Goal: Task Accomplishment & Management: Manage account settings

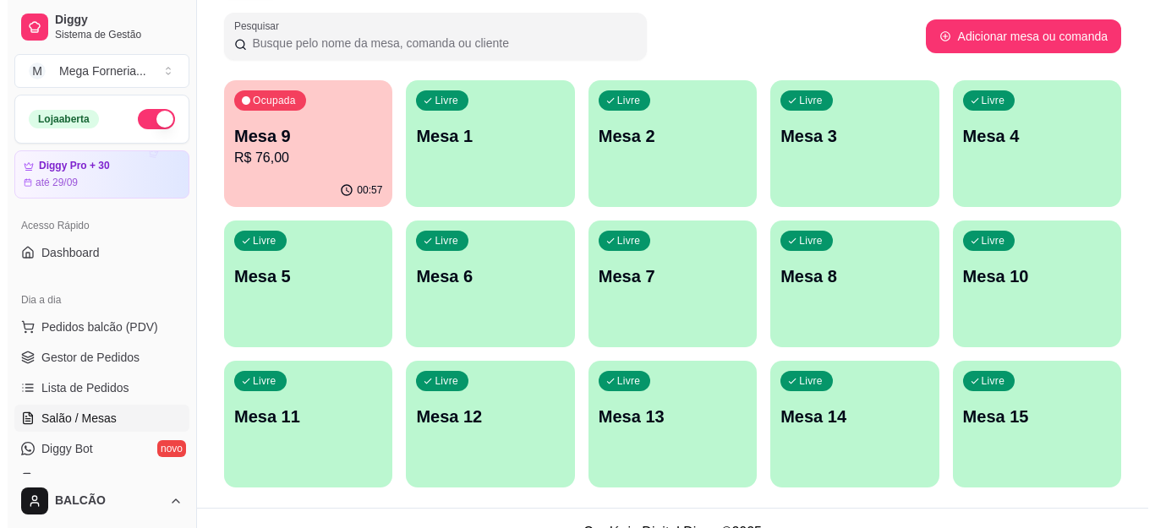
scroll to position [254, 0]
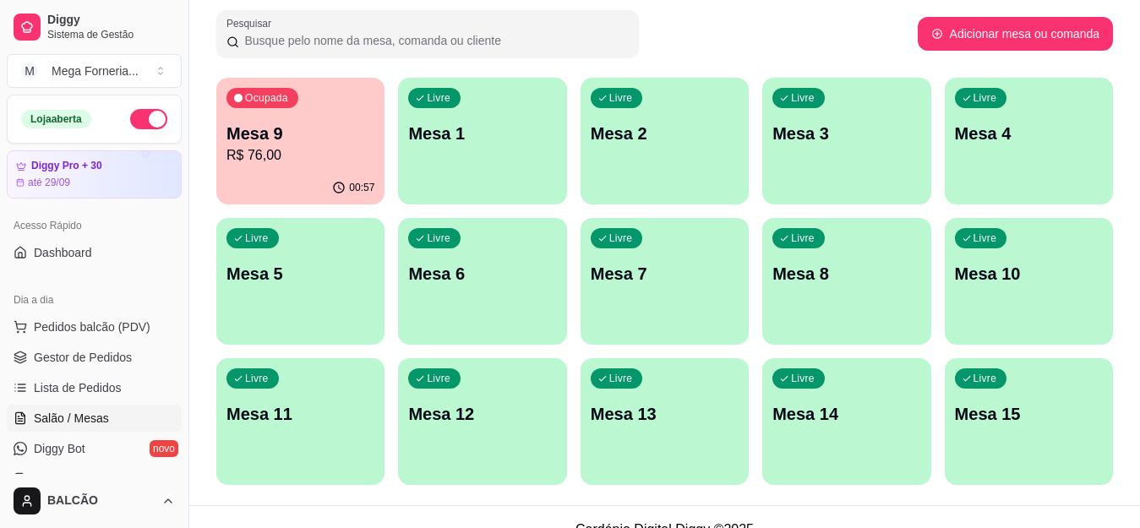
click at [258, 119] on div "Ocupada Mesa 9 R$ 76,00" at bounding box center [300, 125] width 168 height 94
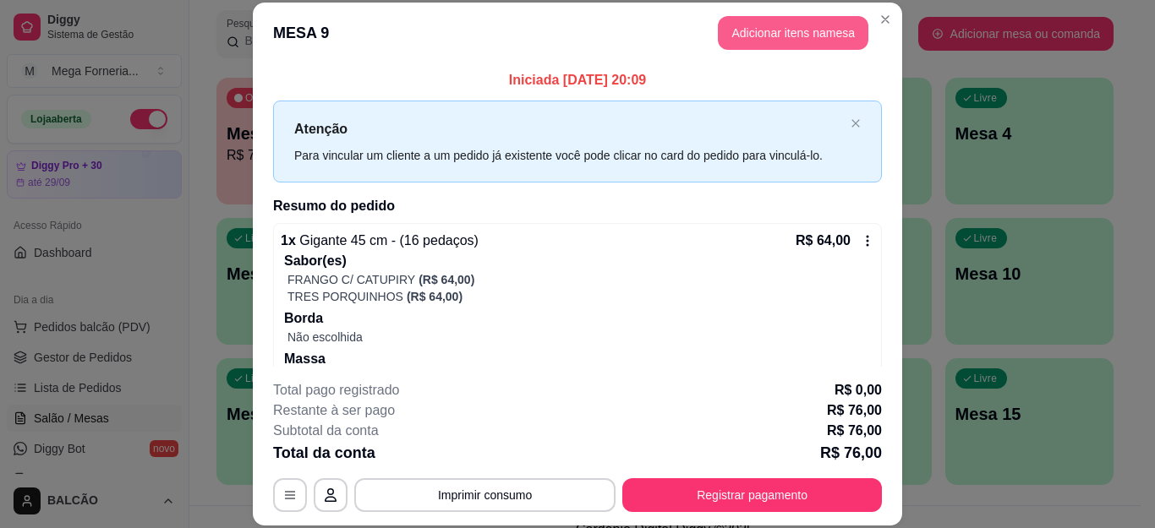
click at [756, 40] on button "Adicionar itens na mesa" at bounding box center [793, 33] width 150 height 34
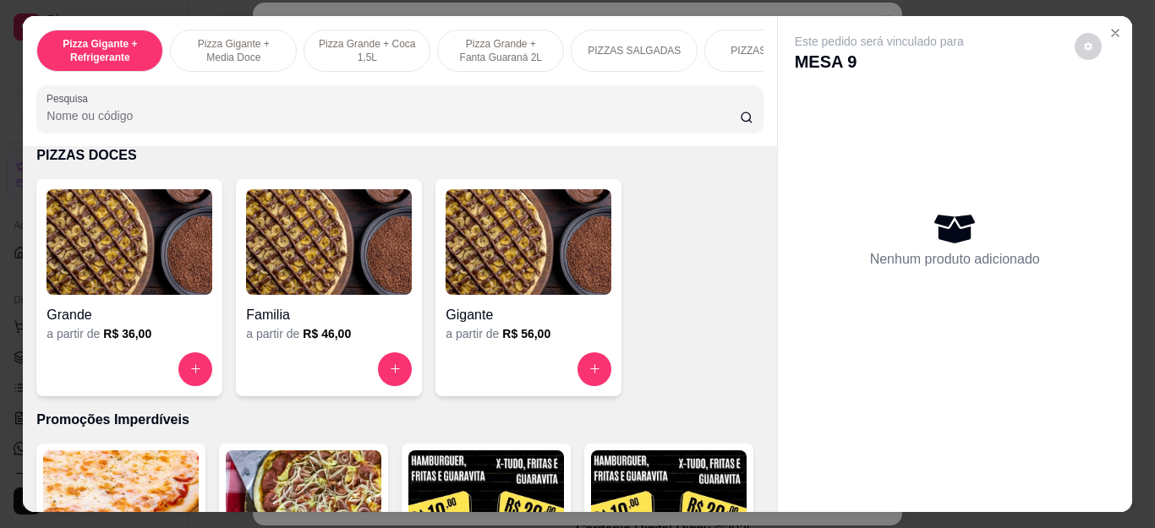
scroll to position [1437, 0]
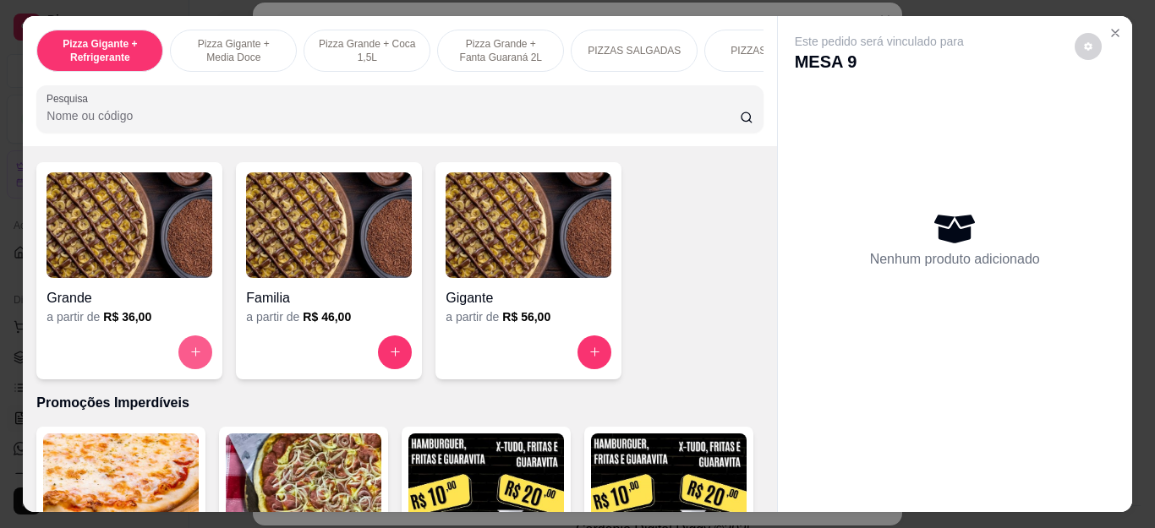
click at [184, 369] on button "increase-product-quantity" at bounding box center [195, 353] width 34 height 34
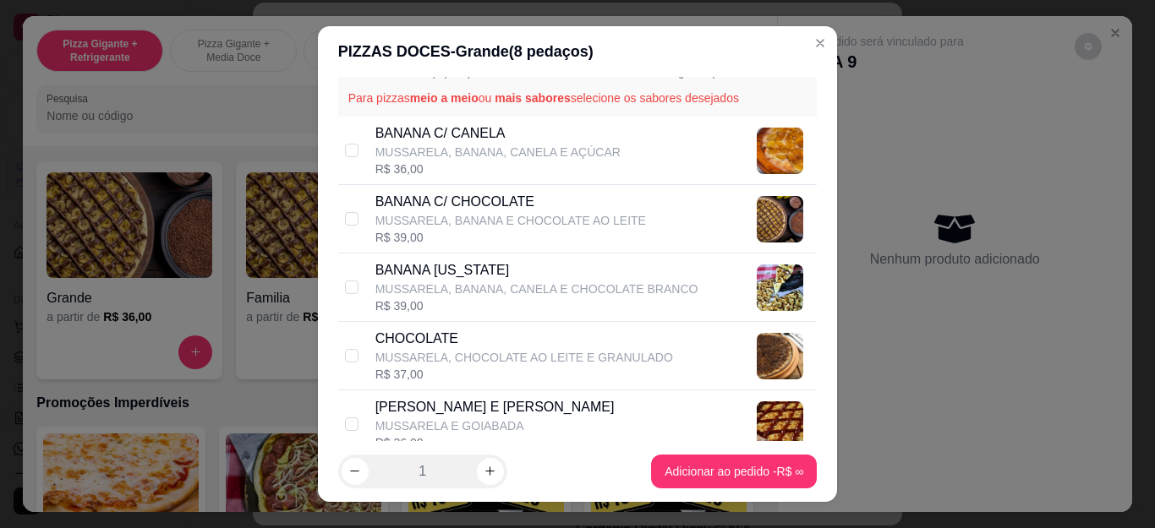
scroll to position [140, 0]
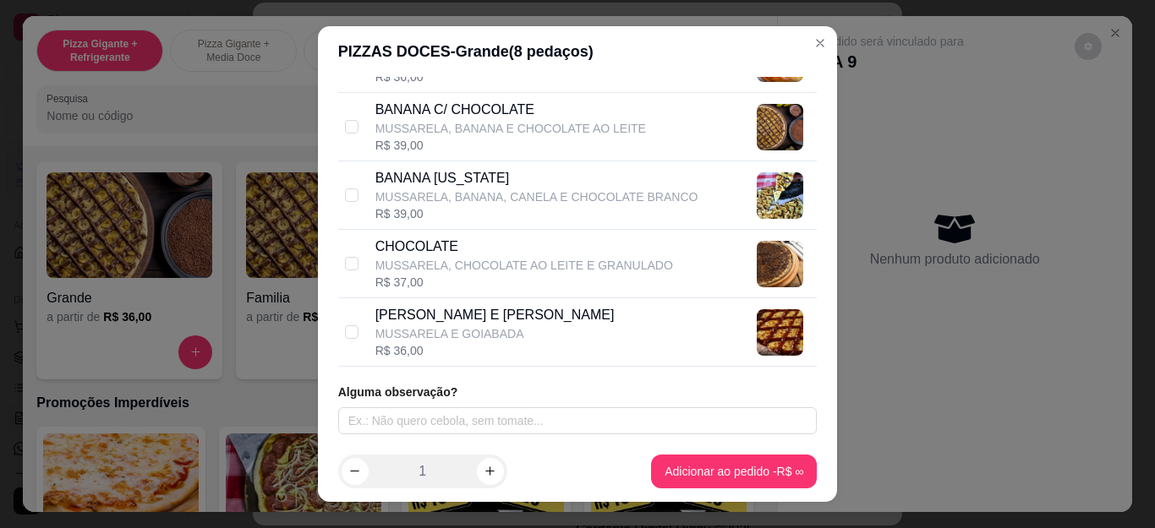
click at [452, 204] on p "MUSSARELA, BANANA, CANELA E CHOCOLATE BRANCO" at bounding box center [536, 196] width 323 height 17
checkbox input "true"
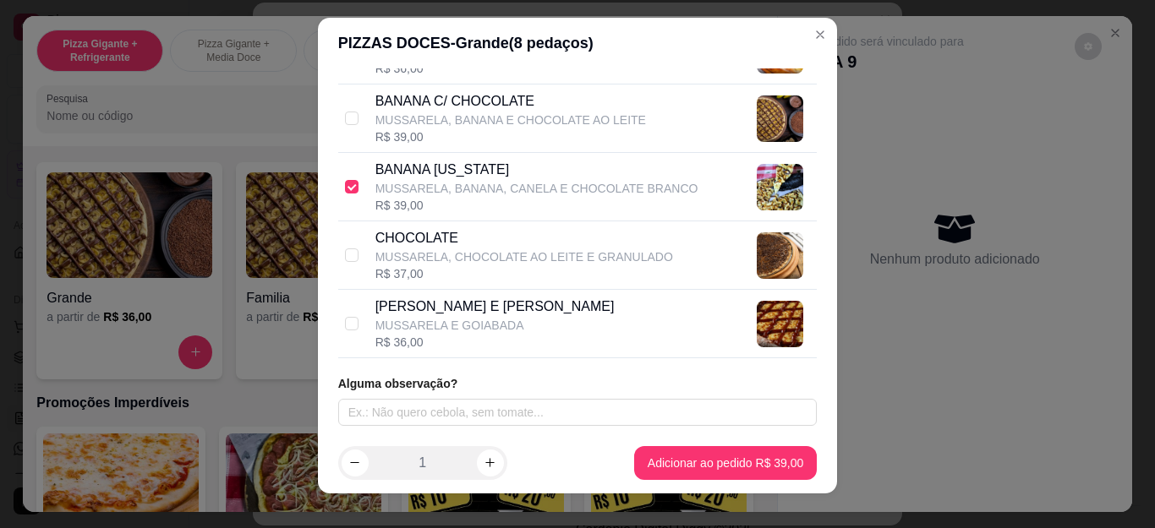
scroll to position [0, 0]
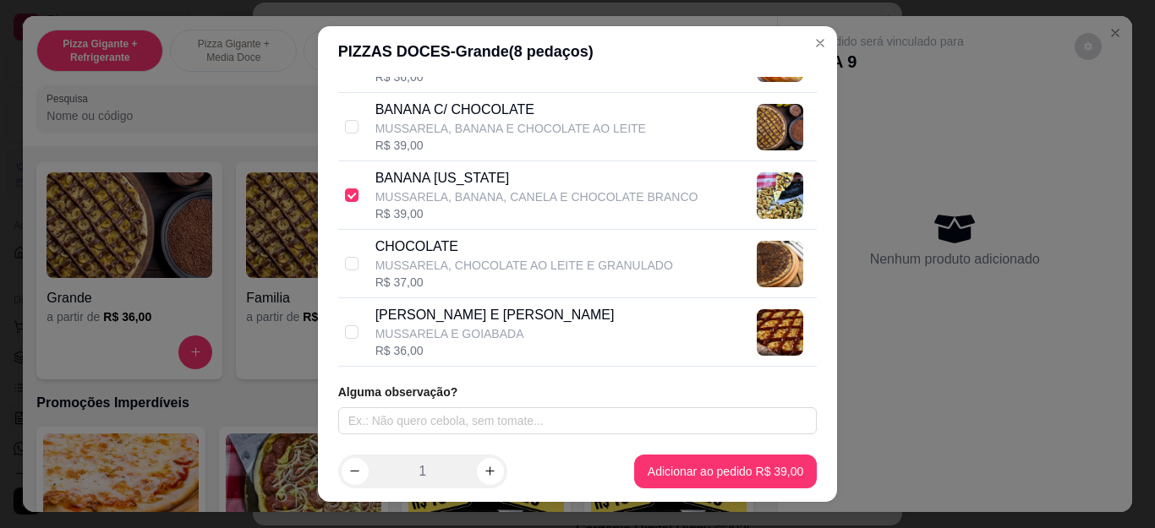
click at [444, 274] on p "MUSSARELA, CHOCOLATE AO LEITE E GRANULADO" at bounding box center [524, 265] width 298 height 17
checkbox input "true"
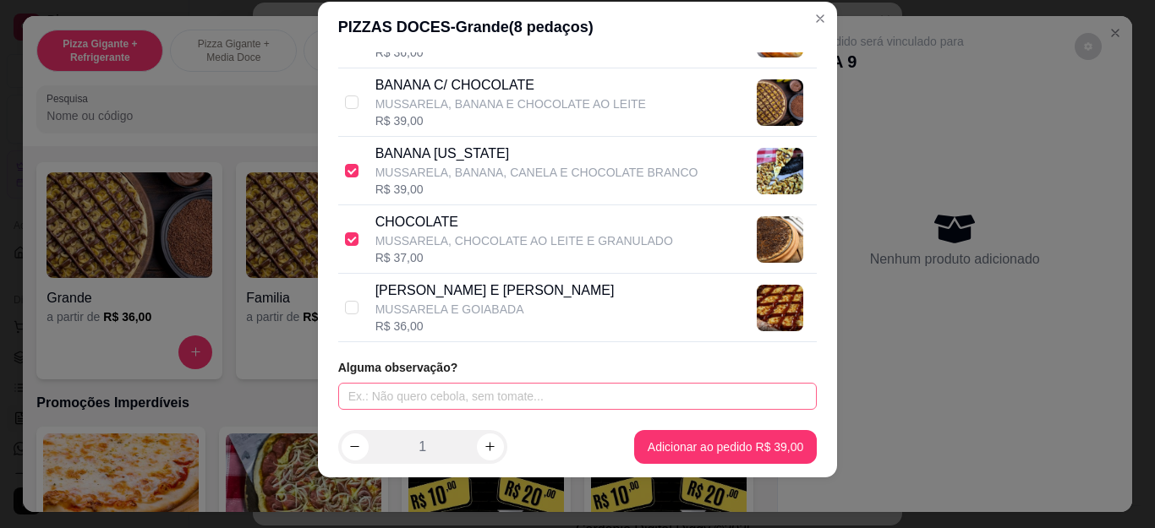
scroll to position [28, 0]
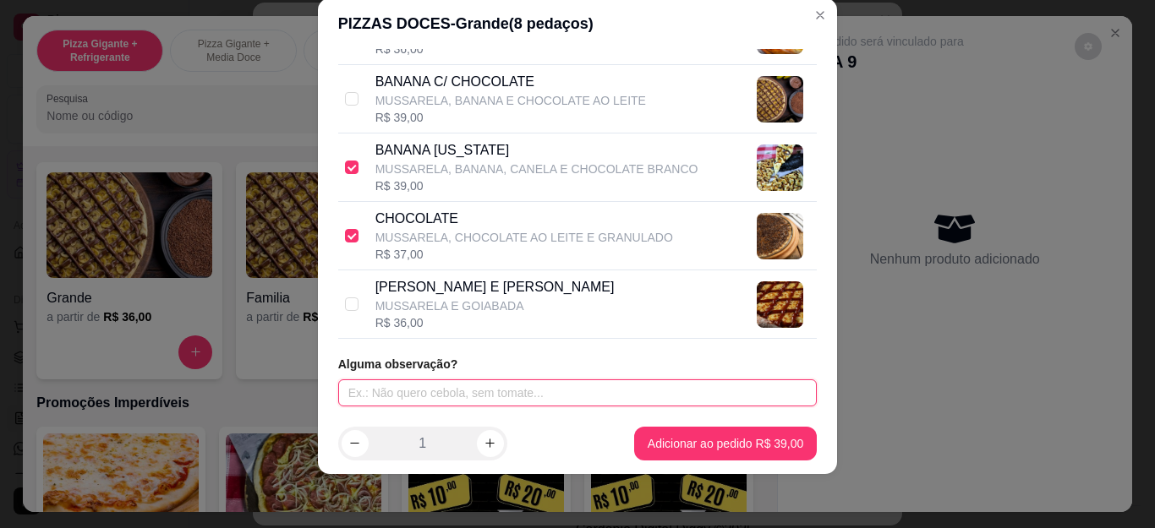
click at [456, 380] on input "text" at bounding box center [577, 393] width 479 height 27
type input "SEM GRANULADO"
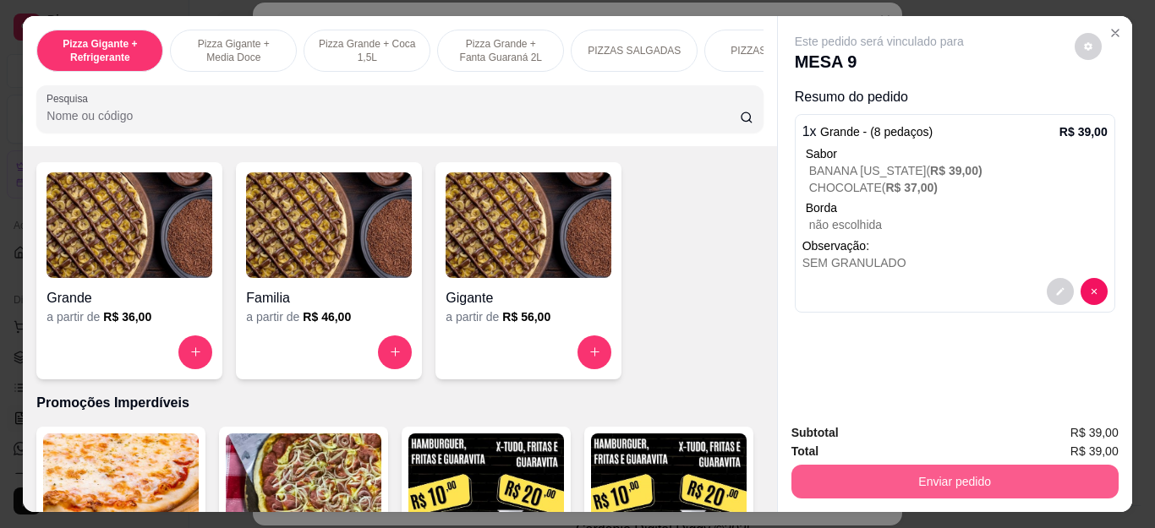
click at [906, 473] on button "Enviar pedido" at bounding box center [954, 482] width 327 height 34
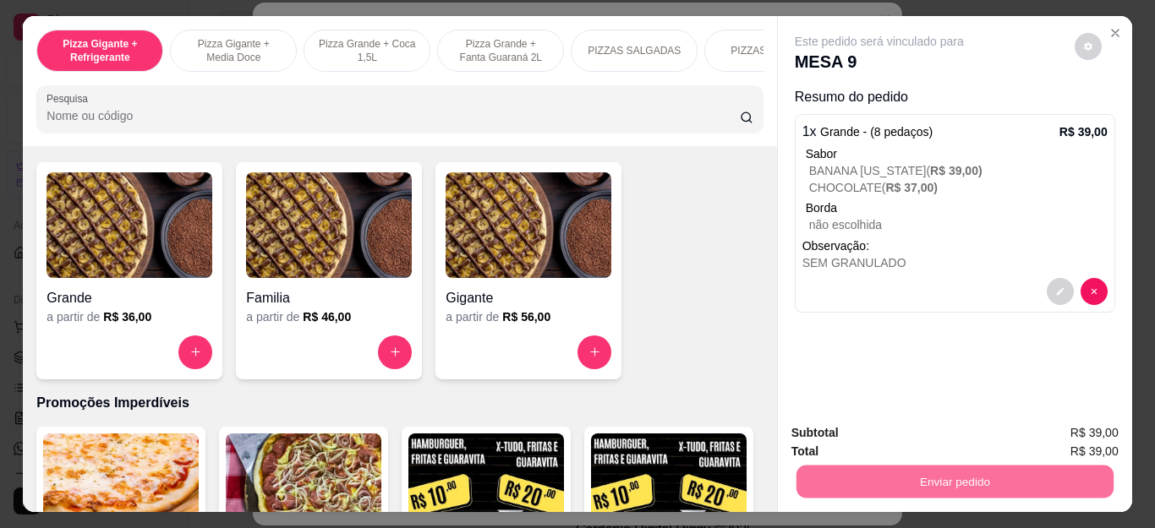
click at [857, 434] on button "Não registrar e enviar pedido" at bounding box center [898, 434] width 176 height 32
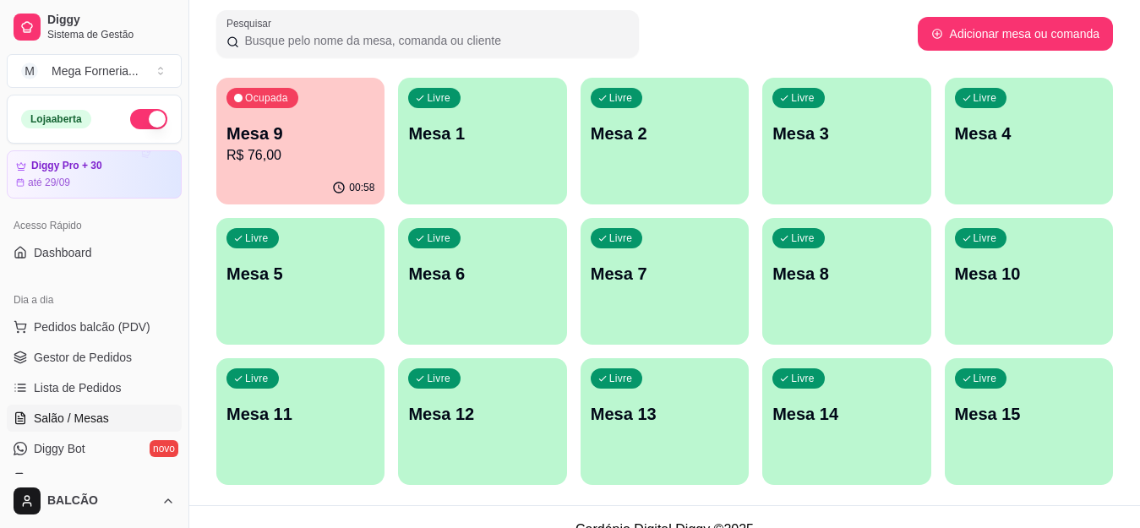
click at [461, 171] on div "Livre Mesa 1" at bounding box center [482, 131] width 168 height 107
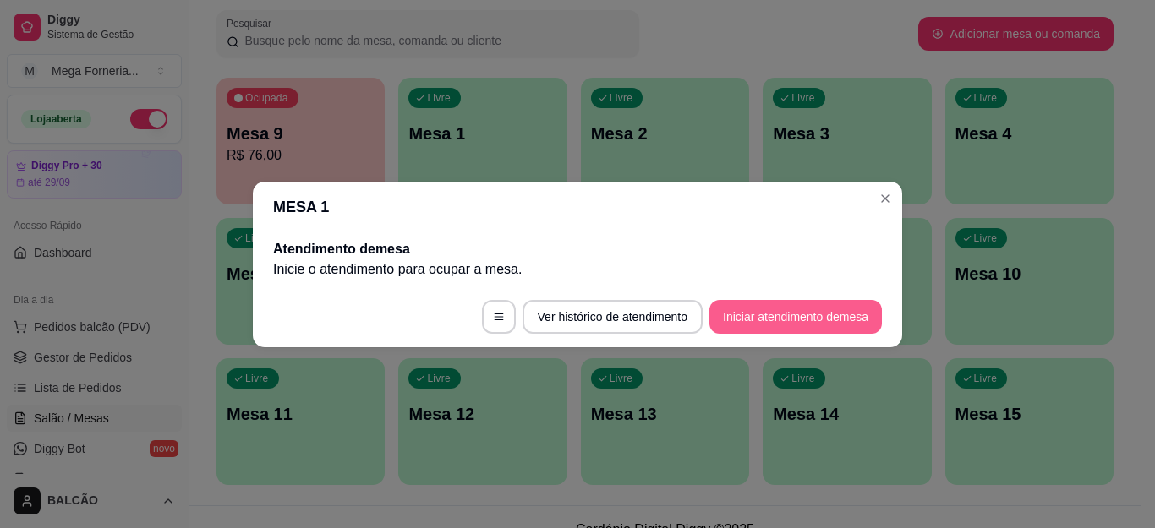
click at [806, 308] on button "Iniciar atendimento de mesa" at bounding box center [795, 317] width 172 height 34
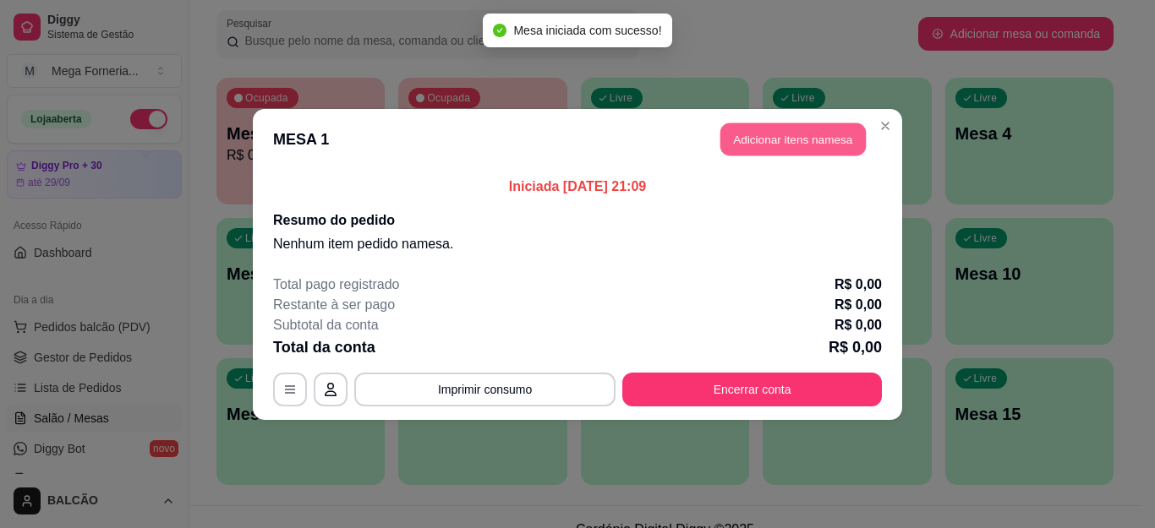
click at [768, 140] on button "Adicionar itens na mesa" at bounding box center [792, 139] width 145 height 33
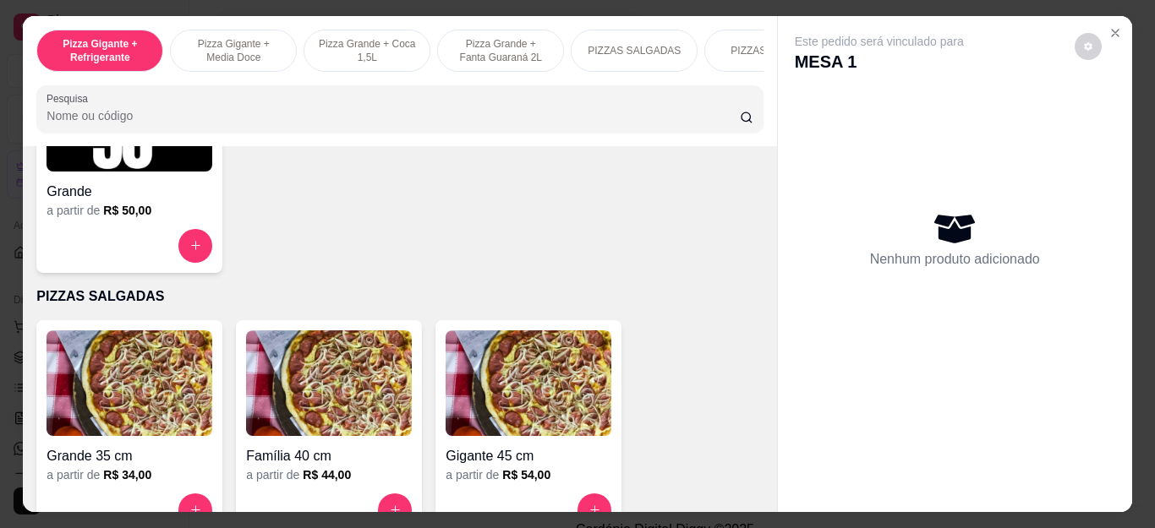
scroll to position [1268, 0]
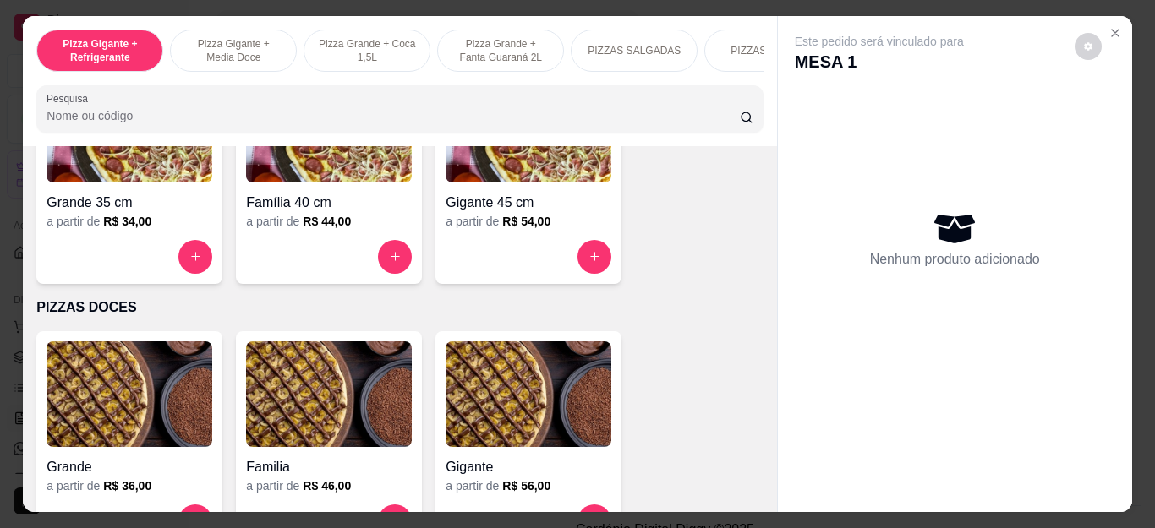
click at [189, 263] on icon "increase-product-quantity" at bounding box center [195, 256] width 13 height 13
click at [396, 260] on button "increase-product-quantity" at bounding box center [395, 256] width 33 height 33
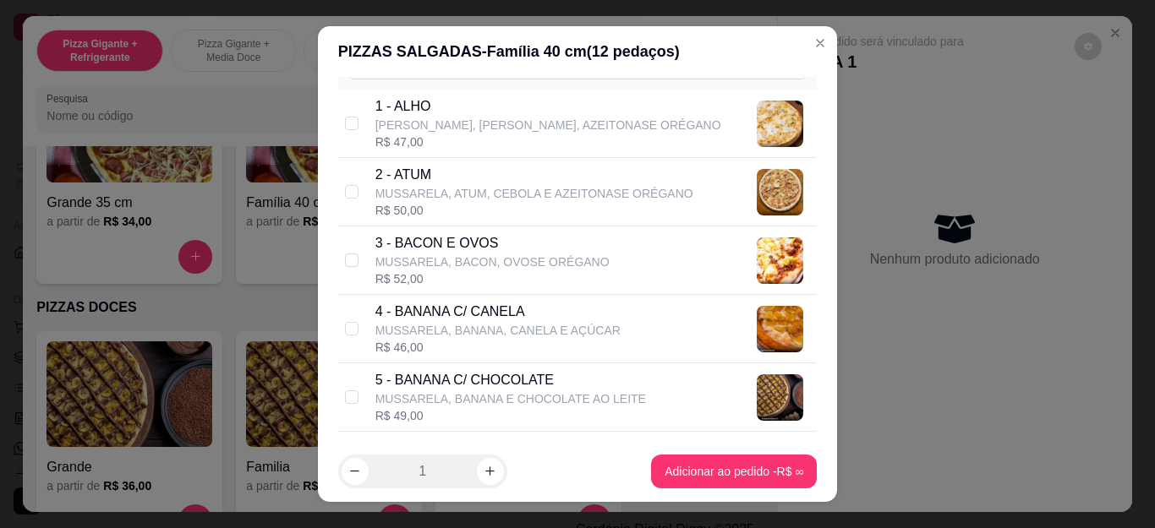
scroll to position [85, 0]
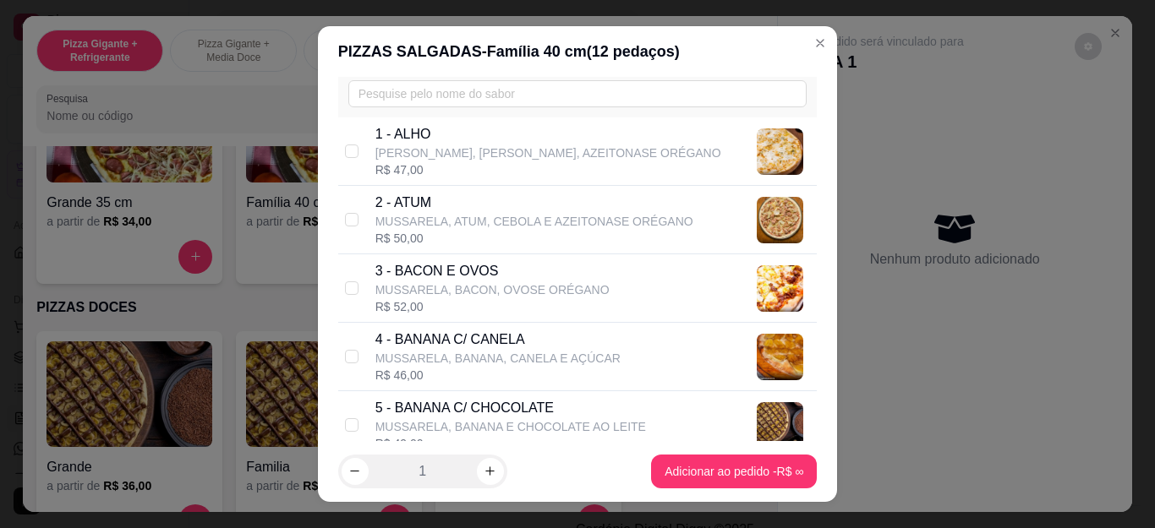
click at [489, 157] on p "[PERSON_NAME], [PERSON_NAME], AZEITONASE ORÉGANO" at bounding box center [548, 153] width 346 height 17
checkbox input "true"
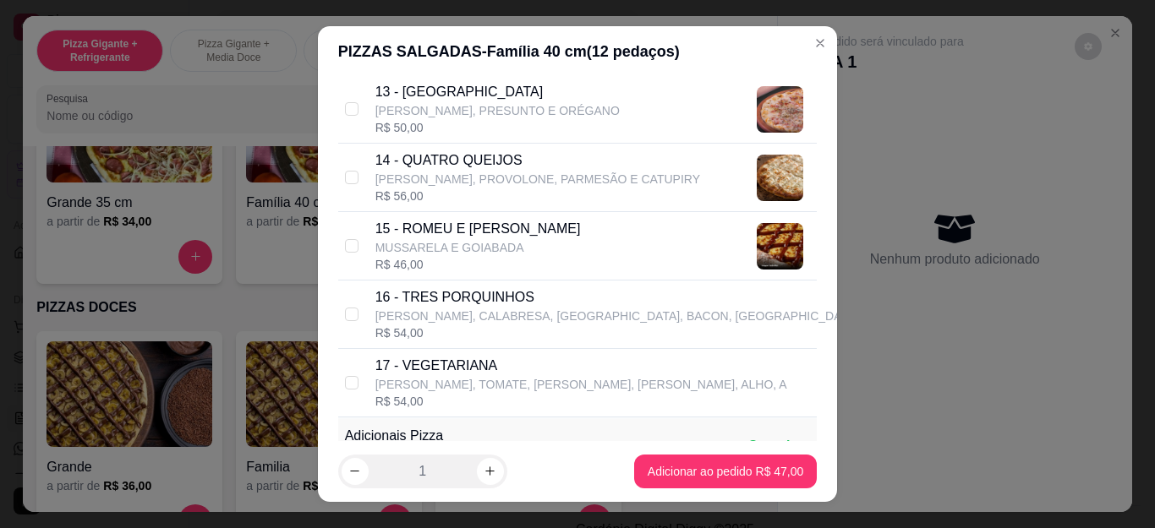
scroll to position [1268, 0]
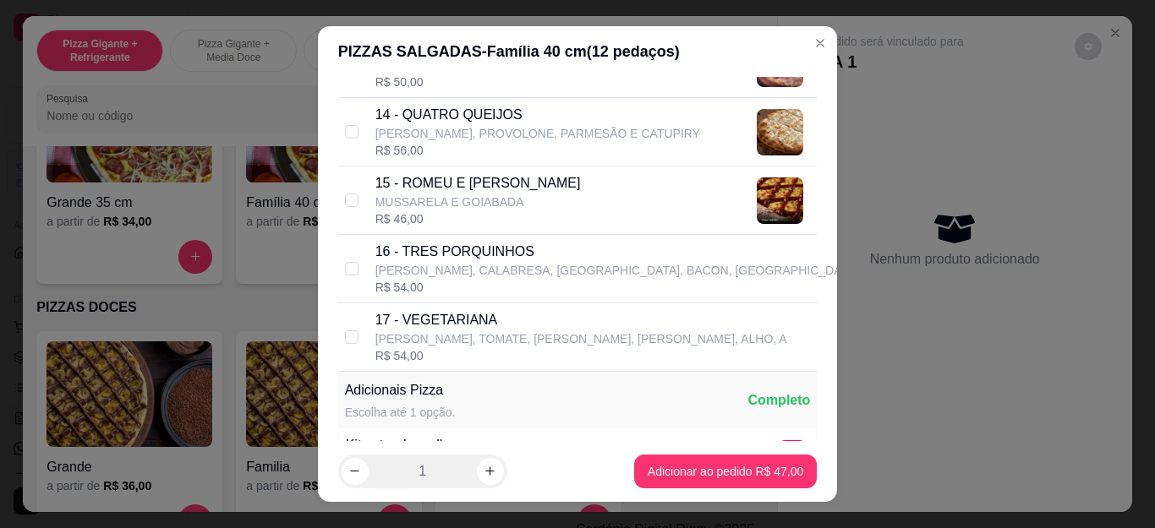
click at [460, 151] on div "R$ 56,00" at bounding box center [537, 150] width 325 height 17
checkbox input "true"
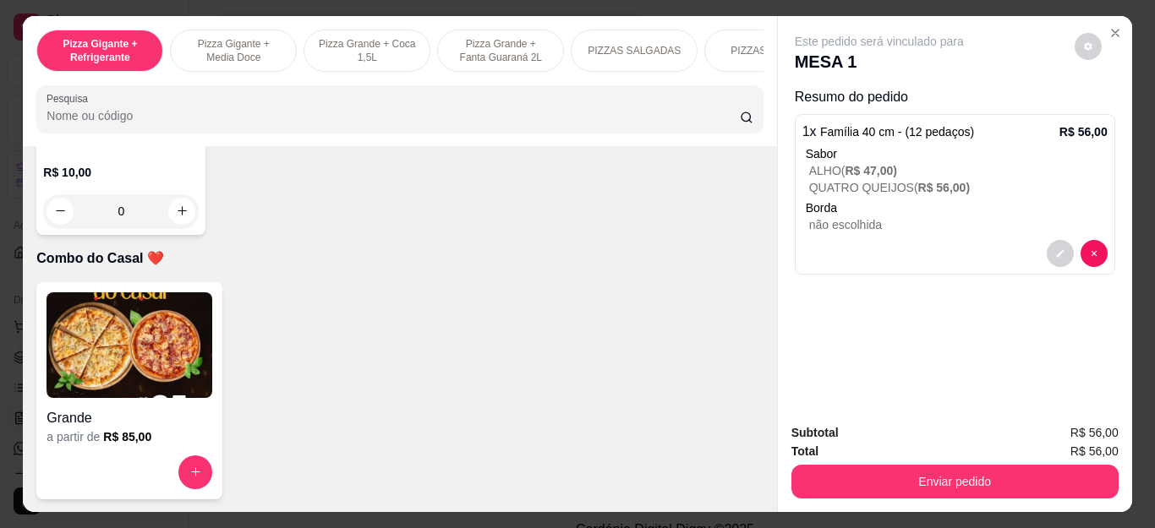
scroll to position [4226, 0]
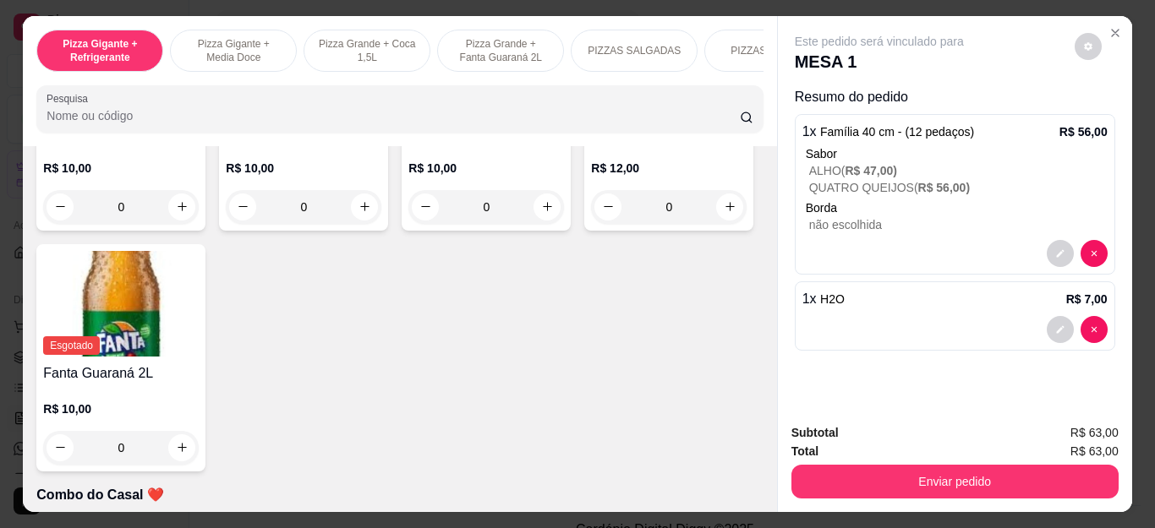
type input "1"
click at [908, 474] on button "Enviar pedido" at bounding box center [954, 482] width 327 height 34
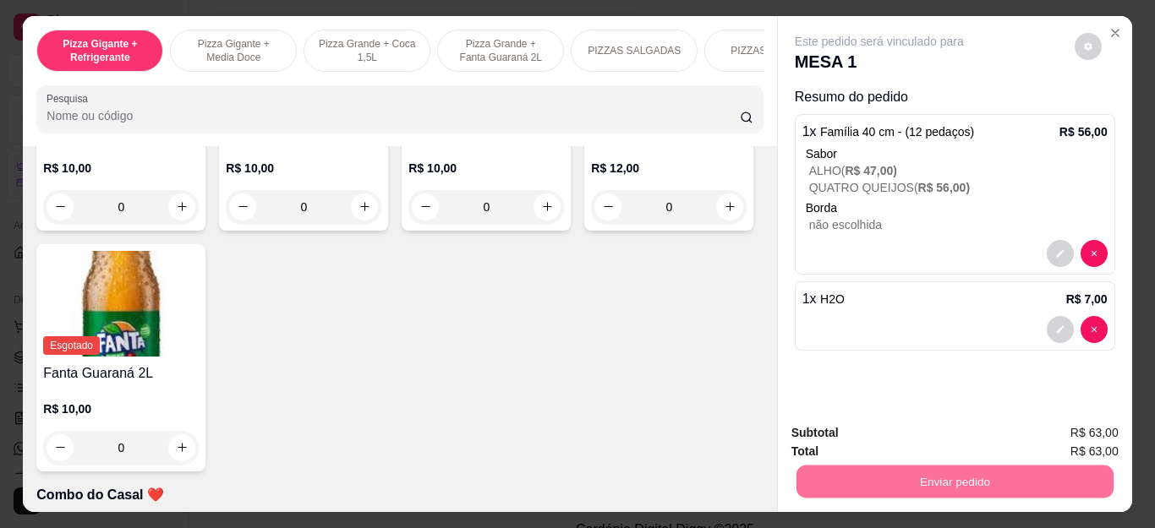
click at [889, 429] on button "Não registrar e enviar pedido" at bounding box center [898, 434] width 176 height 32
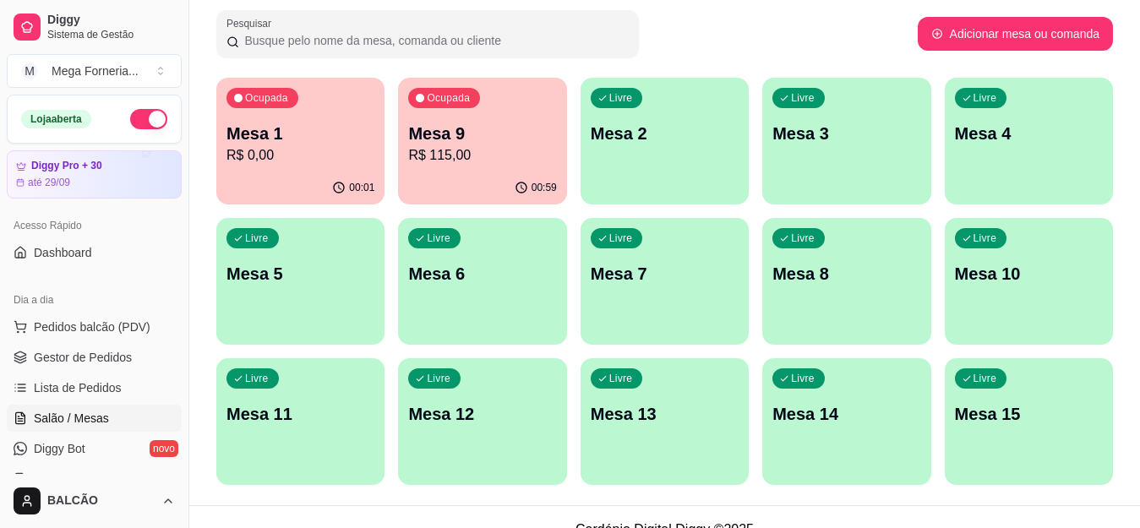
click at [299, 144] on p "Mesa 1" at bounding box center [301, 134] width 148 height 24
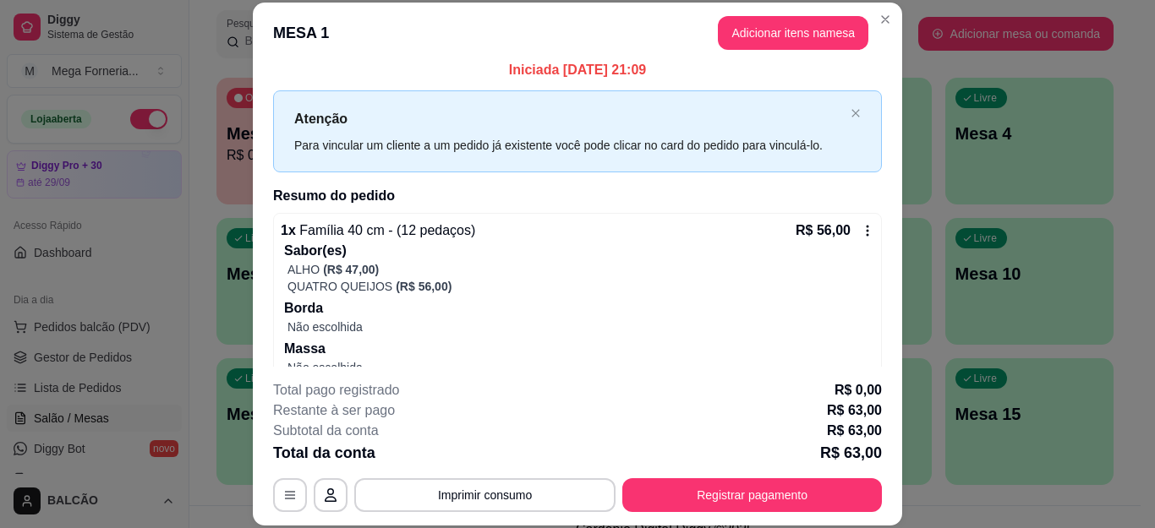
scroll to position [0, 0]
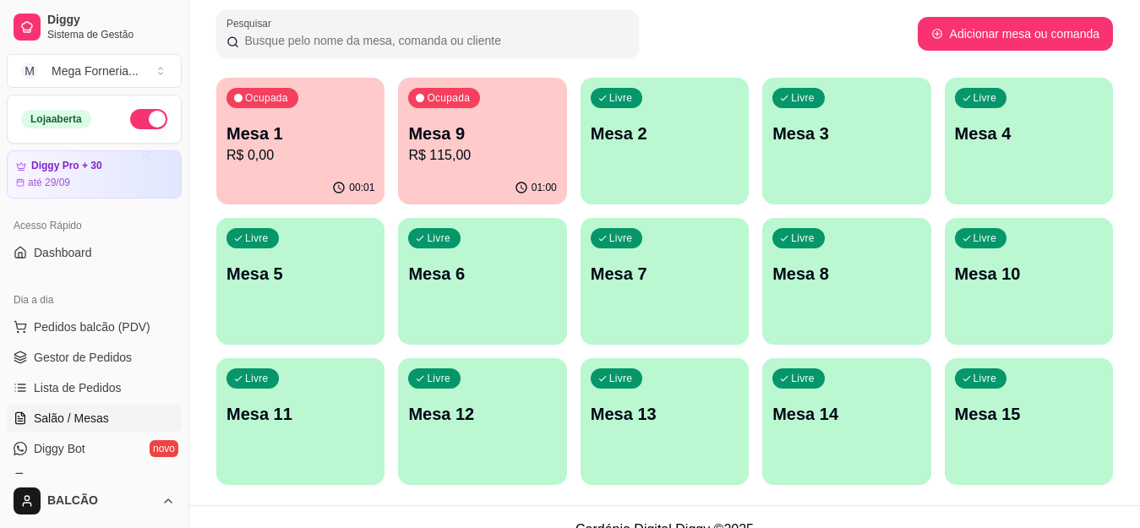
click at [470, 163] on p "R$ 115,00" at bounding box center [482, 155] width 148 height 20
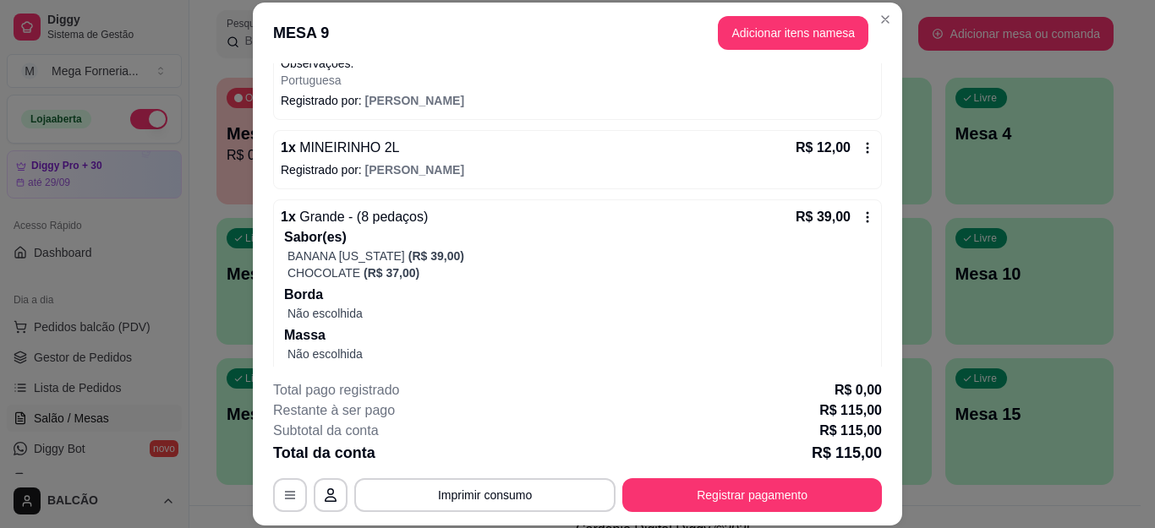
scroll to position [412, 0]
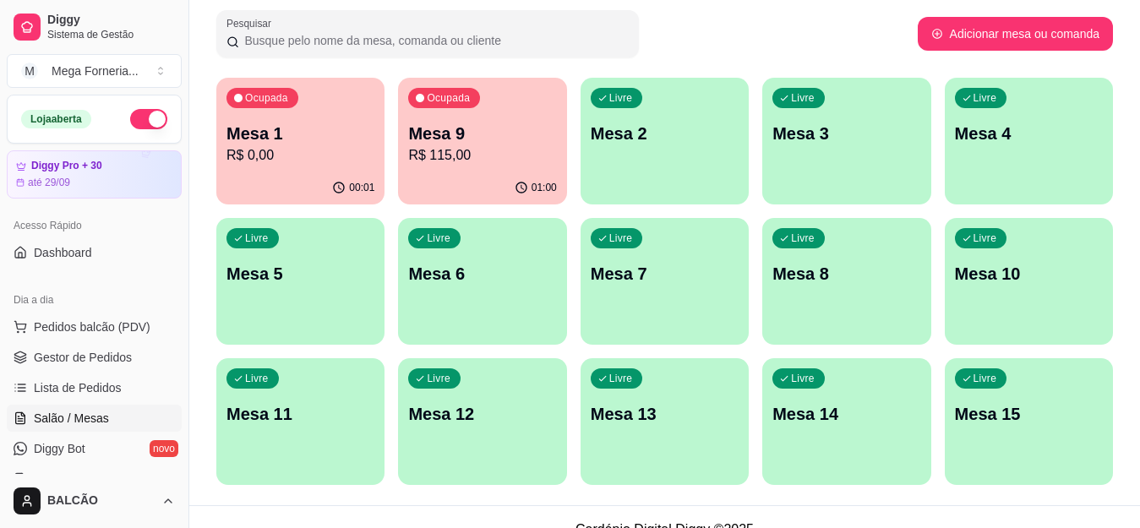
click at [307, 134] on p "Mesa 1" at bounding box center [301, 134] width 148 height 24
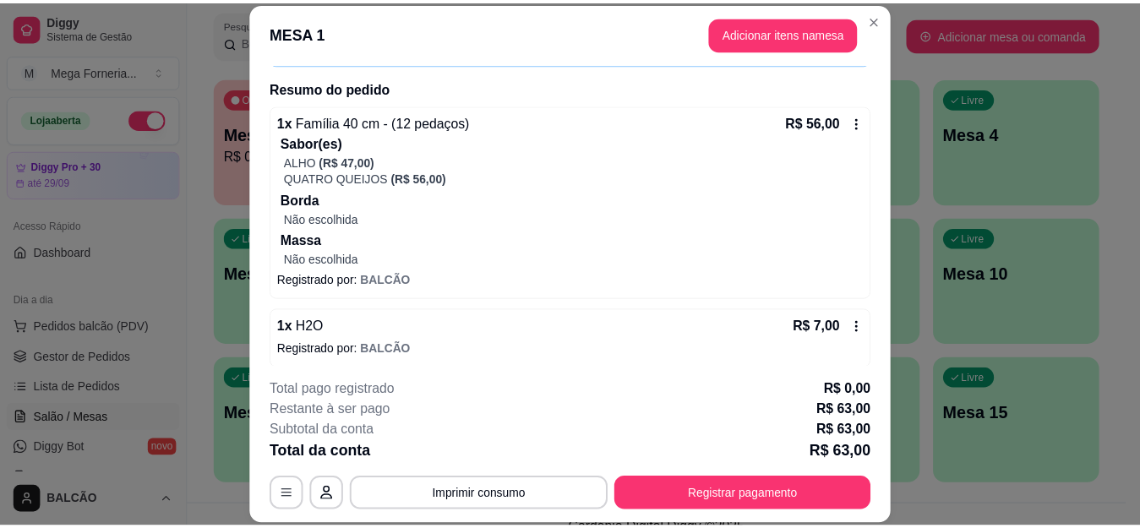
scroll to position [127, 0]
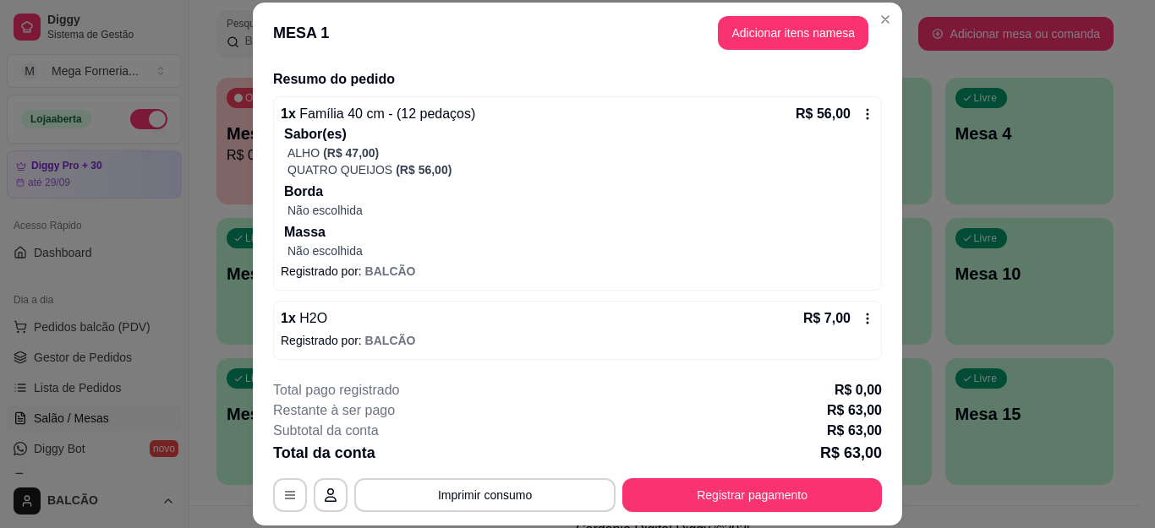
click at [891, 12] on header "MESA 1 Adicionar itens na mesa" at bounding box center [577, 33] width 649 height 61
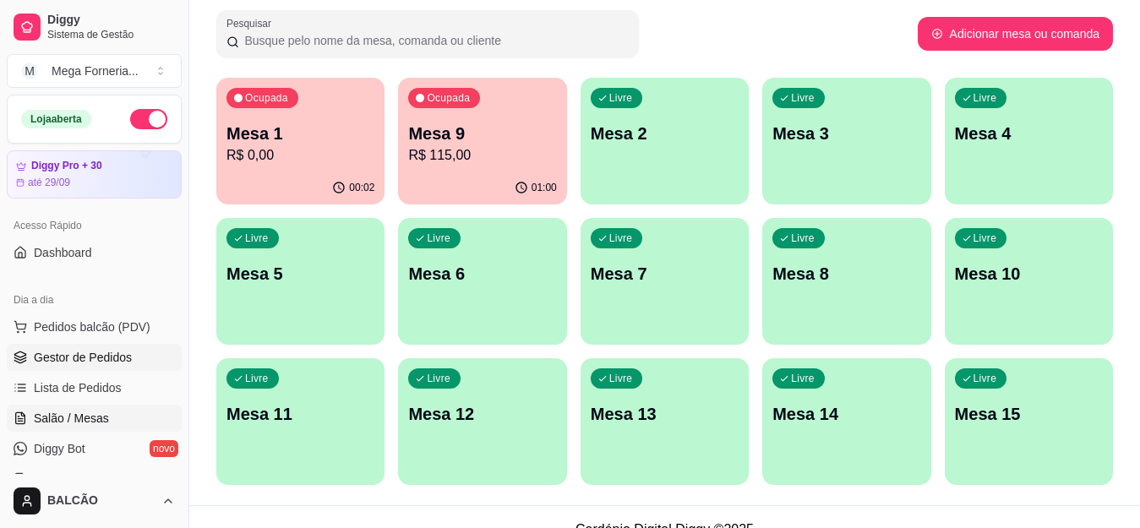
click at [106, 354] on span "Gestor de Pedidos" at bounding box center [83, 357] width 98 height 17
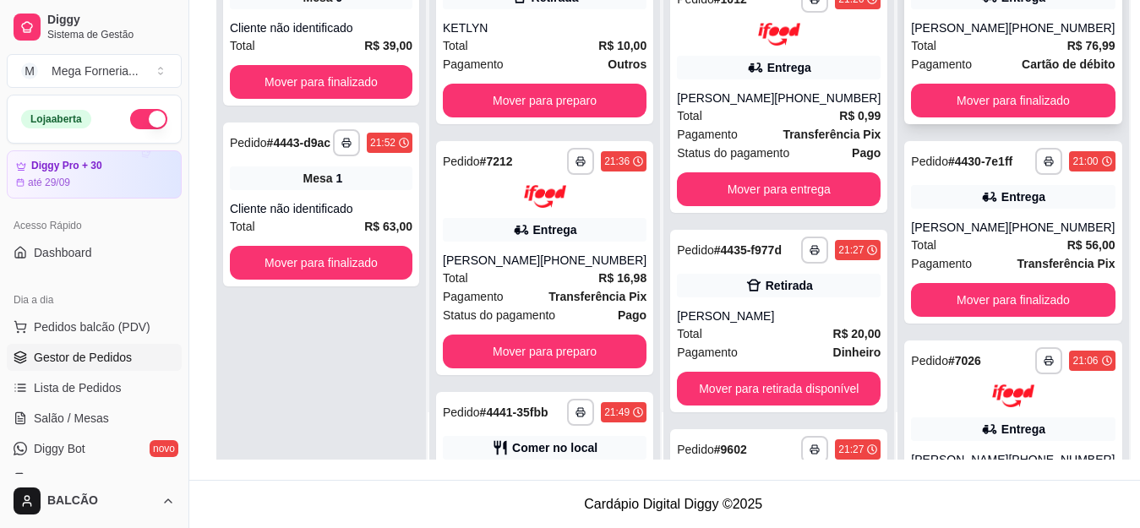
click at [1029, 23] on div "**********" at bounding box center [1012, 33] width 217 height 183
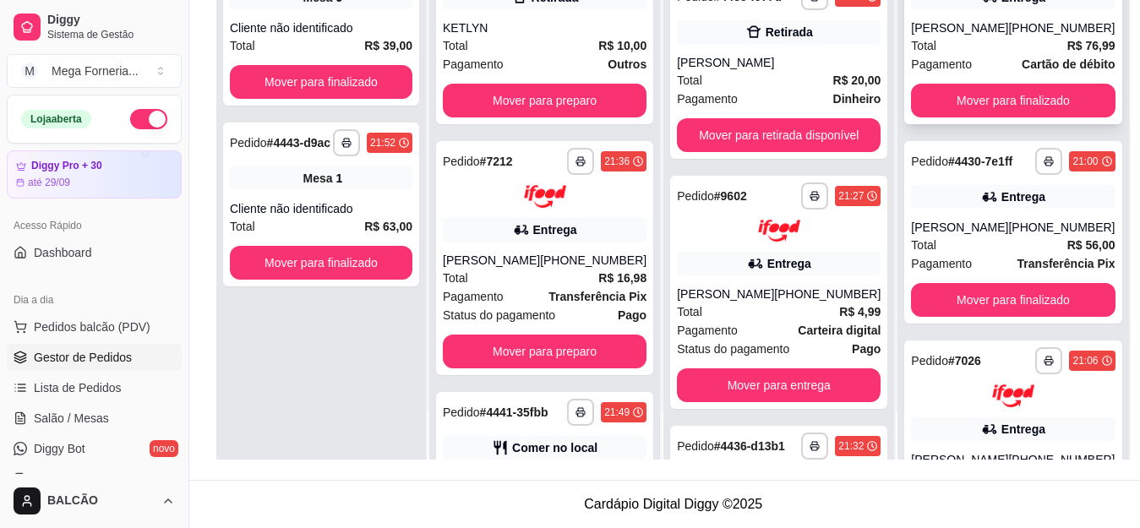
click at [986, 30] on div "**********" at bounding box center [1012, 33] width 217 height 183
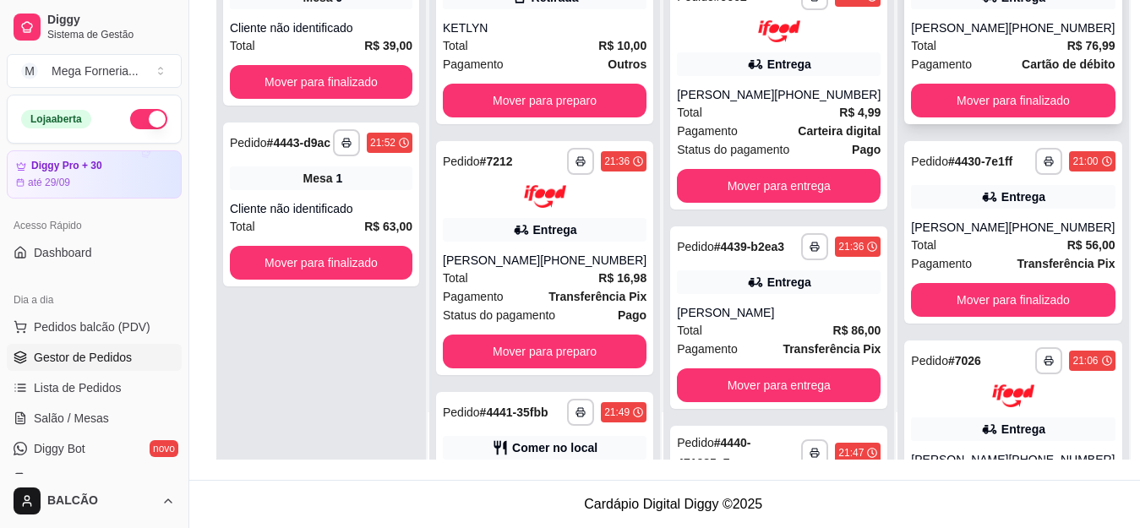
click at [949, 36] on div "[PERSON_NAME]" at bounding box center [959, 27] width 97 height 17
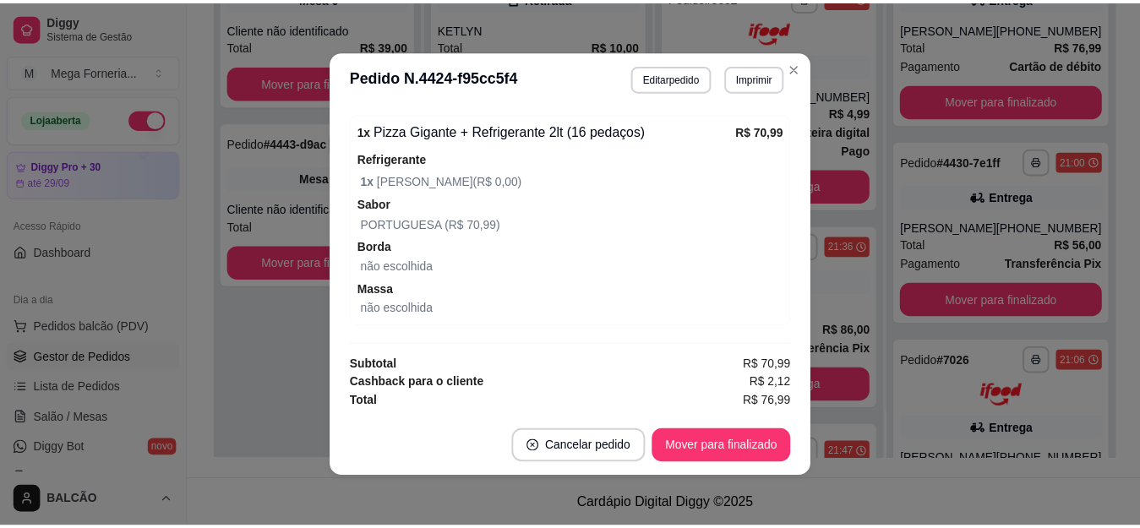
scroll to position [658, 0]
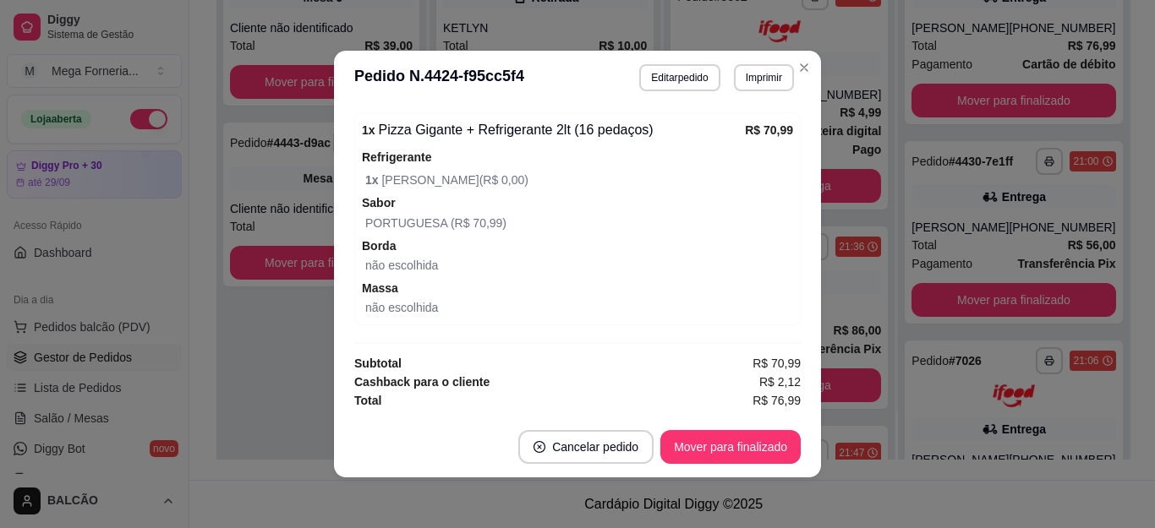
click at [780, 58] on header "**********" at bounding box center [577, 78] width 487 height 54
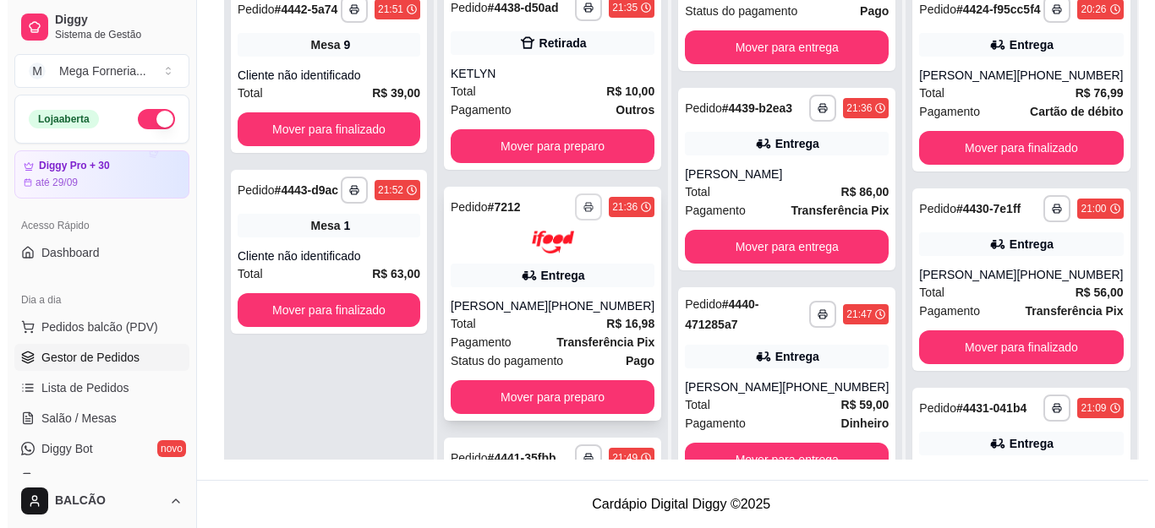
scroll to position [0, 0]
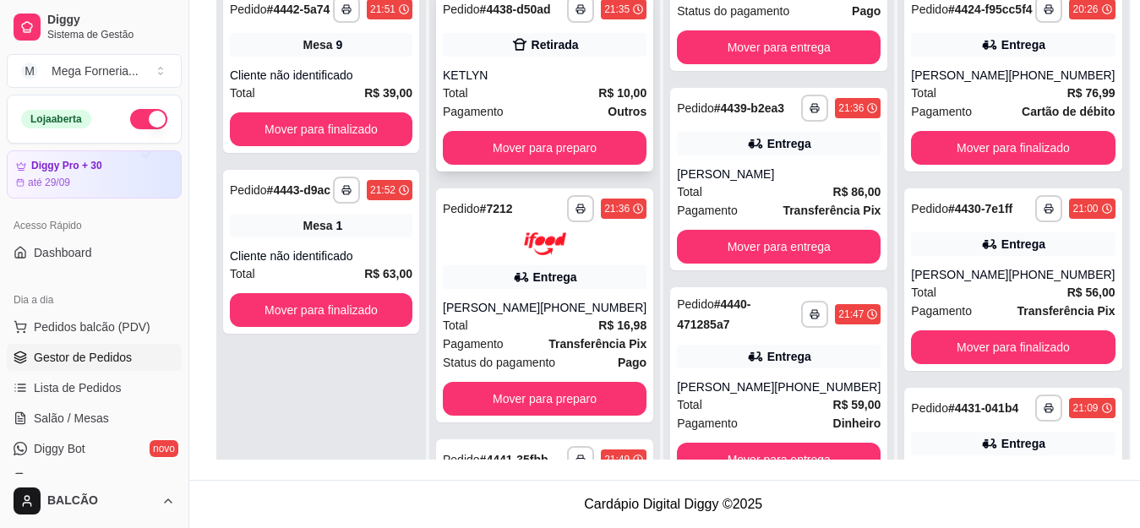
click at [532, 102] on div "Total R$ 10,00" at bounding box center [545, 93] width 204 height 19
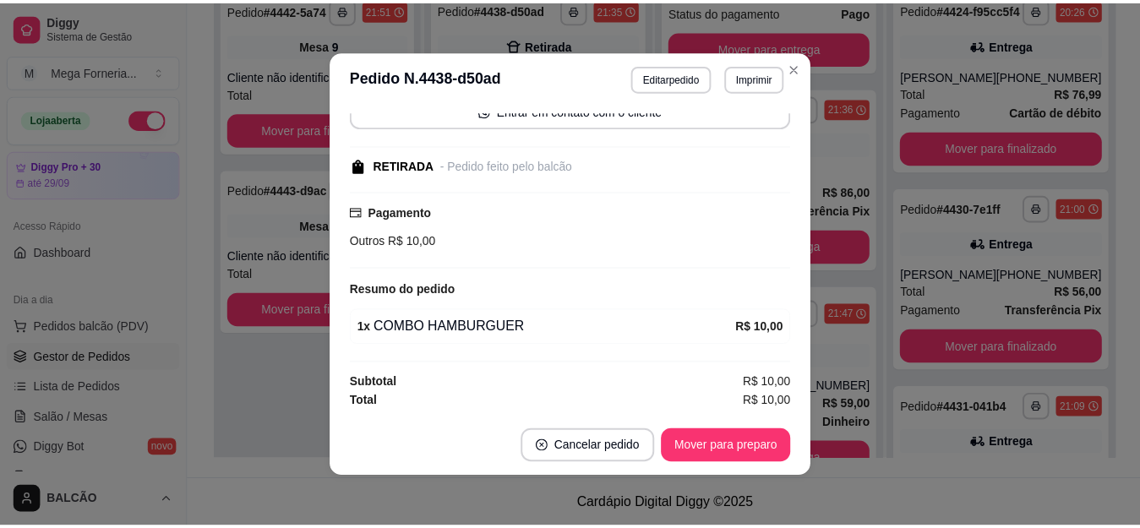
scroll to position [176, 0]
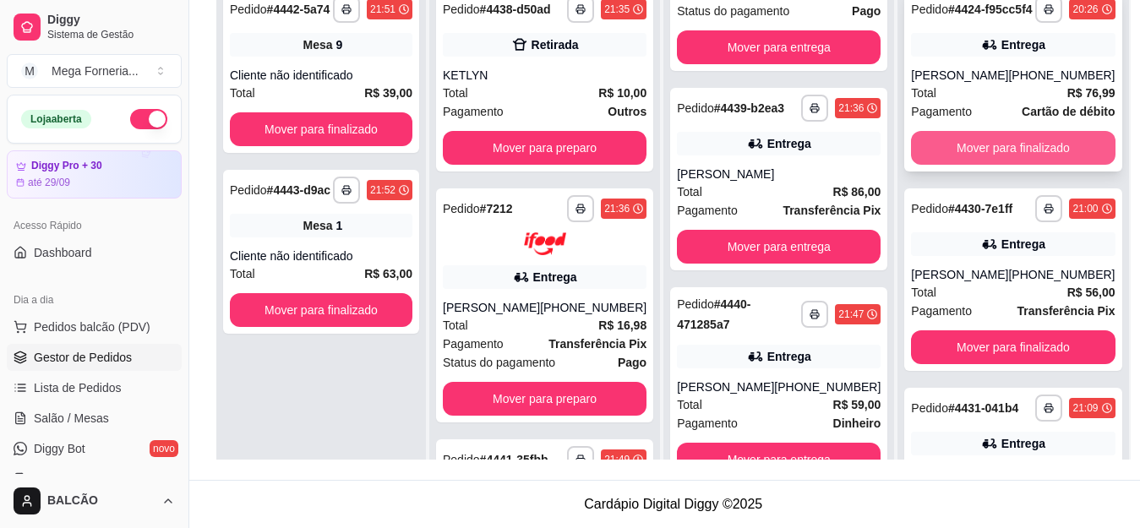
click at [1002, 151] on button "Mover para finalizado" at bounding box center [1013, 148] width 204 height 34
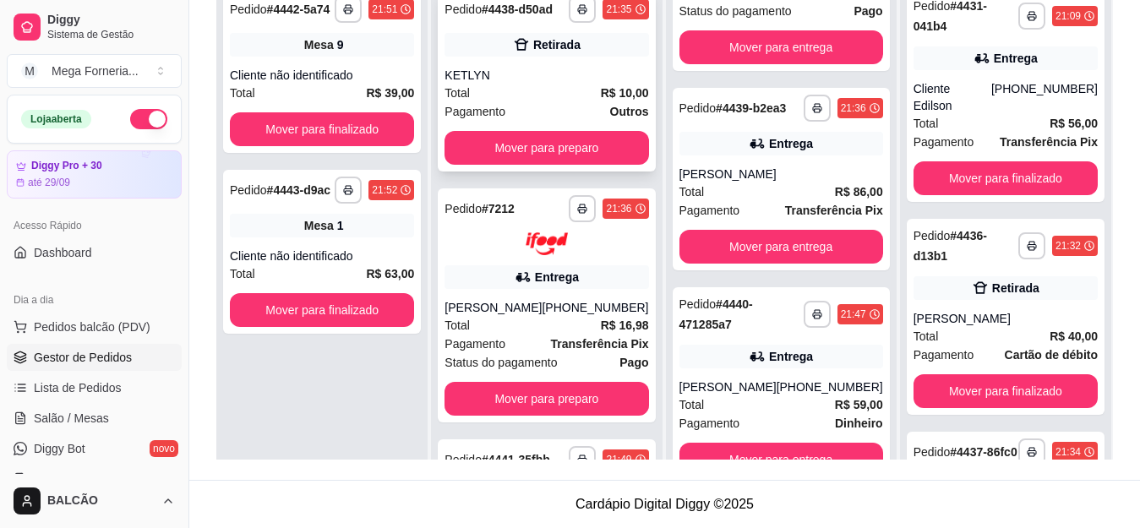
click at [480, 73] on div "**********" at bounding box center [546, 80] width 217 height 183
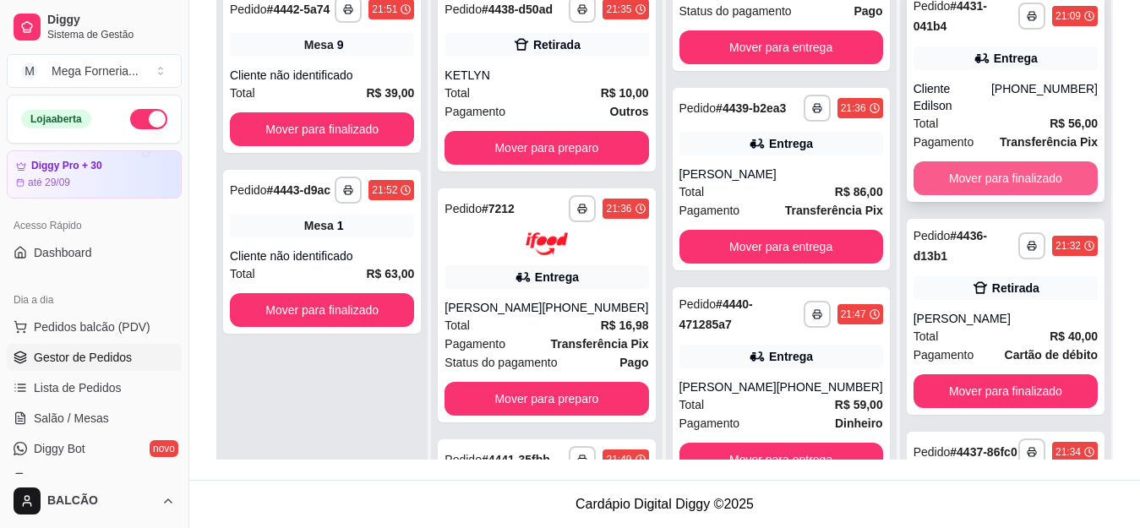
click at [981, 176] on button "Mover para finalizado" at bounding box center [1006, 178] width 184 height 34
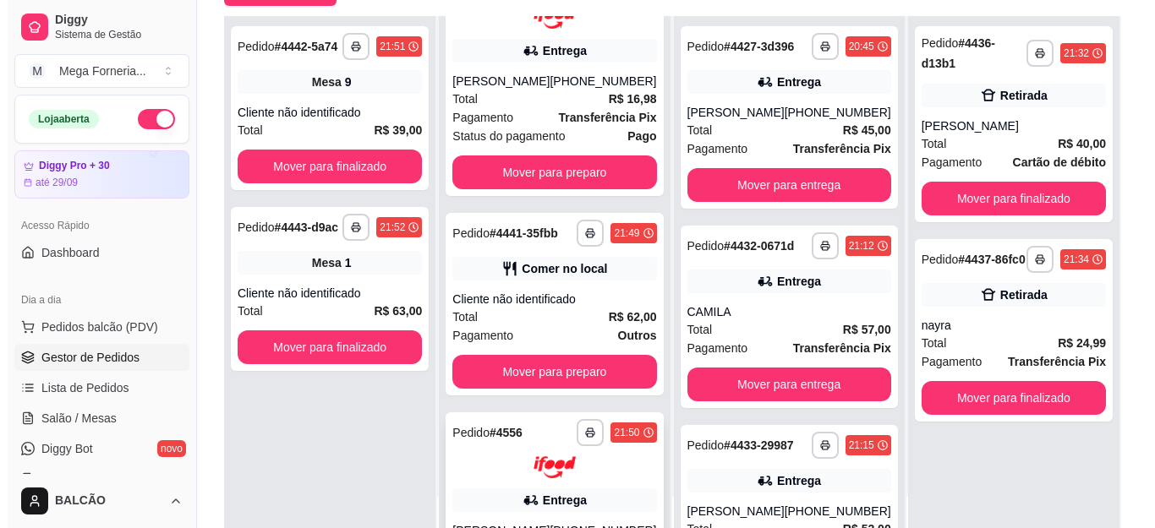
scroll to position [95, 0]
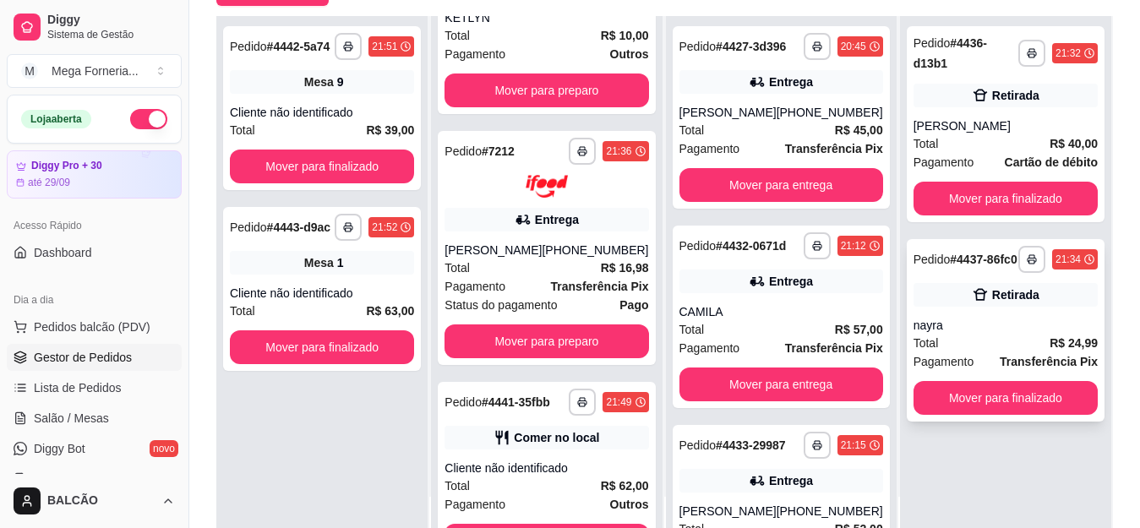
click at [950, 283] on div "Retirada" at bounding box center [1006, 295] width 184 height 24
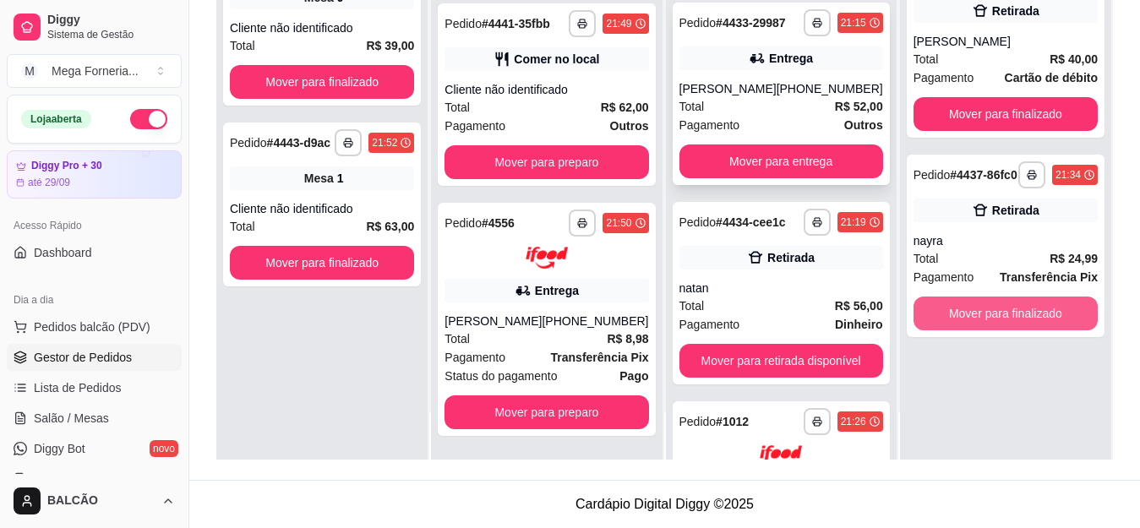
scroll to position [0, 0]
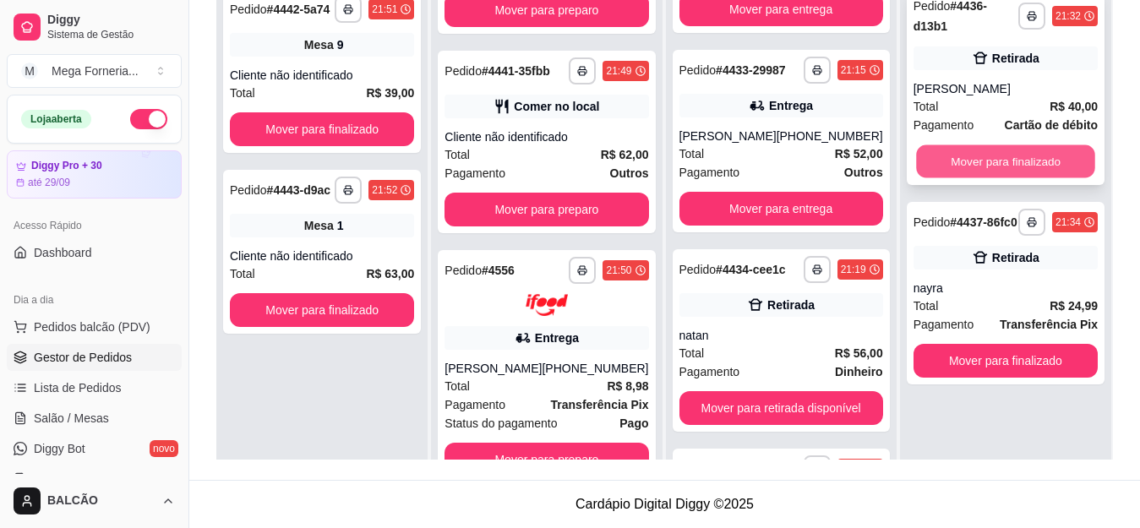
click at [997, 147] on button "Mover para finalizado" at bounding box center [1005, 161] width 179 height 33
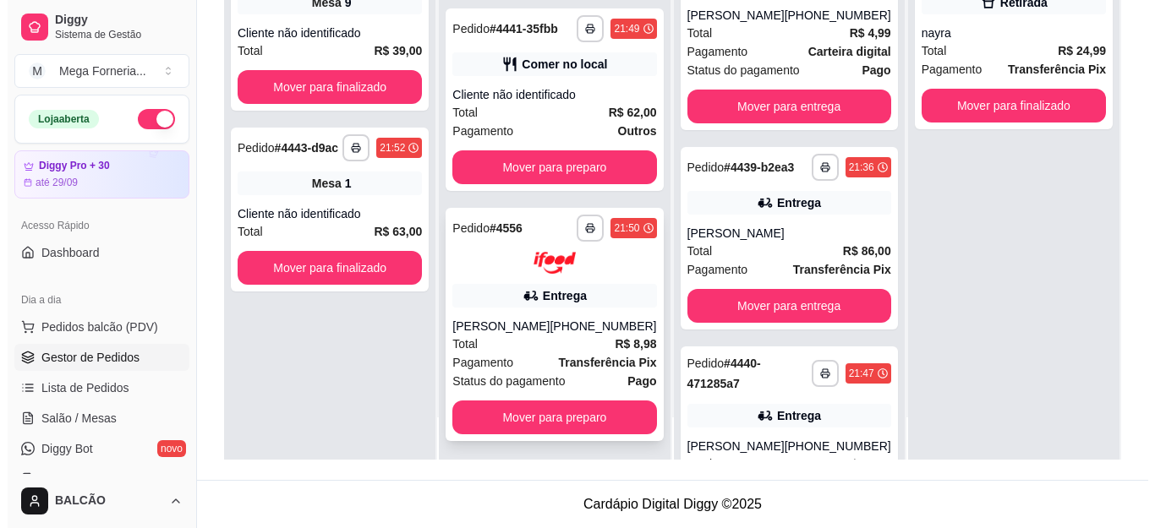
scroll to position [47, 0]
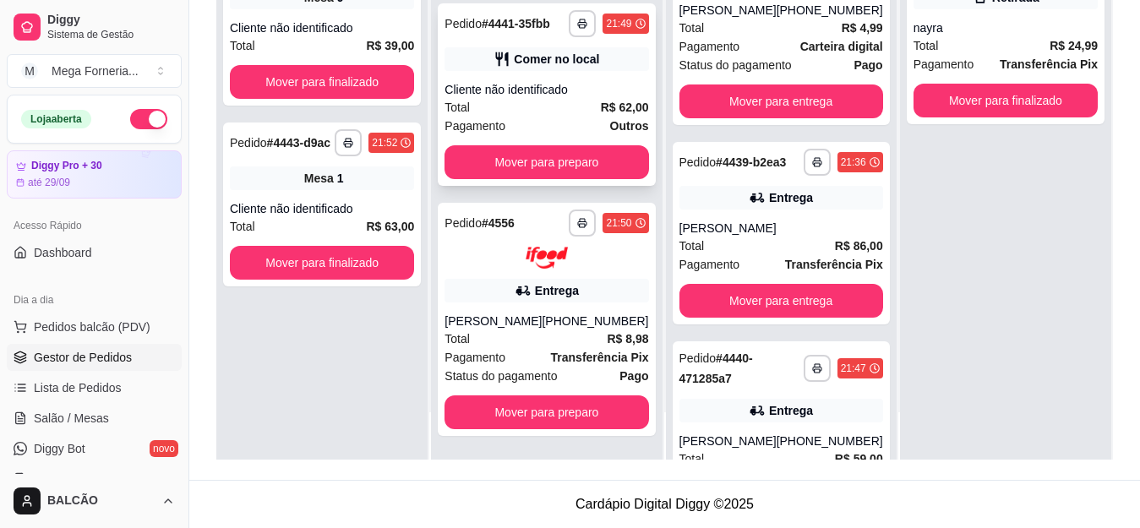
click at [531, 61] on div "Comer no local" at bounding box center [556, 59] width 85 height 17
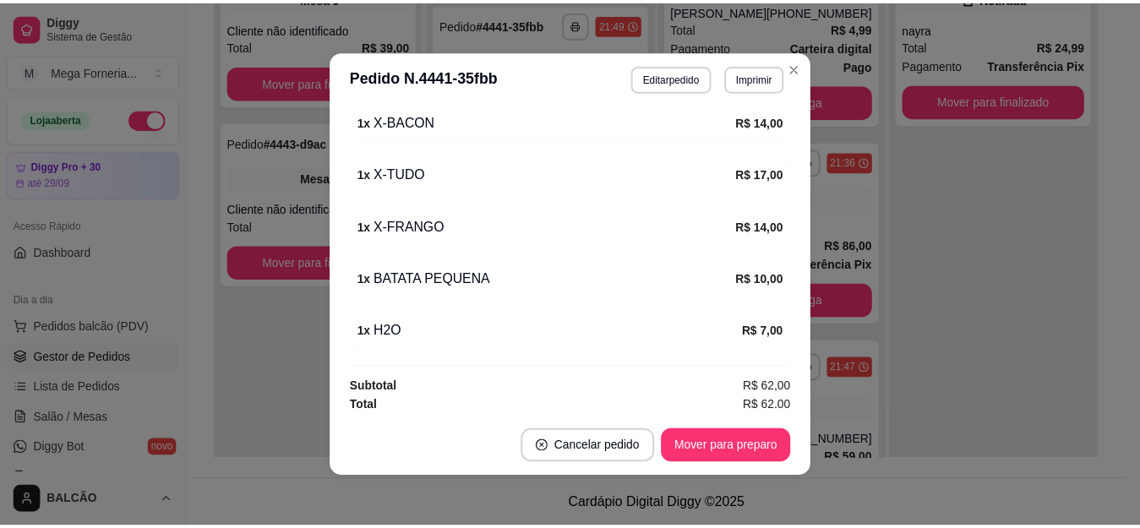
scroll to position [348, 0]
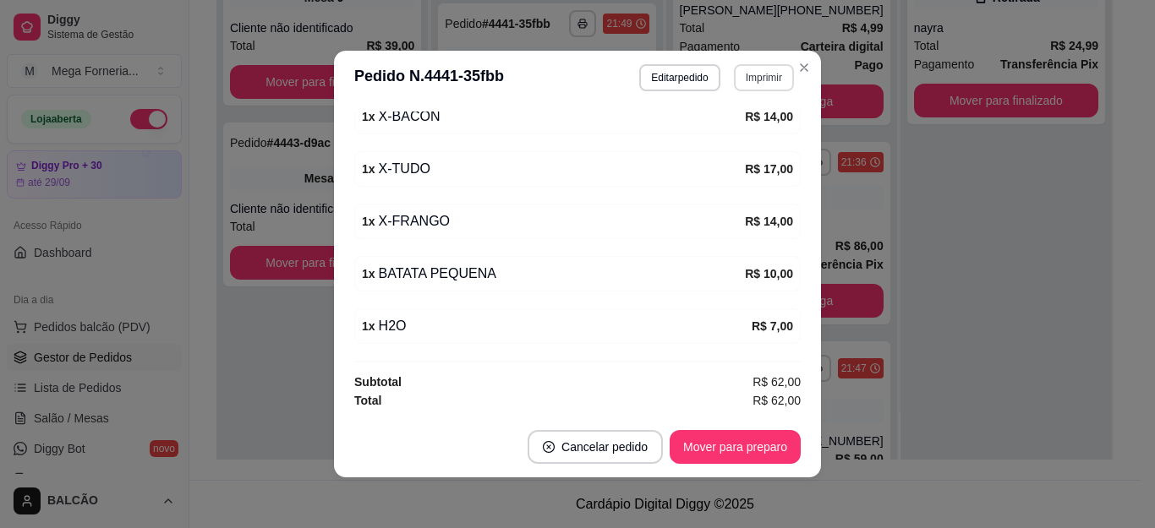
click at [752, 80] on button "Imprimir" at bounding box center [764, 77] width 60 height 27
click at [736, 129] on button "IMPRESSORA" at bounding box center [727, 136] width 123 height 27
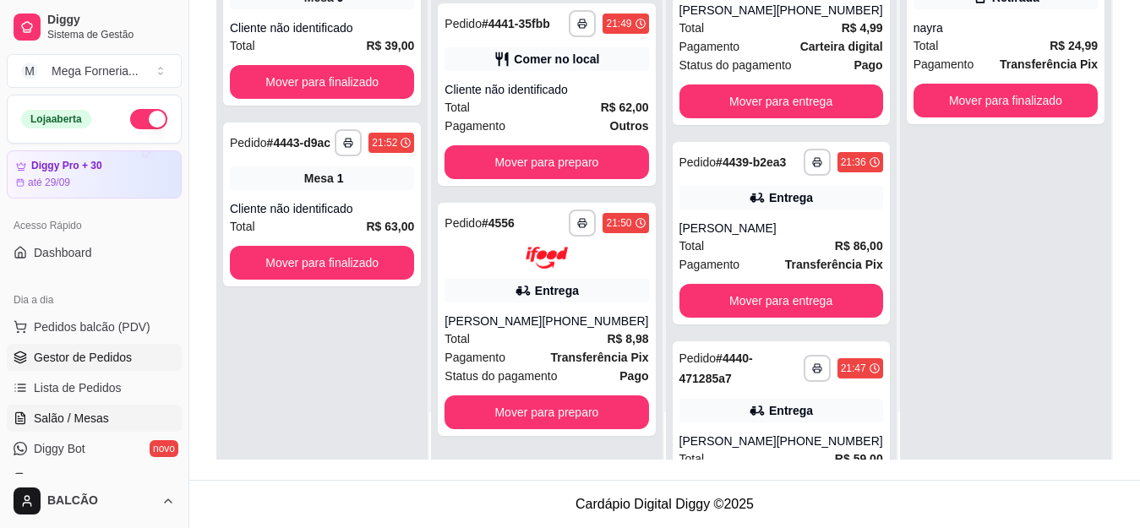
click at [93, 422] on span "Salão / Mesas" at bounding box center [71, 418] width 75 height 17
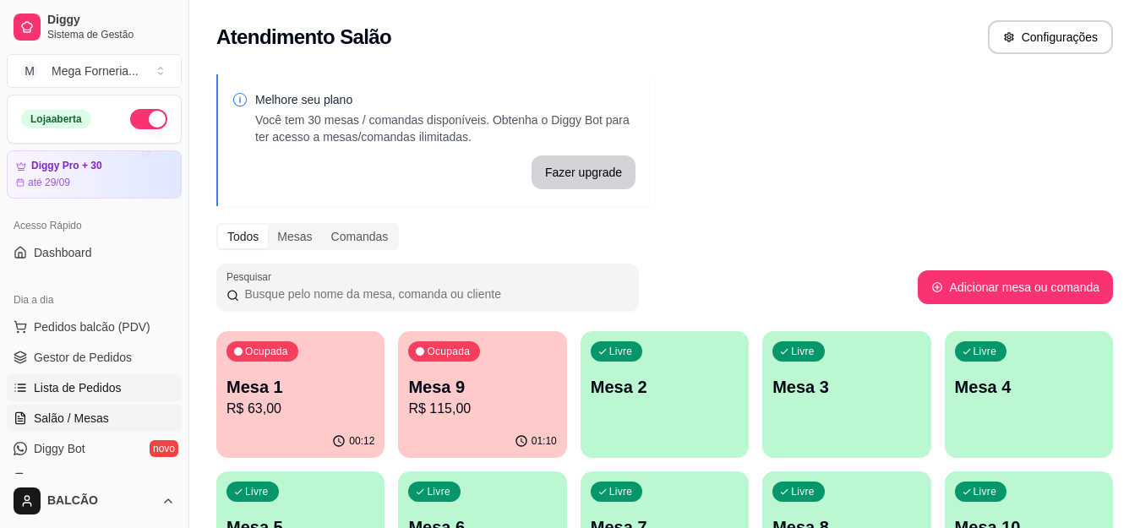
click at [101, 378] on link "Lista de Pedidos" at bounding box center [94, 387] width 175 height 27
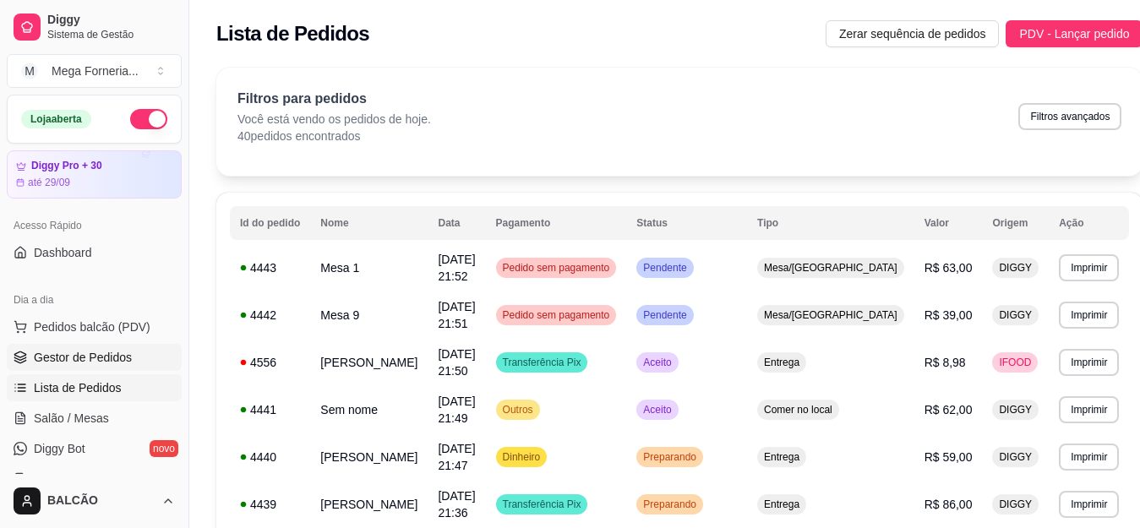
click at [78, 352] on span "Gestor de Pedidos" at bounding box center [83, 357] width 98 height 17
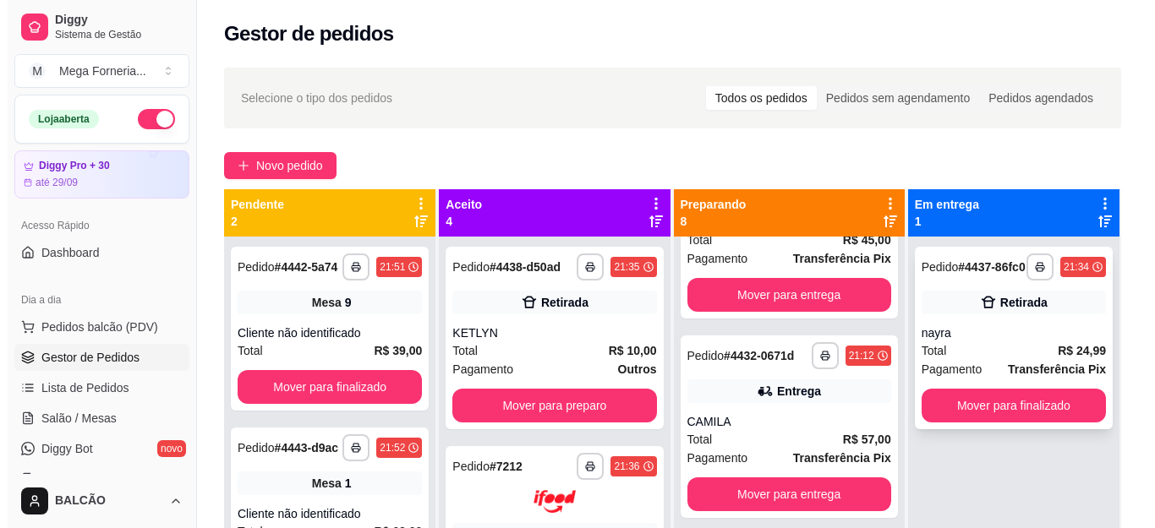
scroll to position [85, 0]
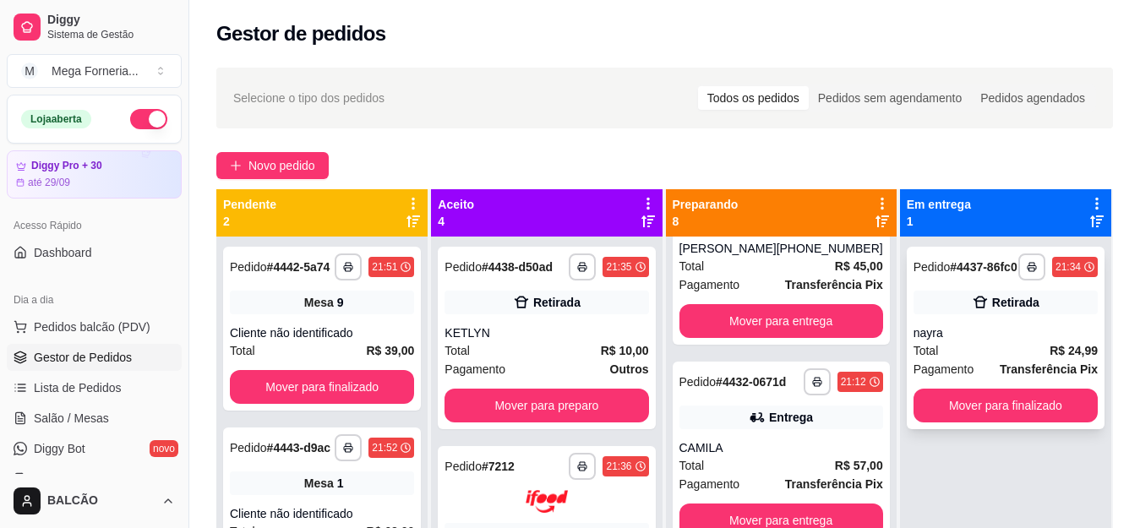
click at [915, 341] on div "nayra" at bounding box center [1006, 333] width 184 height 17
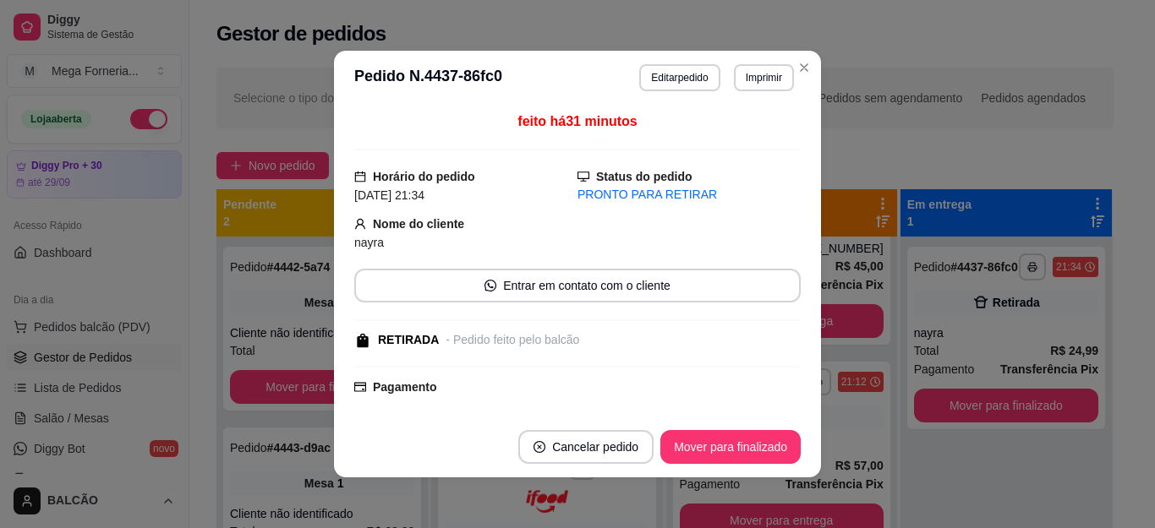
scroll to position [107, 0]
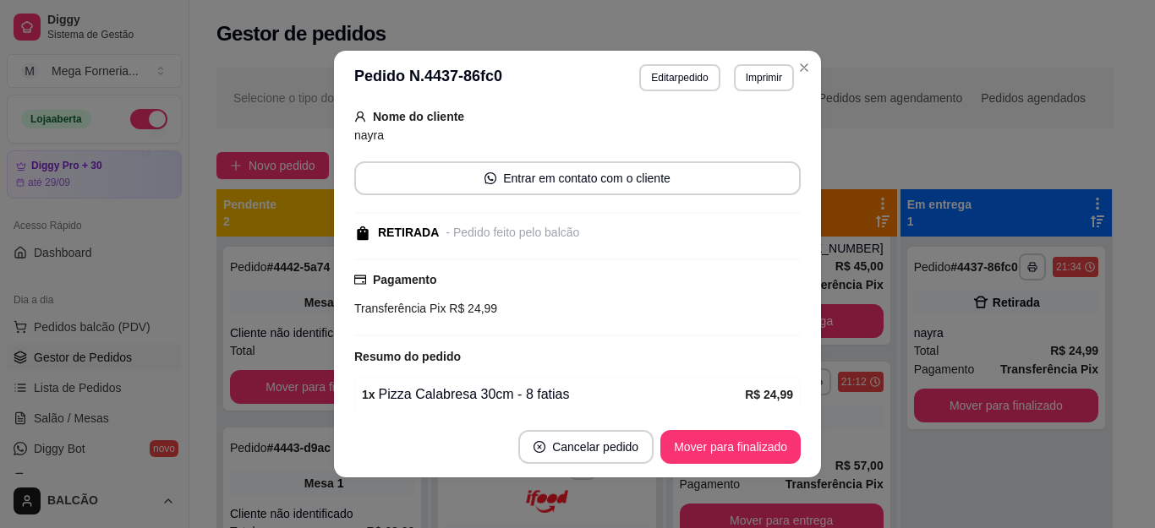
click at [796, 74] on div "Selecione o tipo dos pedidos Todos os pedidos Pedidos sem agendamento Pedidos a…" at bounding box center [664, 98] width 897 height 61
click at [796, 68] on div "Selecione o tipo dos pedidos Todos os pedidos Pedidos sem agendamento Pedidos a…" at bounding box center [664, 98] width 897 height 61
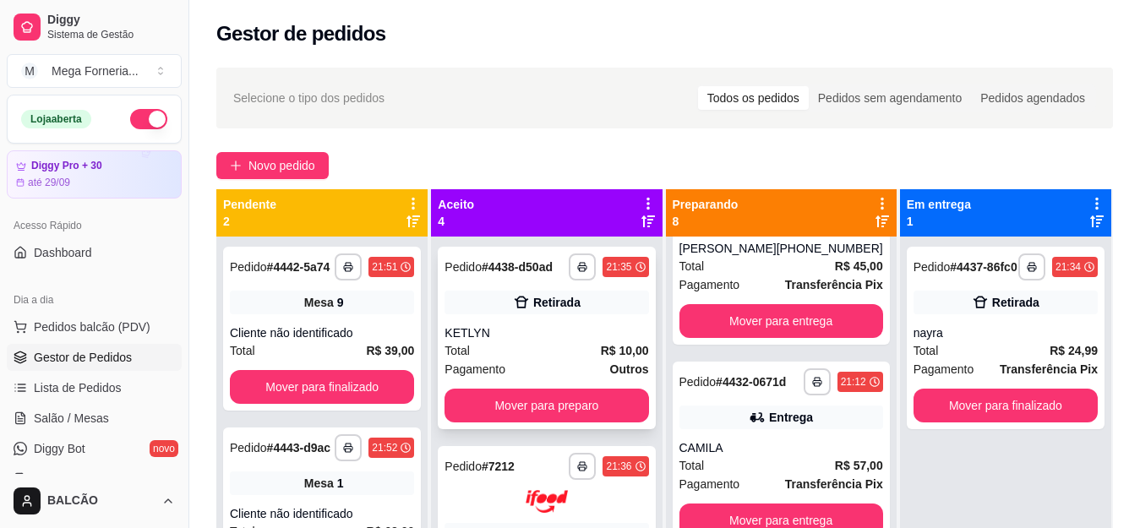
click at [565, 355] on div "Total R$ 10,00" at bounding box center [547, 350] width 204 height 19
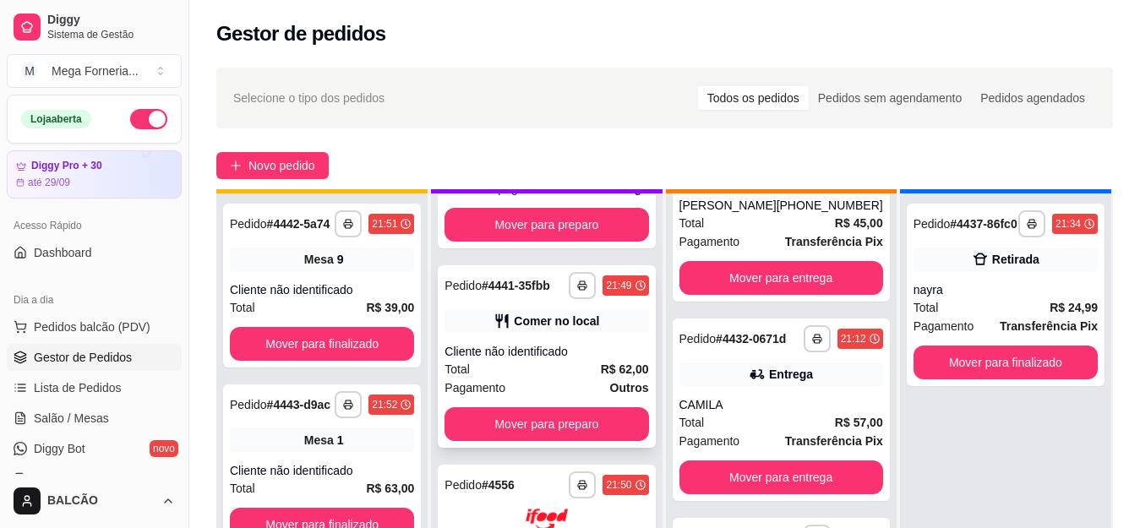
scroll to position [47, 0]
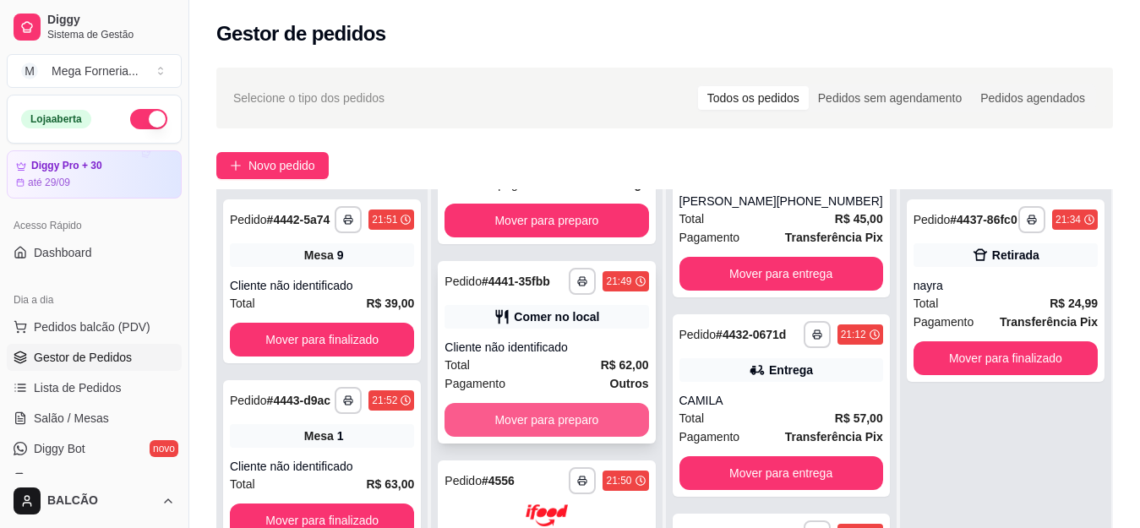
click at [566, 422] on button "Mover para preparo" at bounding box center [547, 420] width 204 height 34
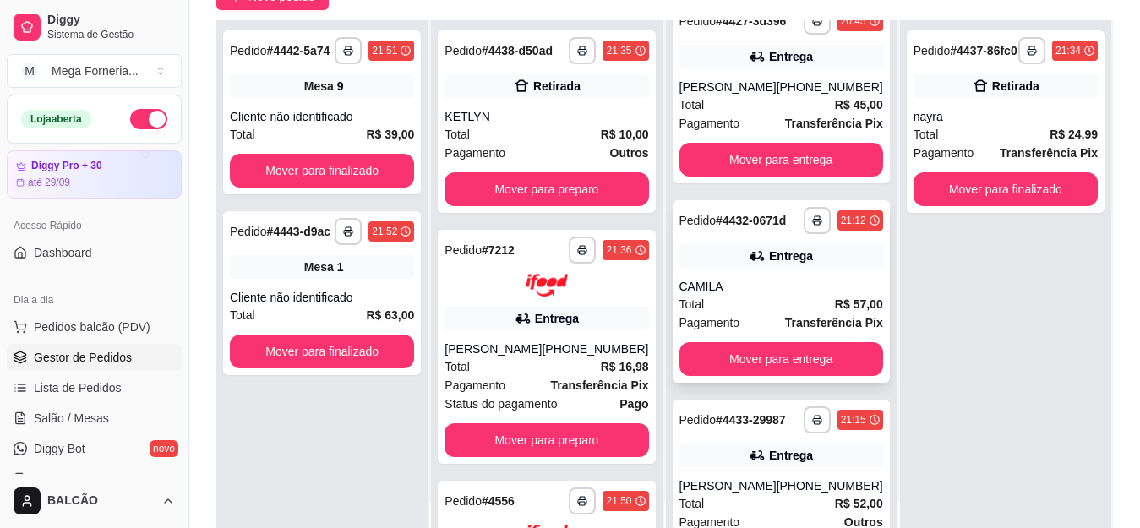
scroll to position [0, 0]
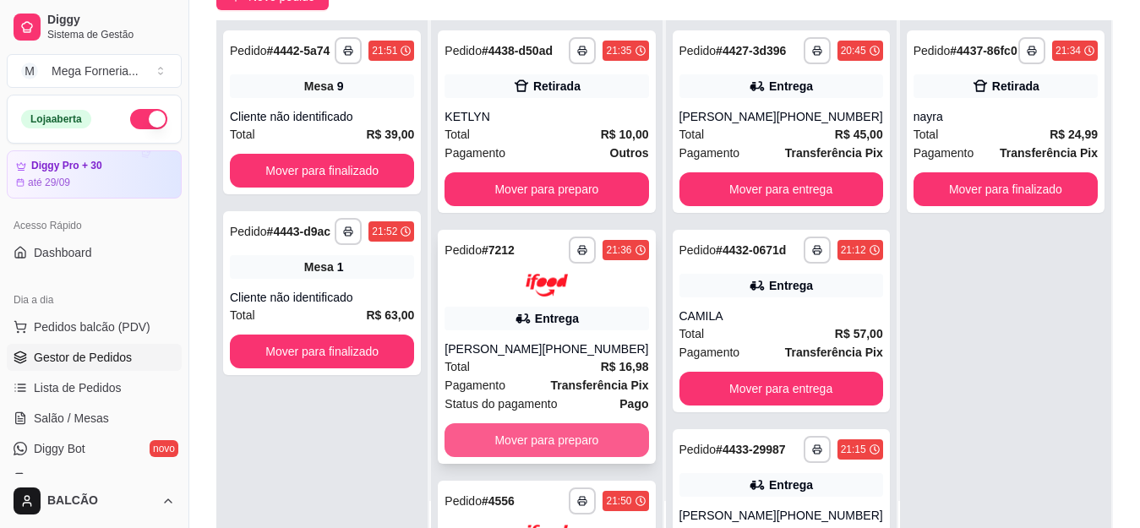
click at [477, 457] on button "Mover para preparo" at bounding box center [547, 440] width 204 height 34
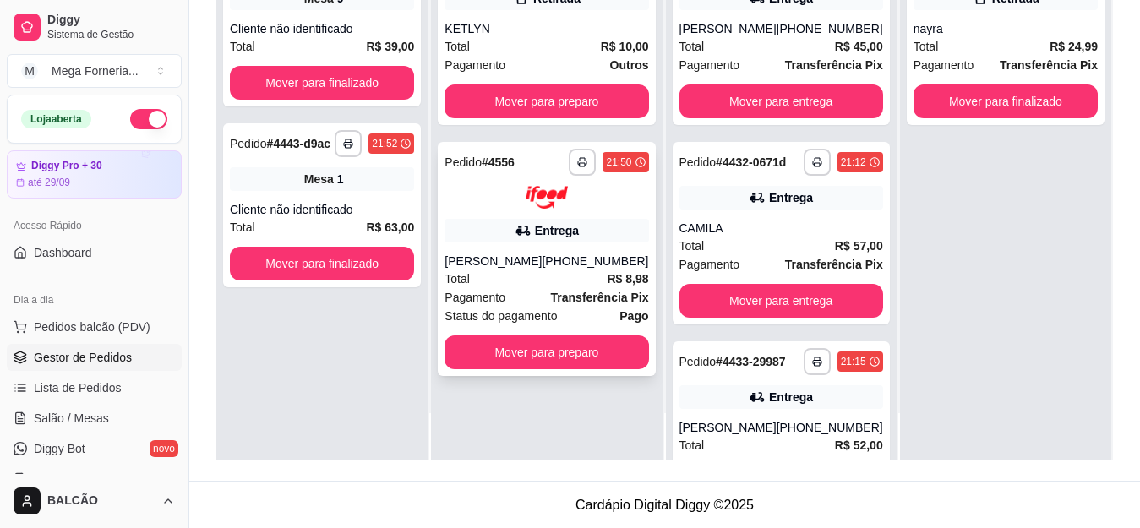
scroll to position [258, 0]
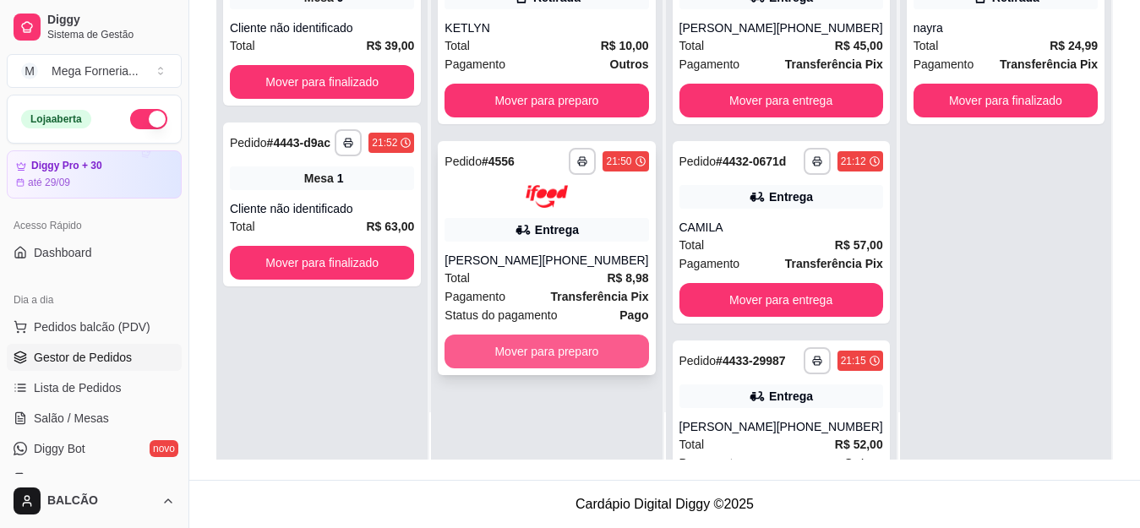
click at [517, 369] on button "Mover para preparo" at bounding box center [547, 352] width 204 height 34
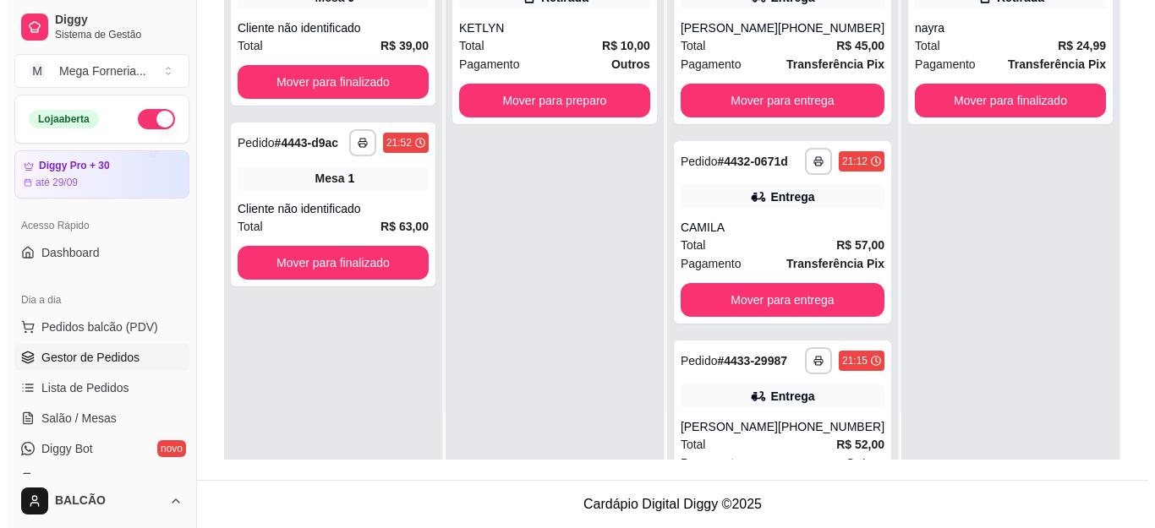
scroll to position [0, 0]
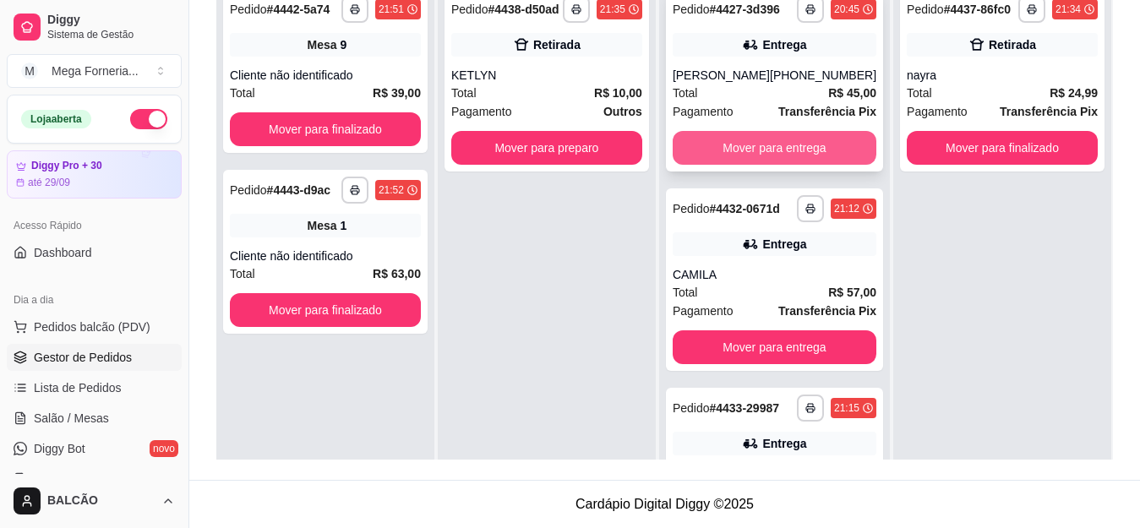
click at [598, 165] on button "Mover para preparo" at bounding box center [546, 148] width 191 height 34
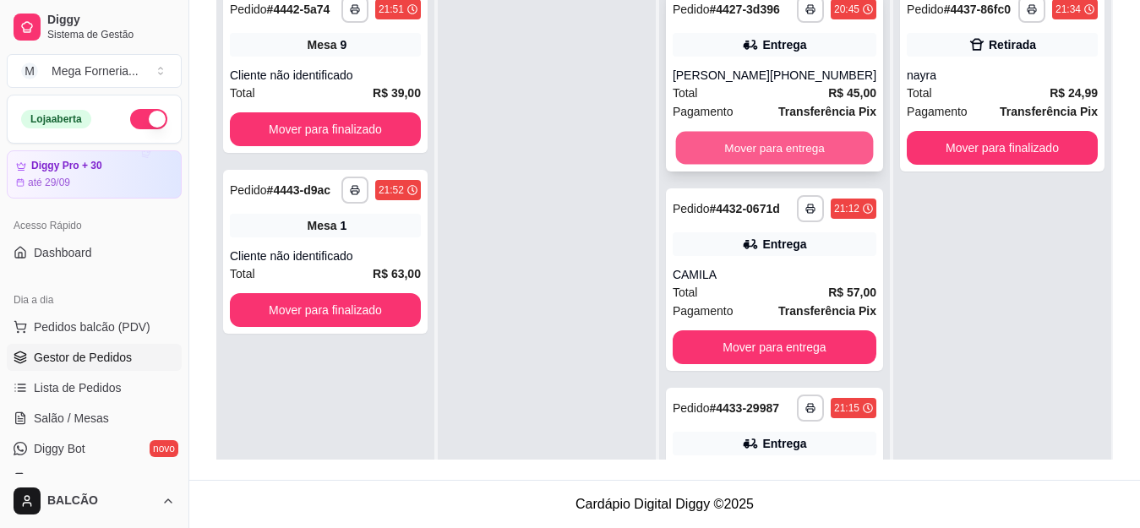
click at [718, 165] on button "Mover para entrega" at bounding box center [774, 148] width 198 height 33
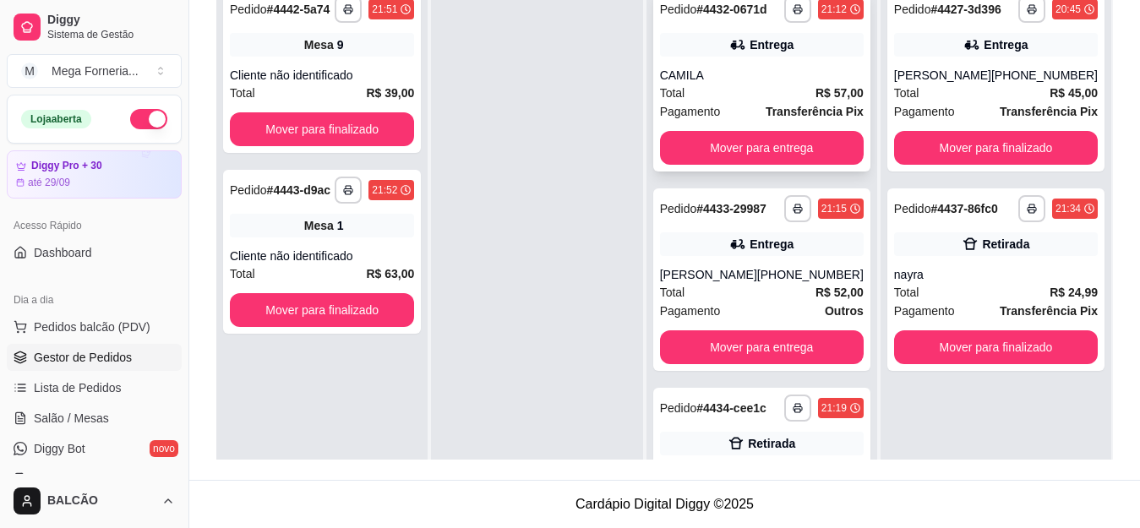
click at [736, 83] on div "CAMILA" at bounding box center [762, 75] width 204 height 17
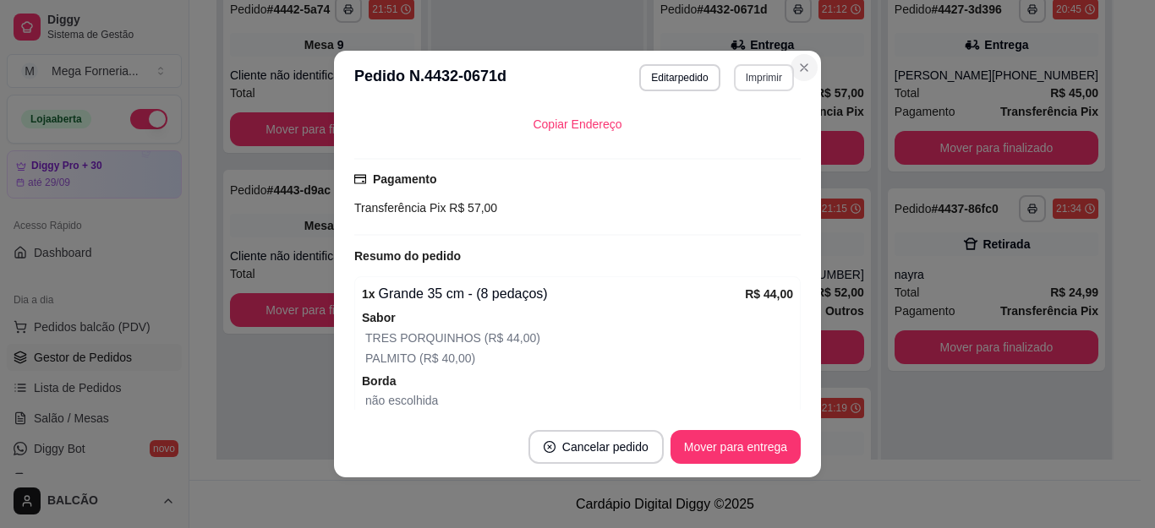
scroll to position [505, 0]
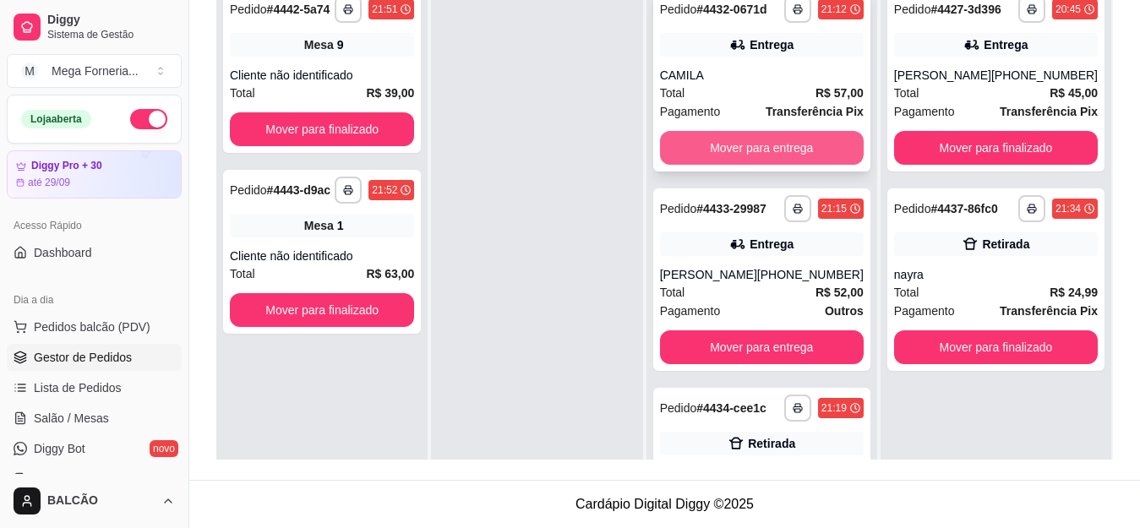
click at [787, 165] on button "Mover para entrega" at bounding box center [762, 148] width 204 height 34
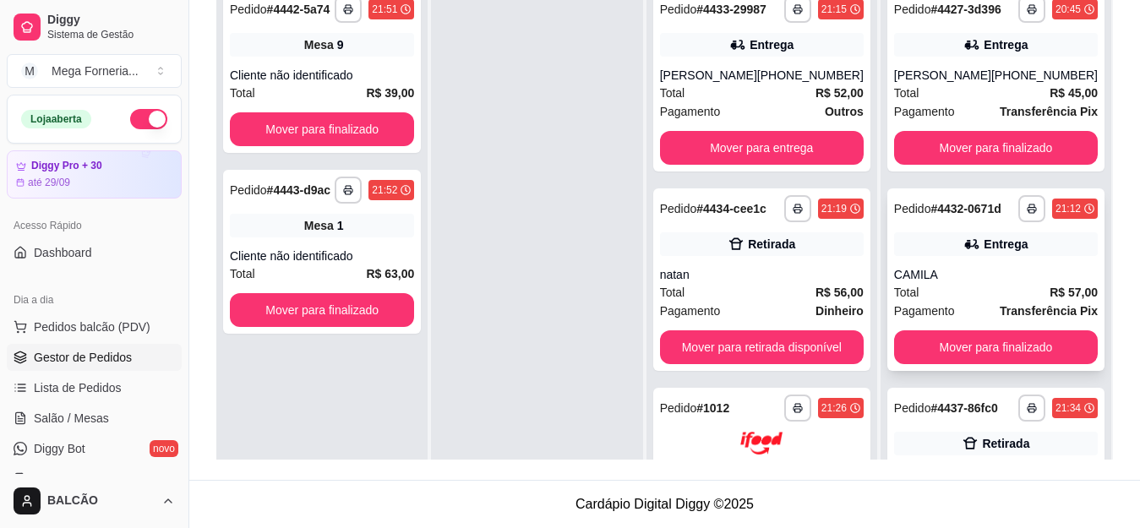
click at [936, 302] on div "Total R$ 57,00" at bounding box center [996, 292] width 204 height 19
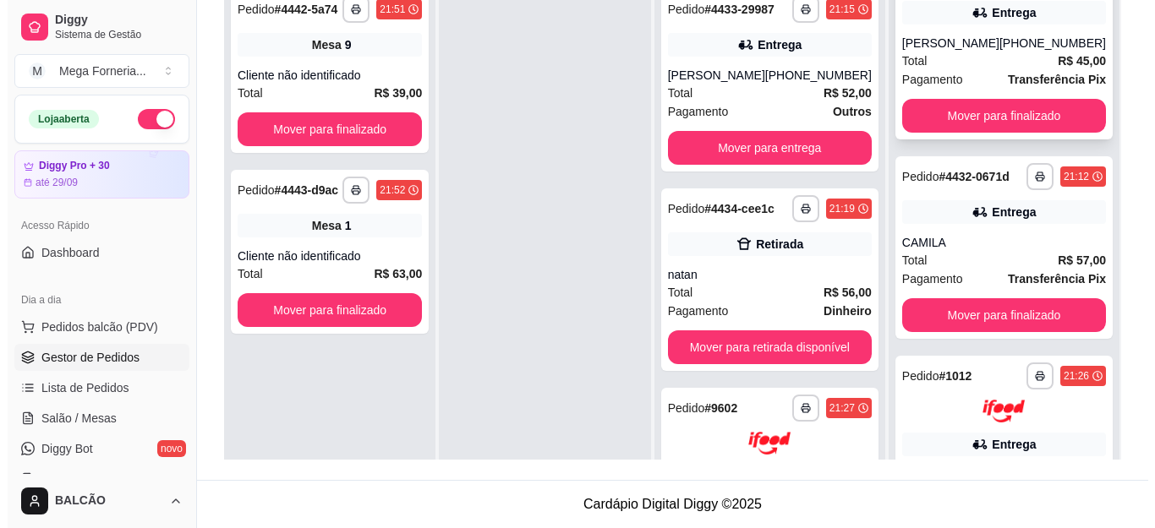
scroll to position [0, 0]
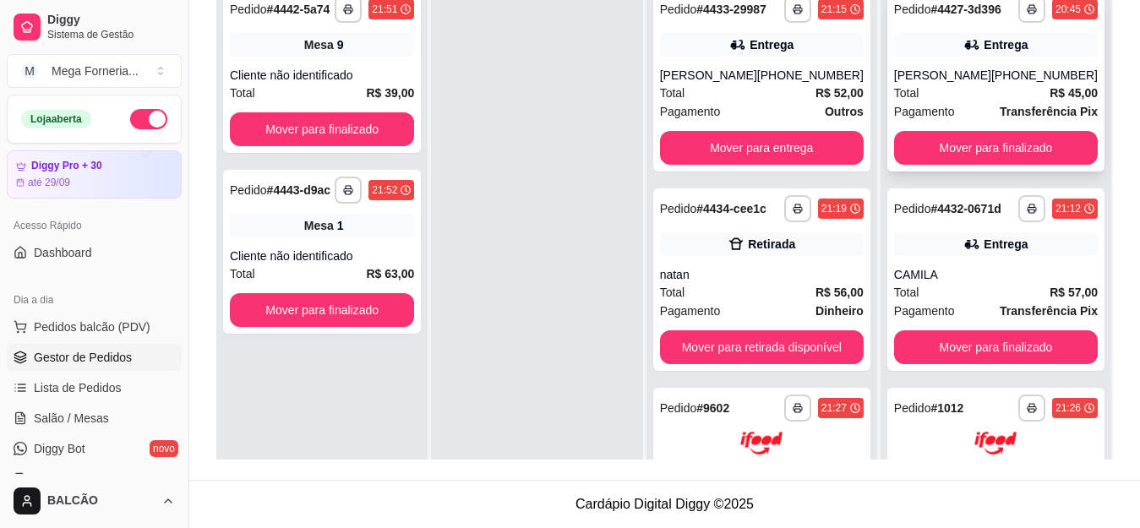
click at [971, 57] on div "Entrega" at bounding box center [996, 45] width 204 height 24
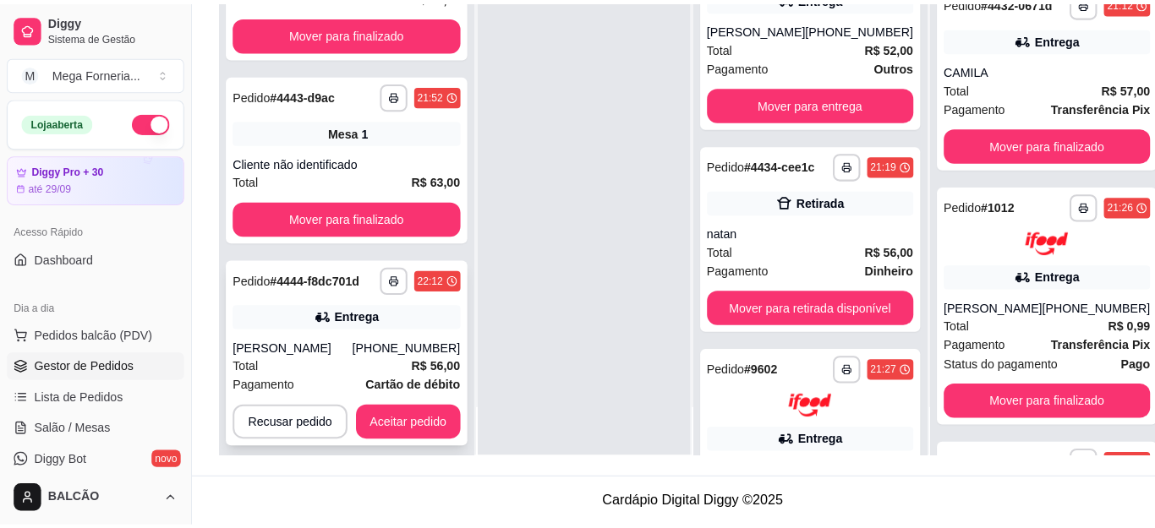
scroll to position [62, 0]
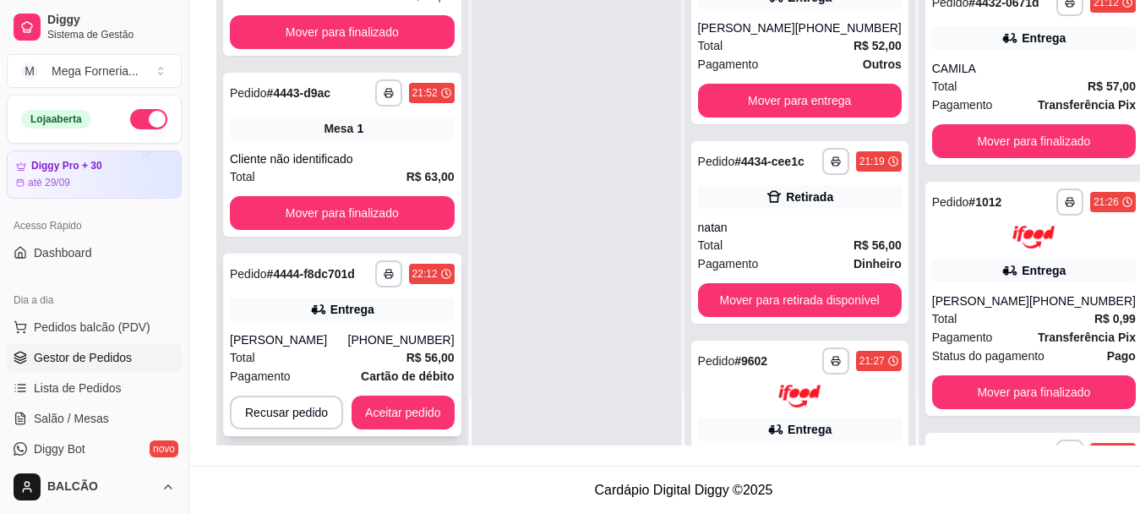
click at [379, 331] on div "[PHONE_NUMBER]" at bounding box center [401, 339] width 107 height 17
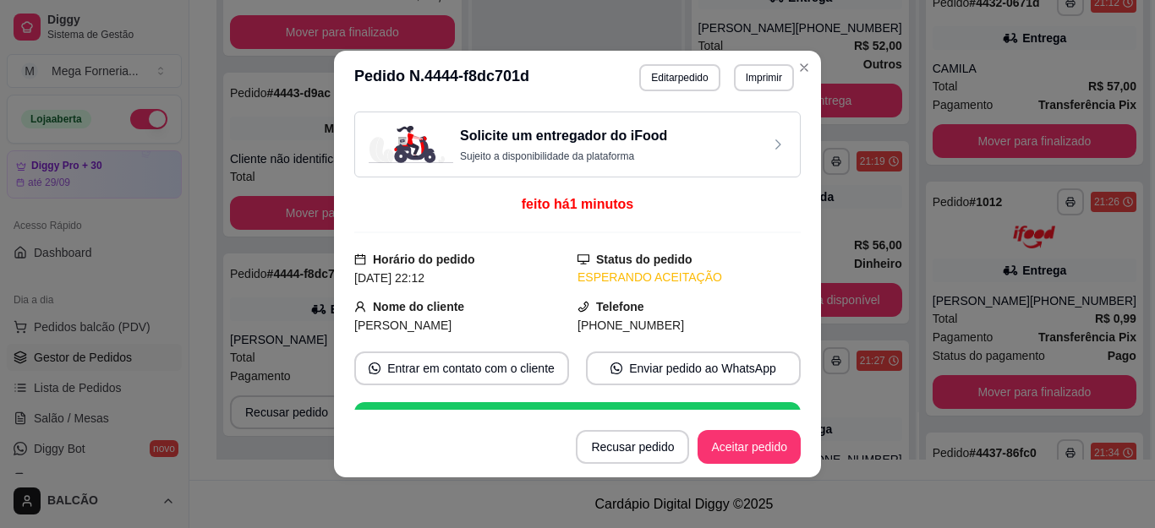
scroll to position [85, 0]
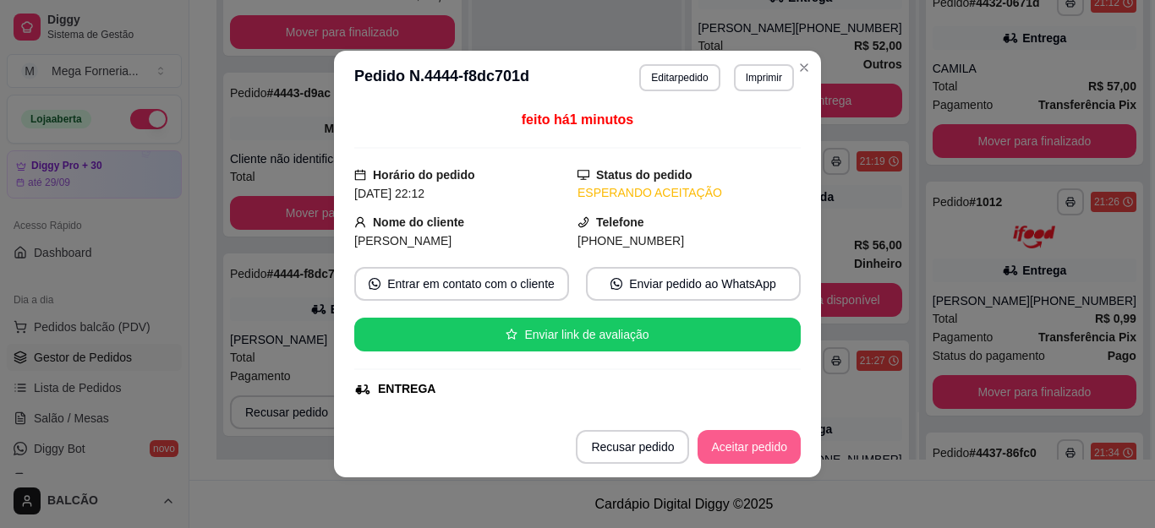
click at [733, 438] on button "Aceitar pedido" at bounding box center [748, 447] width 103 height 34
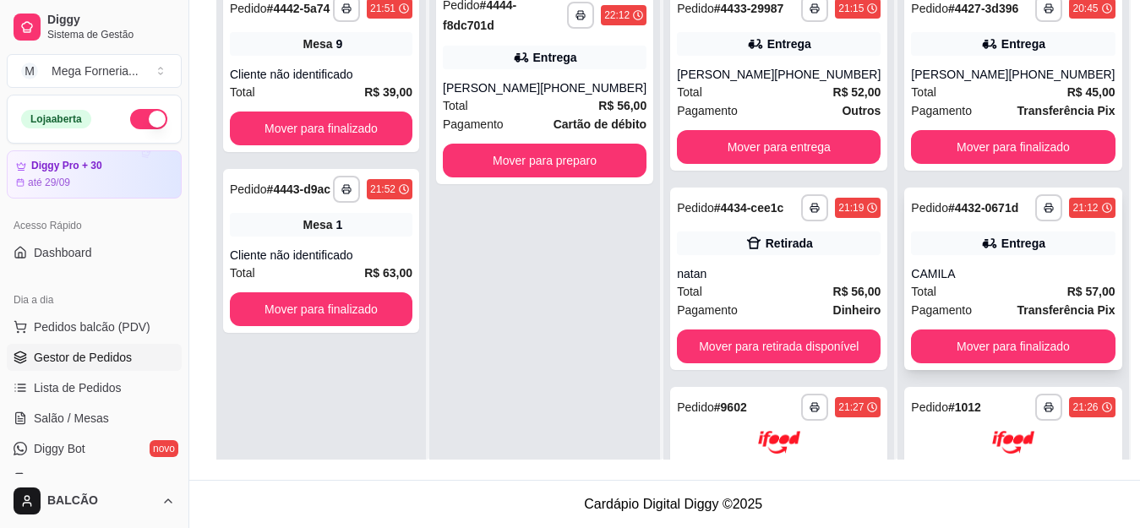
scroll to position [0, 0]
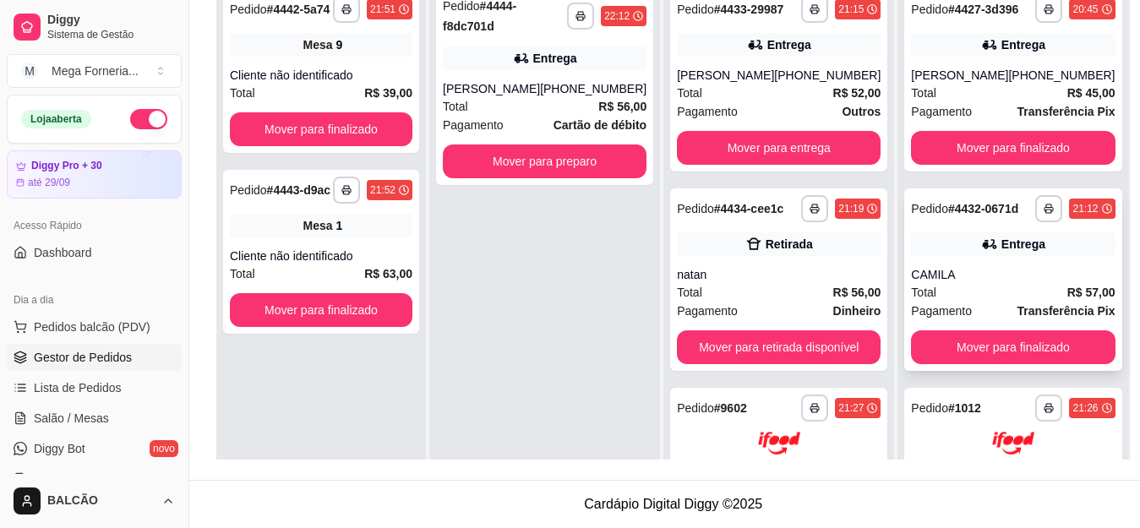
click at [931, 286] on div "**********" at bounding box center [1012, 279] width 217 height 183
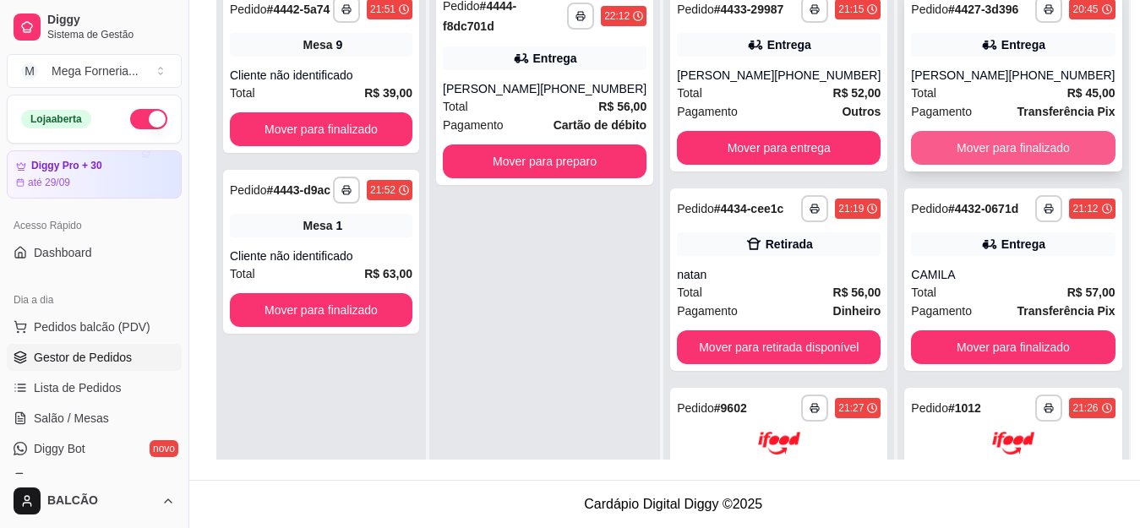
click at [947, 160] on button "Mover para finalizado" at bounding box center [1013, 148] width 204 height 34
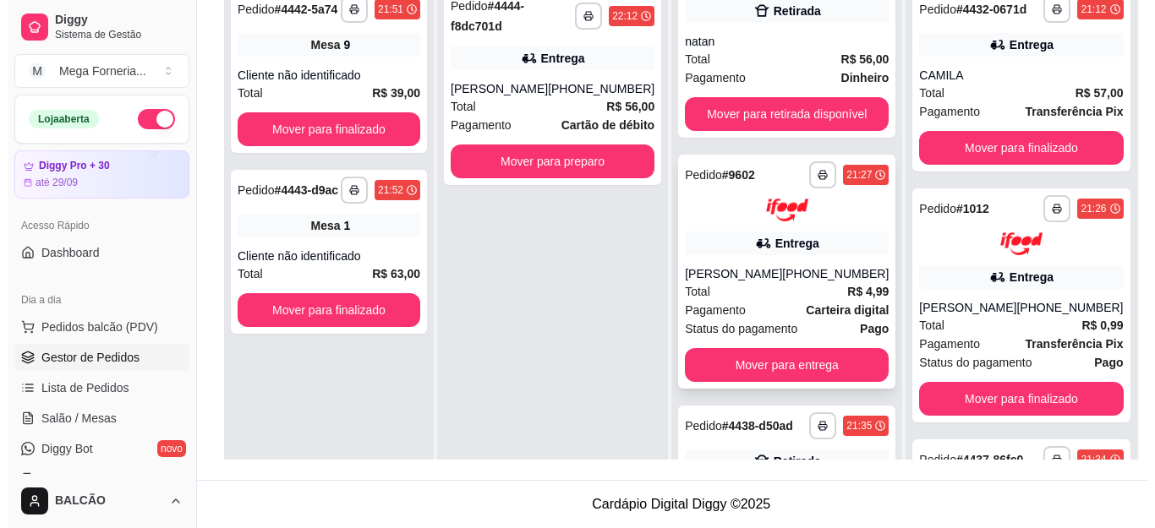
scroll to position [254, 0]
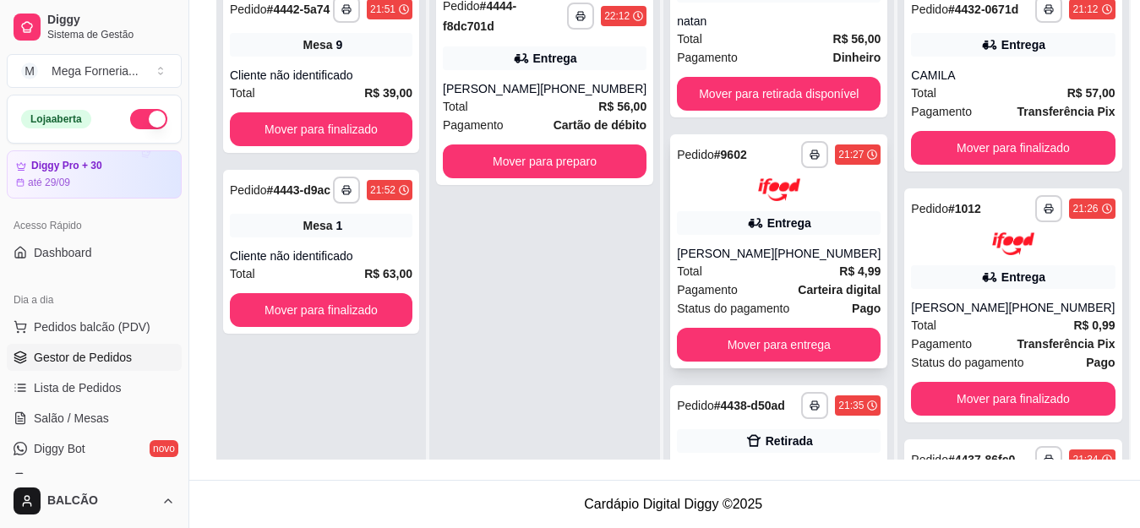
click at [722, 262] on div "[PERSON_NAME]" at bounding box center [725, 253] width 97 height 17
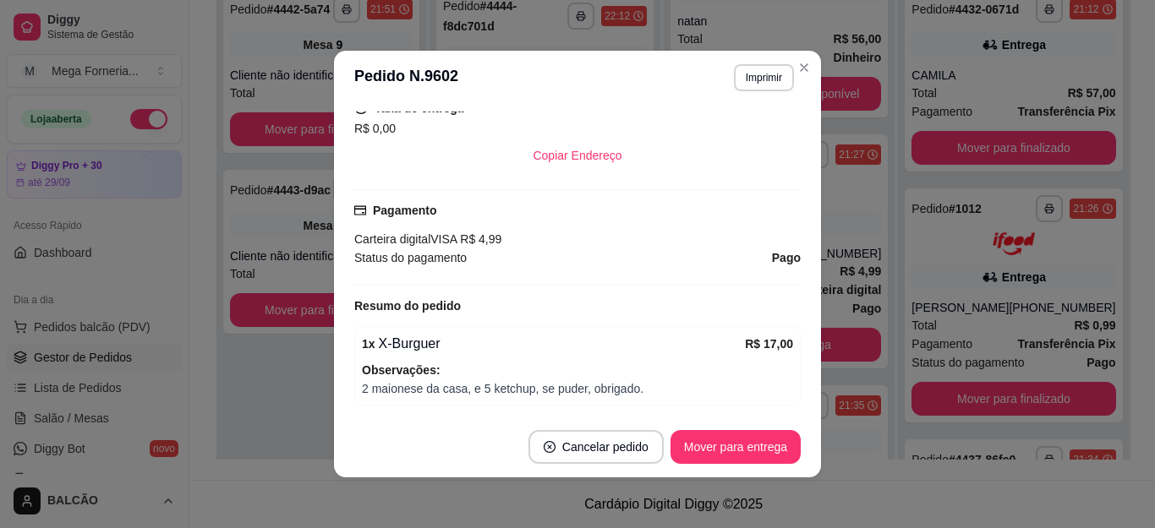
scroll to position [338, 0]
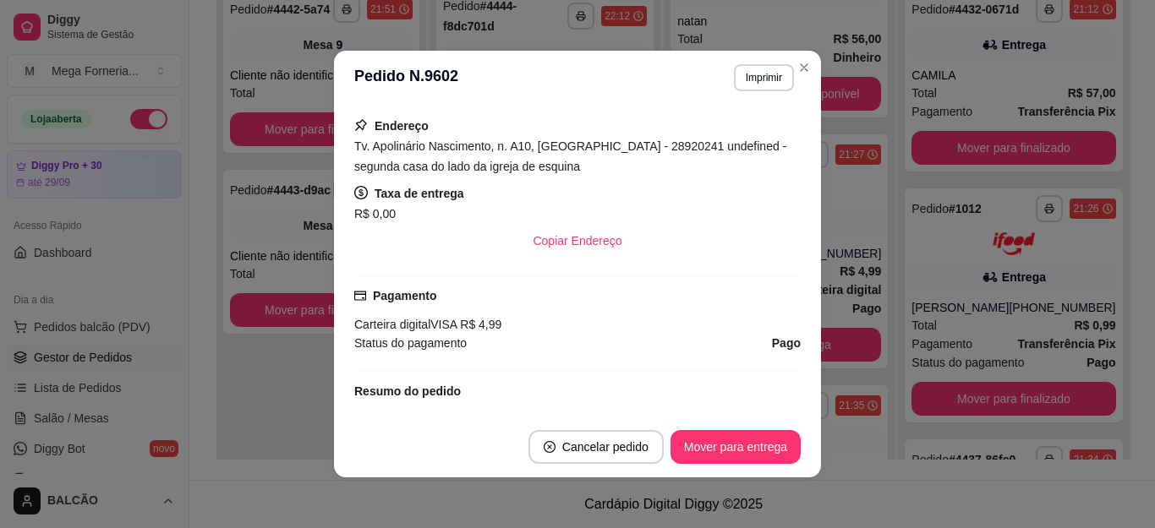
click at [504, 158] on div "Tv. Apolinário Nascimento, n. A10, [GEOGRAPHIC_DATA] - 28920241 undefined - seg…" at bounding box center [577, 156] width 446 height 41
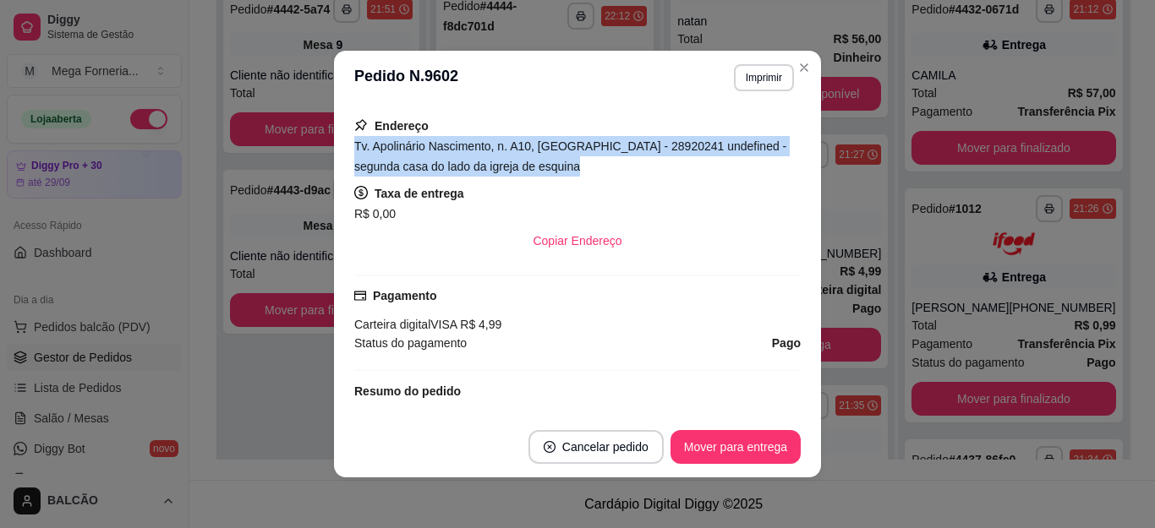
click at [504, 158] on div "Tv. Apolinário Nascimento, n. A10, [GEOGRAPHIC_DATA] - 28920241 undefined - seg…" at bounding box center [577, 156] width 446 height 41
copy span "Tv. Apolinário Nascimento, n. A10, [GEOGRAPHIC_DATA] - 28920241 undefined - seg…"
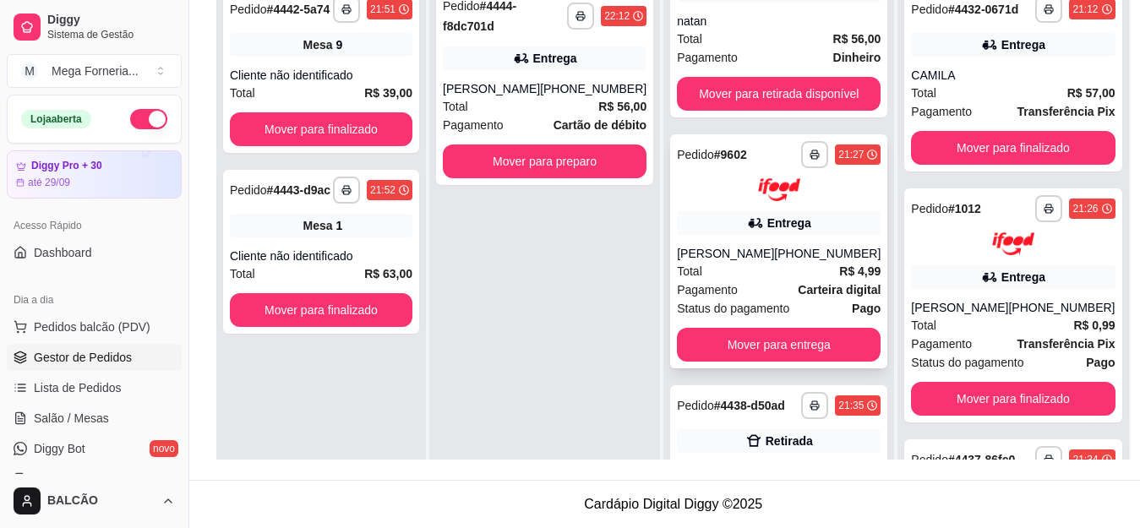
click at [733, 262] on div "[PERSON_NAME]" at bounding box center [725, 253] width 97 height 17
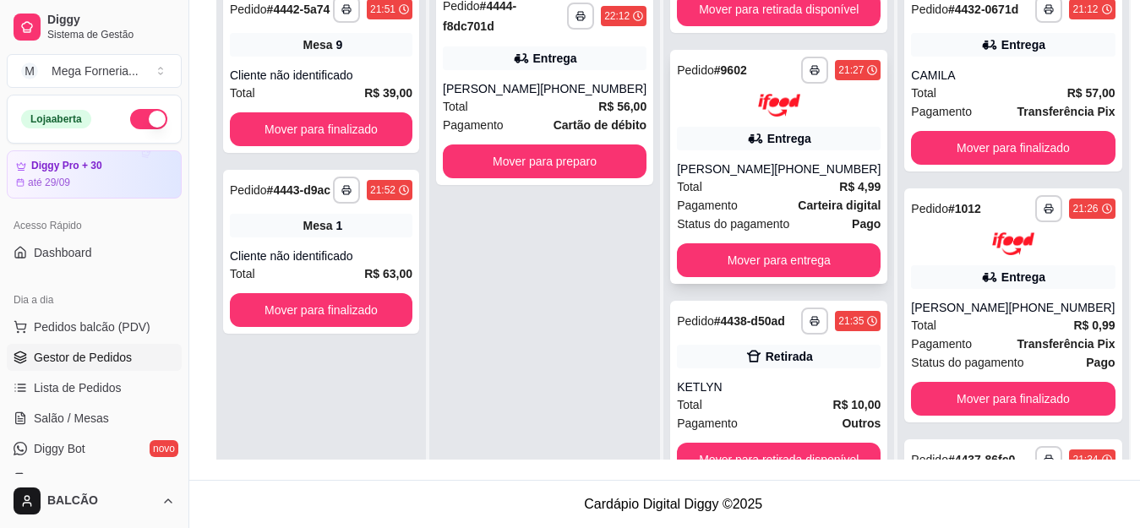
click at [705, 173] on div "[PERSON_NAME]" at bounding box center [725, 169] width 97 height 17
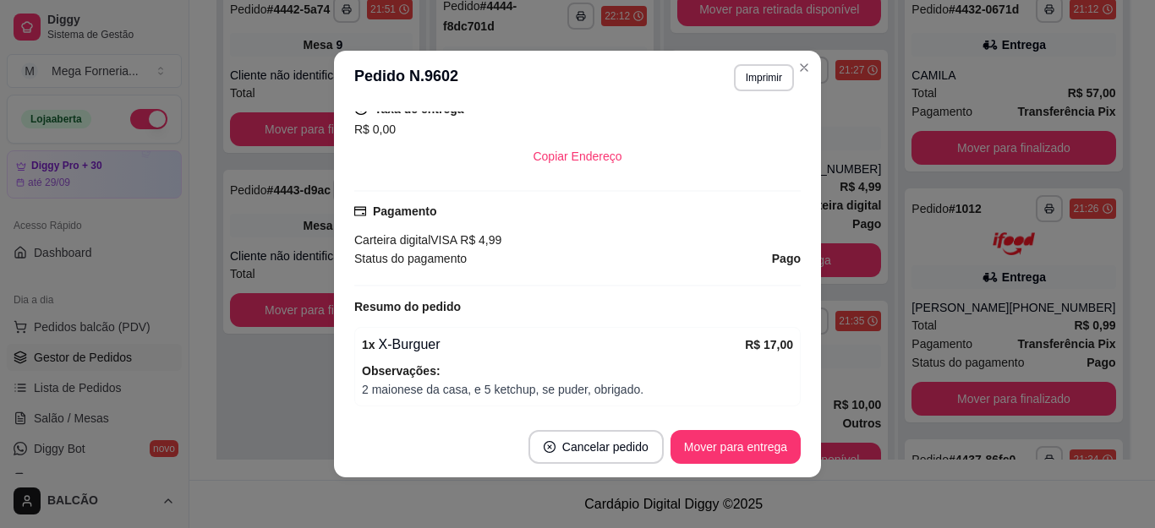
scroll to position [254, 0]
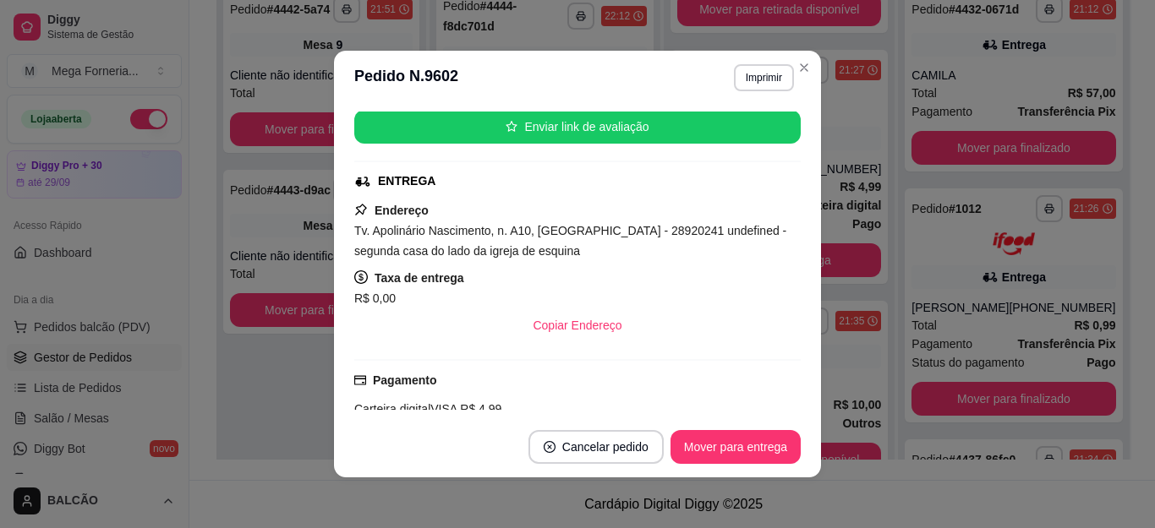
click at [489, 238] on span "Tv. Apolinário Nascimento, n. A10, [GEOGRAPHIC_DATA] - 28920241 undefined - seg…" at bounding box center [570, 241] width 432 height 34
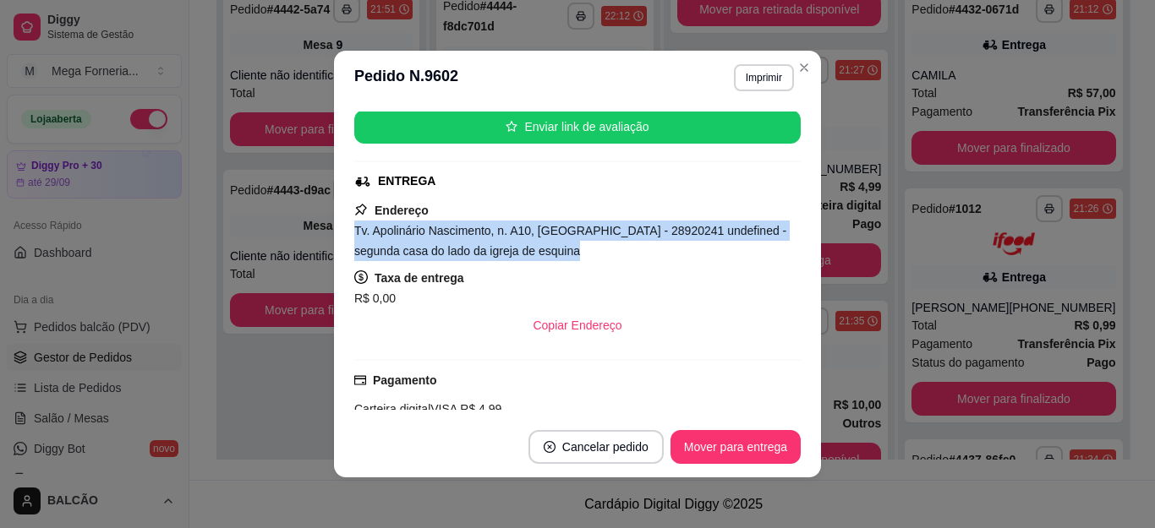
click at [489, 238] on span "Tv. Apolinário Nascimento, n. A10, [GEOGRAPHIC_DATA] - 28920241 undefined - seg…" at bounding box center [570, 241] width 432 height 34
copy span "Tv. Apolinário Nascimento, n. A10, [GEOGRAPHIC_DATA] - 28920241 undefined - seg…"
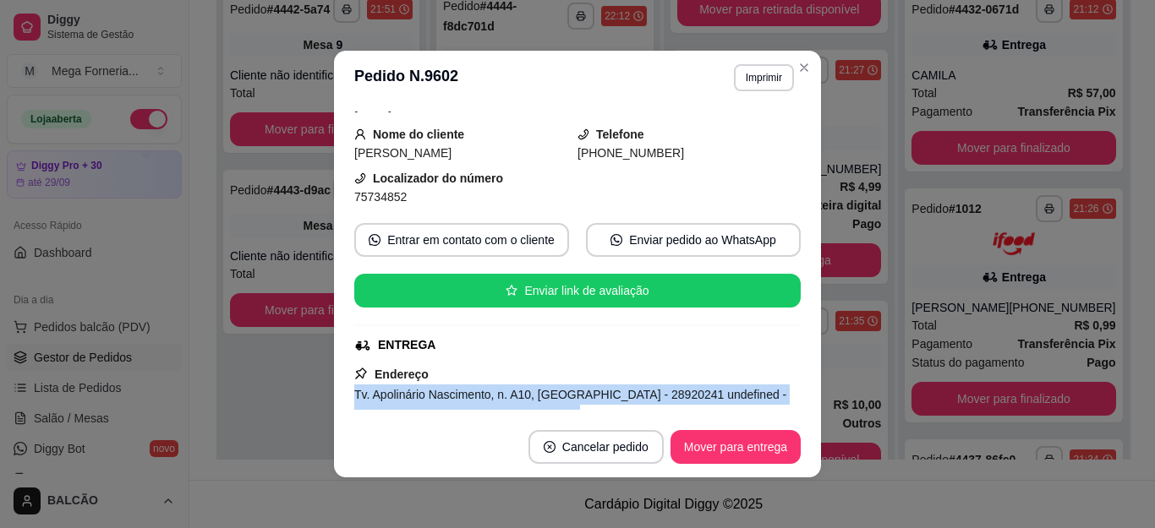
scroll to position [0, 0]
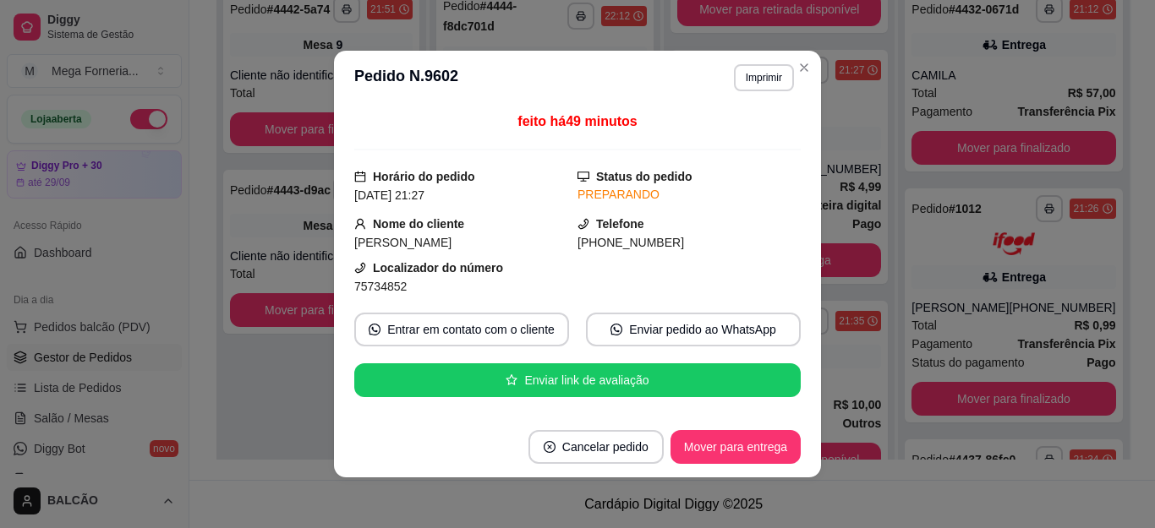
click at [362, 285] on span "75734852" at bounding box center [380, 287] width 52 height 14
copy div "75734852 Entrar em contato com o cliente Enviar pedido ao WhatsApp Enviar link …"
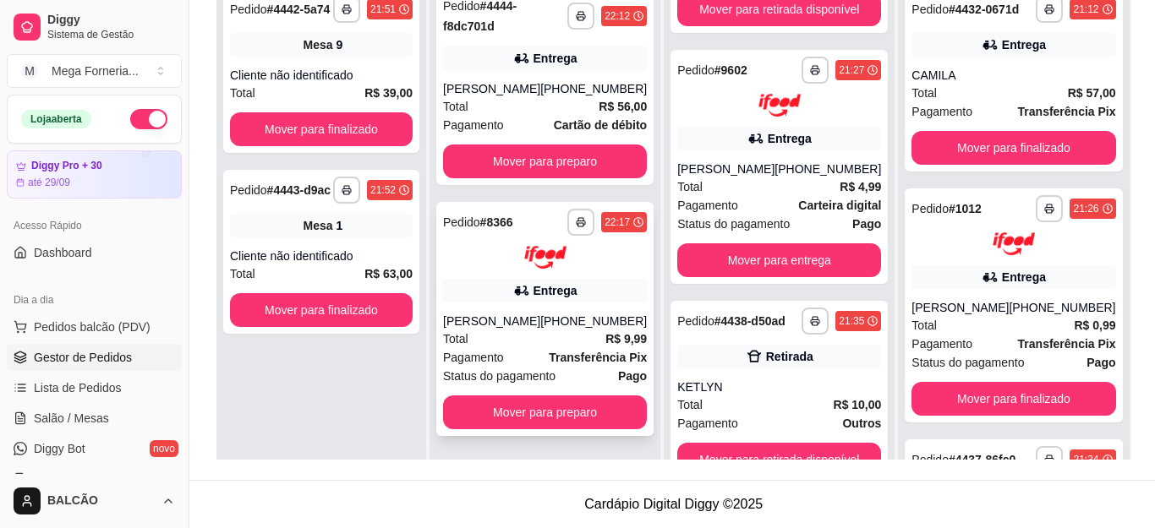
click at [800, 63] on div "**********" at bounding box center [778, 167] width 217 height 234
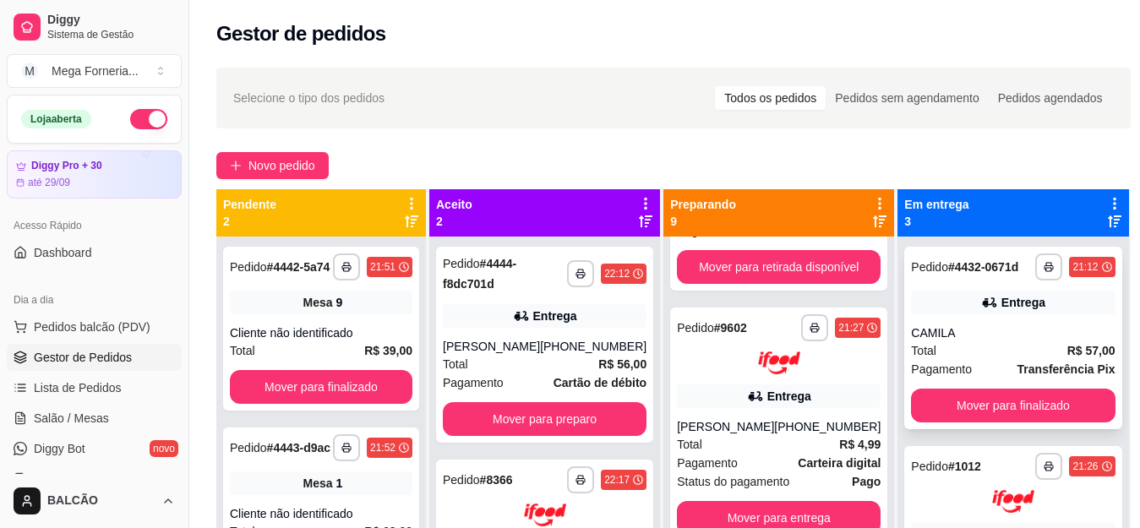
click at [989, 360] on div "Total R$ 57,00" at bounding box center [1013, 350] width 204 height 19
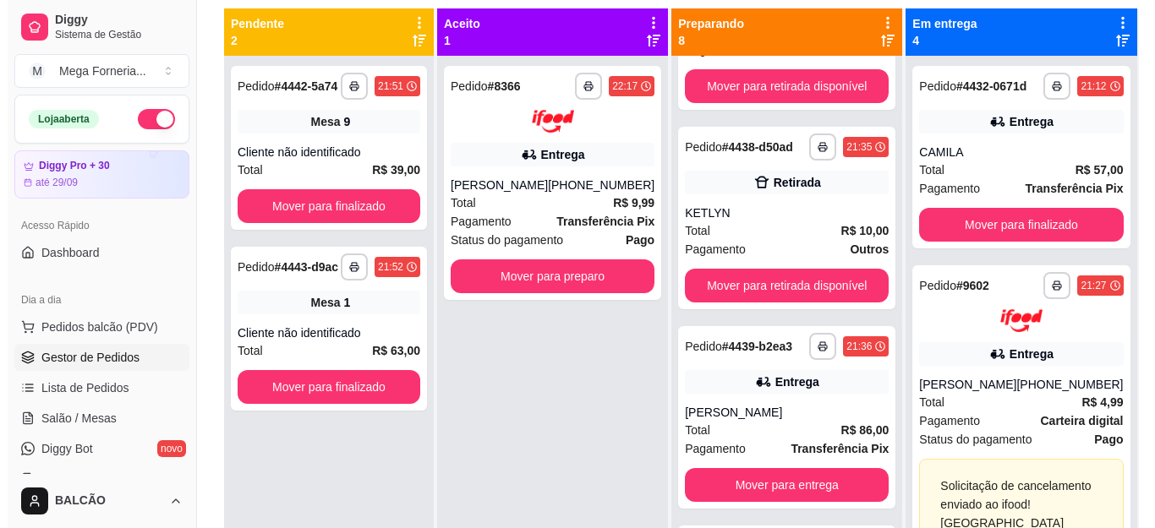
scroll to position [89, 0]
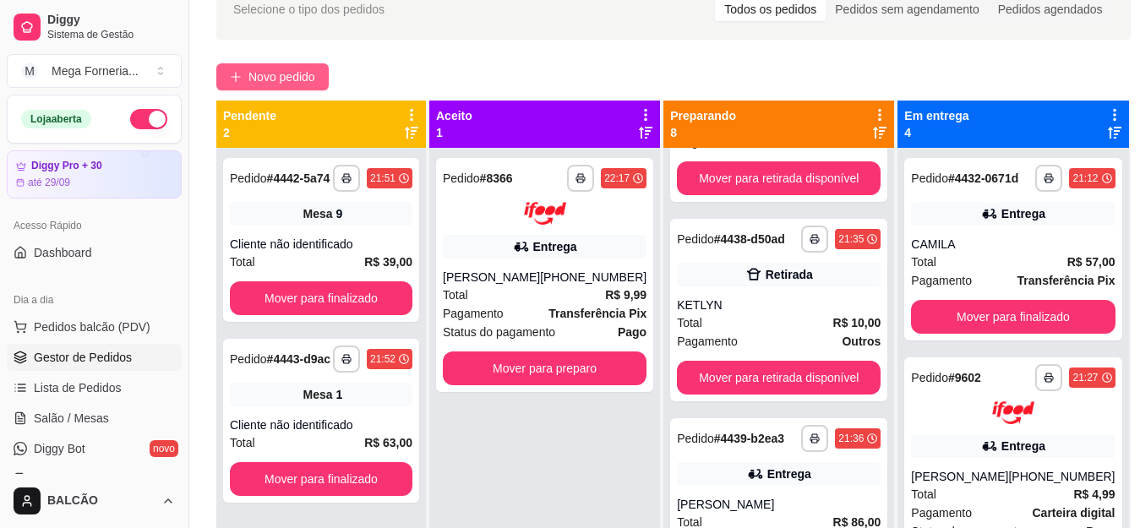
click at [296, 79] on span "Novo pedido" at bounding box center [282, 77] width 67 height 19
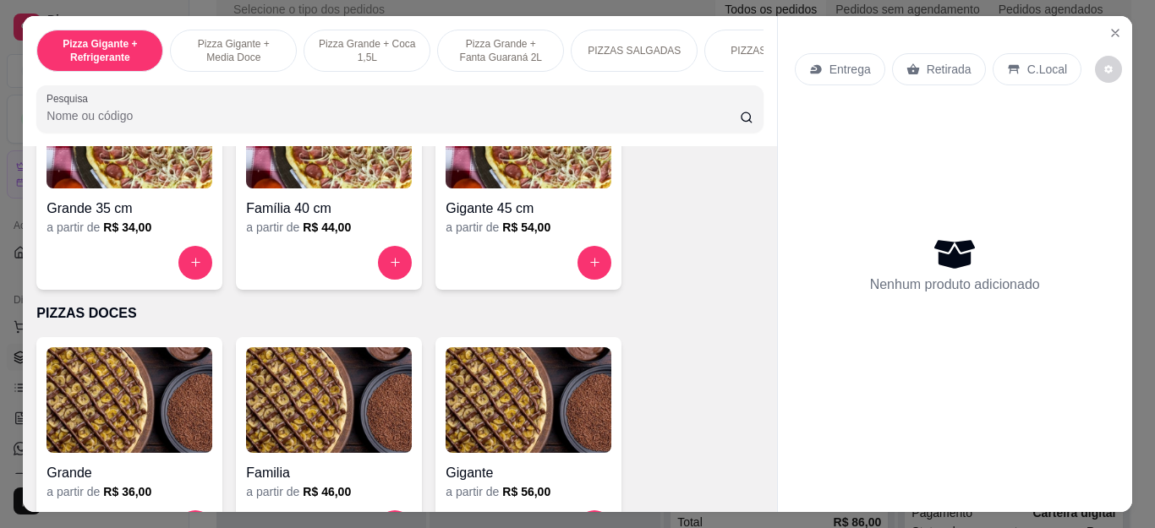
scroll to position [1183, 0]
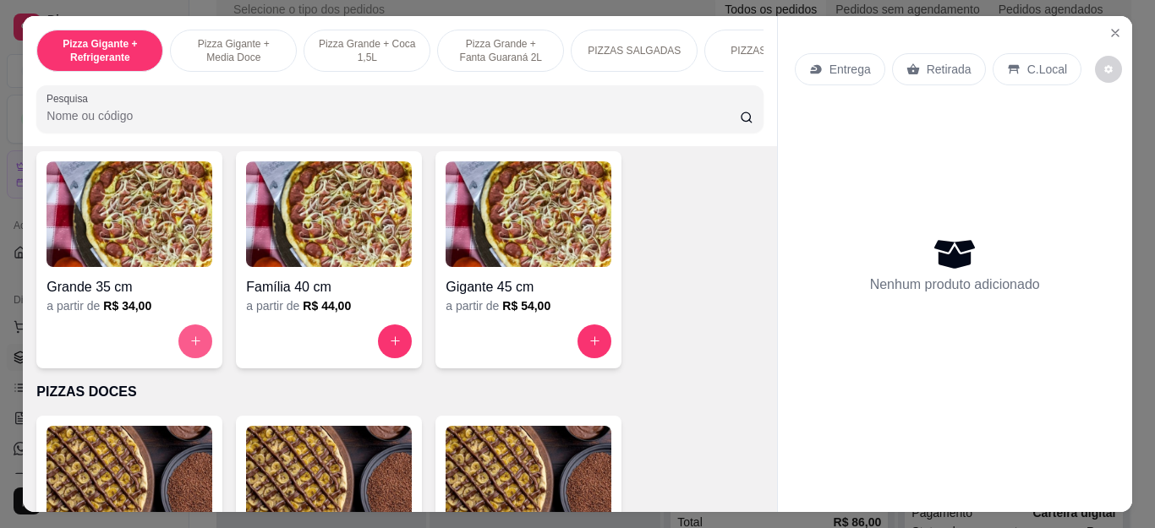
click at [178, 339] on button "increase-product-quantity" at bounding box center [195, 342] width 34 height 34
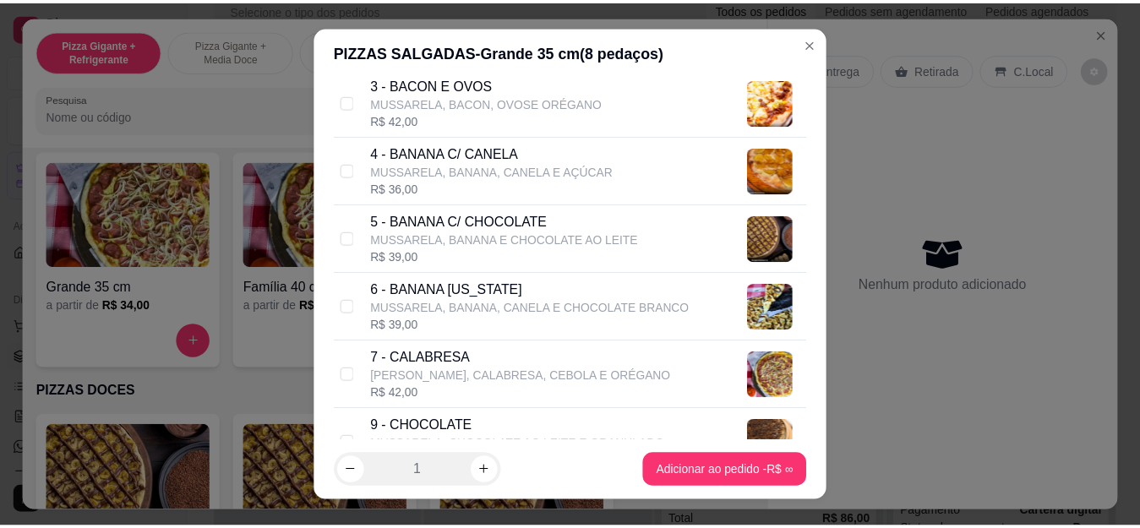
scroll to position [423, 0]
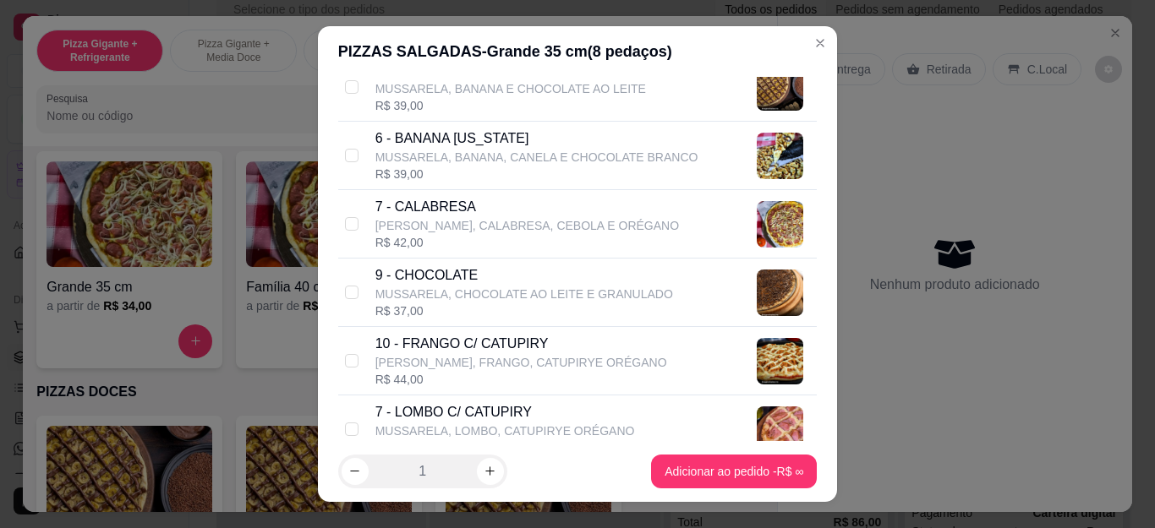
click at [516, 344] on p "10 - FRANGO C/ CATUPIRY" at bounding box center [521, 344] width 292 height 20
checkbox input "true"
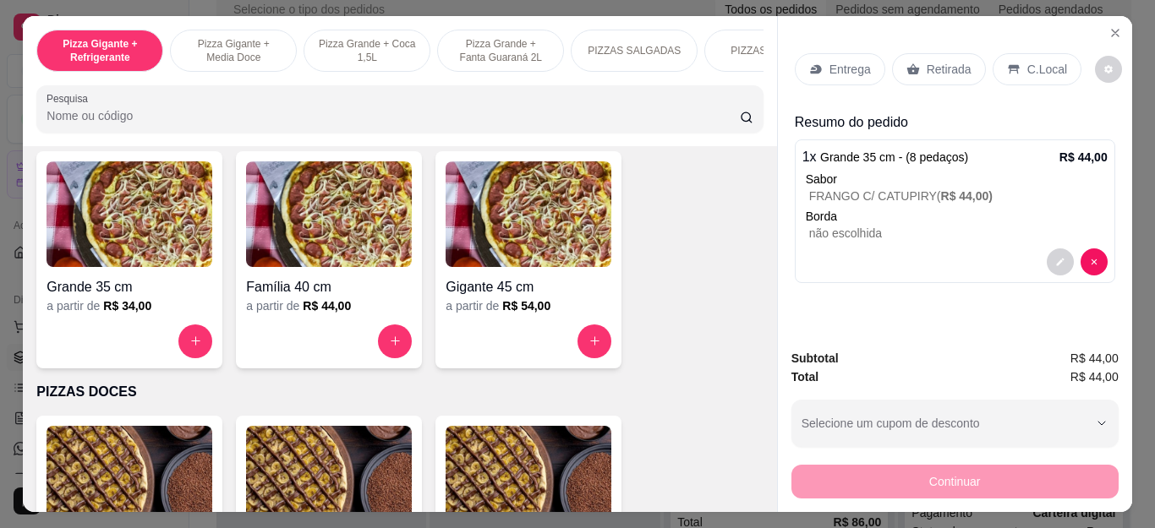
click at [943, 53] on div "Retirada" at bounding box center [939, 69] width 94 height 32
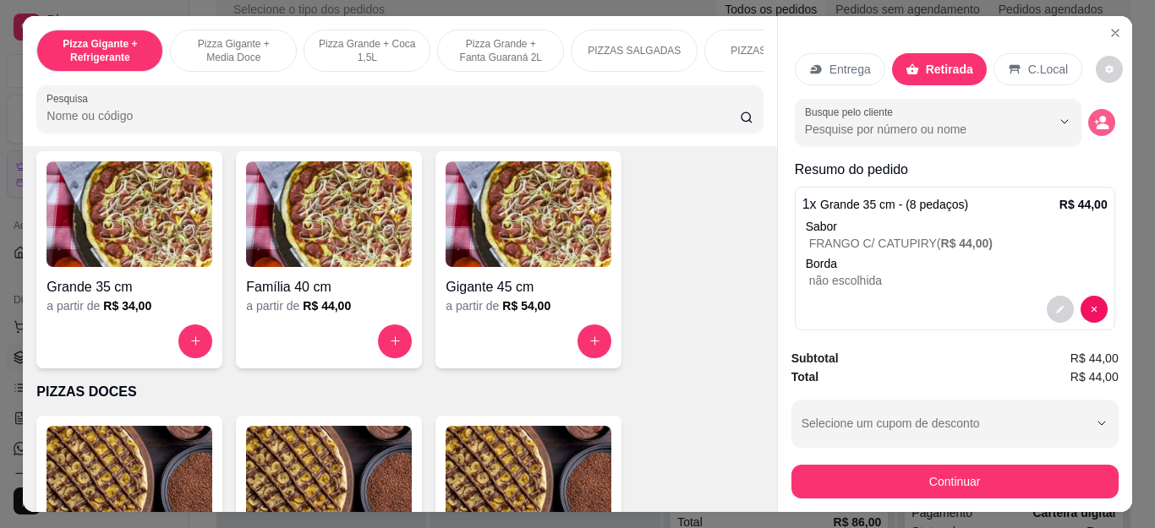
click at [1094, 115] on icon "decrease-product-quantity" at bounding box center [1101, 122] width 15 height 15
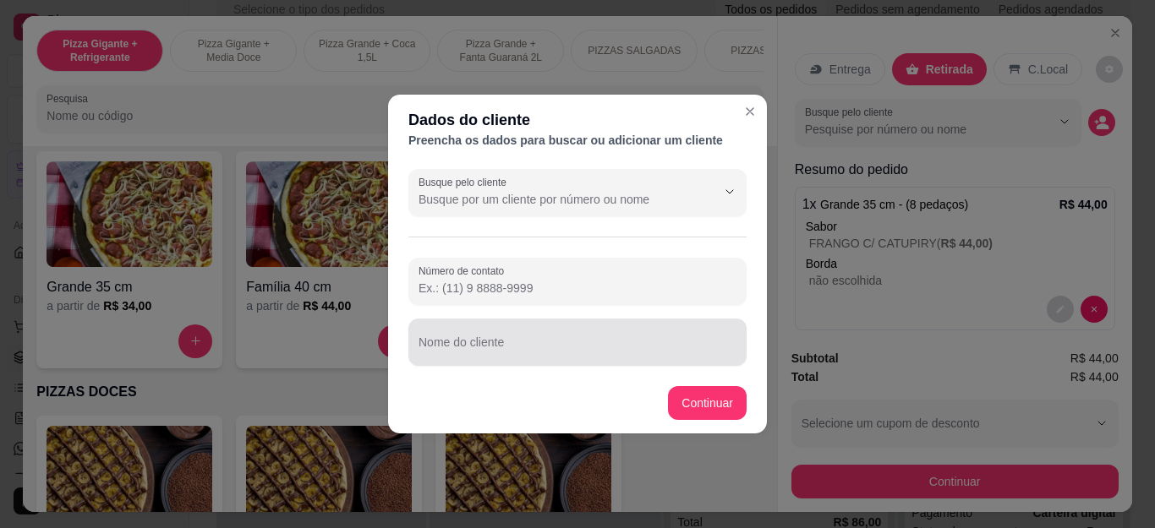
click at [625, 352] on input "Nome do cliente" at bounding box center [577, 349] width 318 height 17
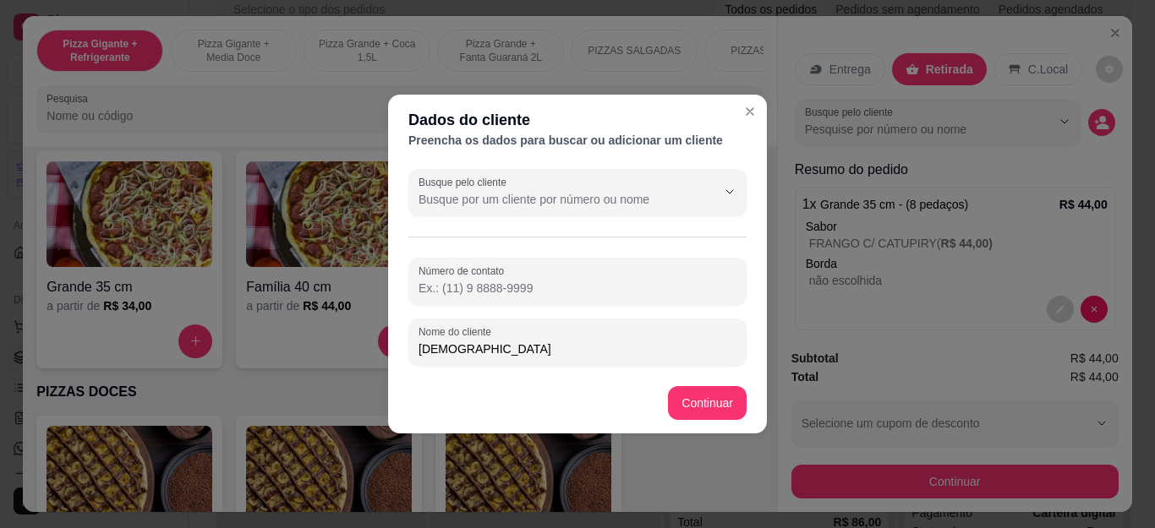
type input "[PERSON_NAME]"
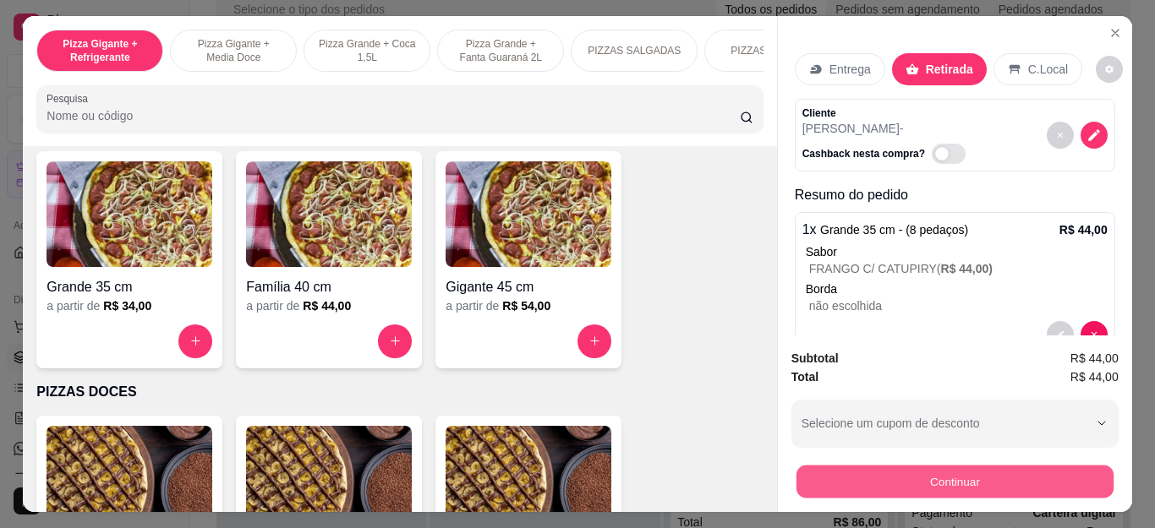
click at [963, 466] on button "Continuar" at bounding box center [953, 482] width 317 height 33
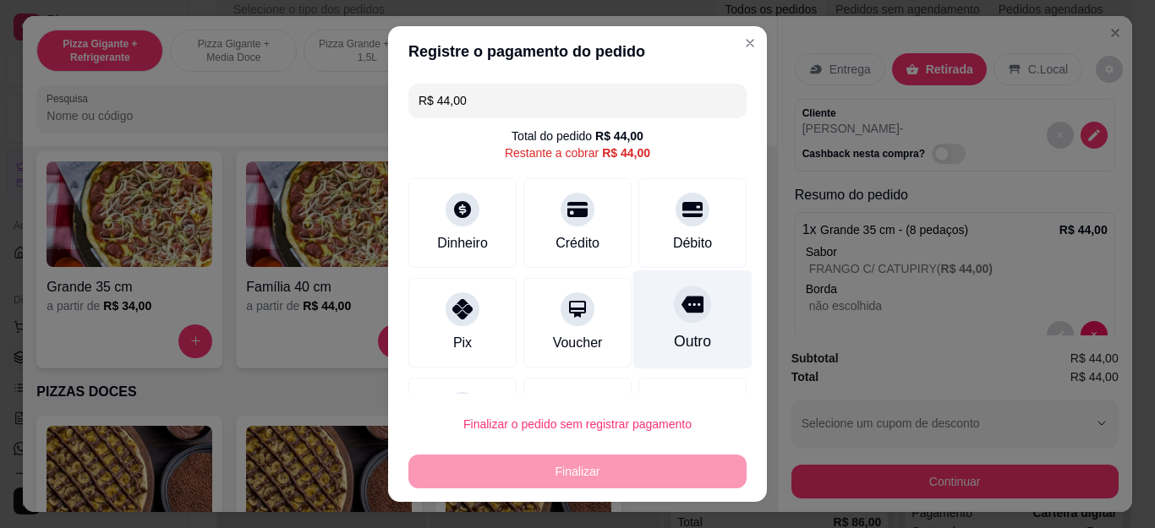
click at [681, 305] on icon at bounding box center [692, 305] width 22 height 17
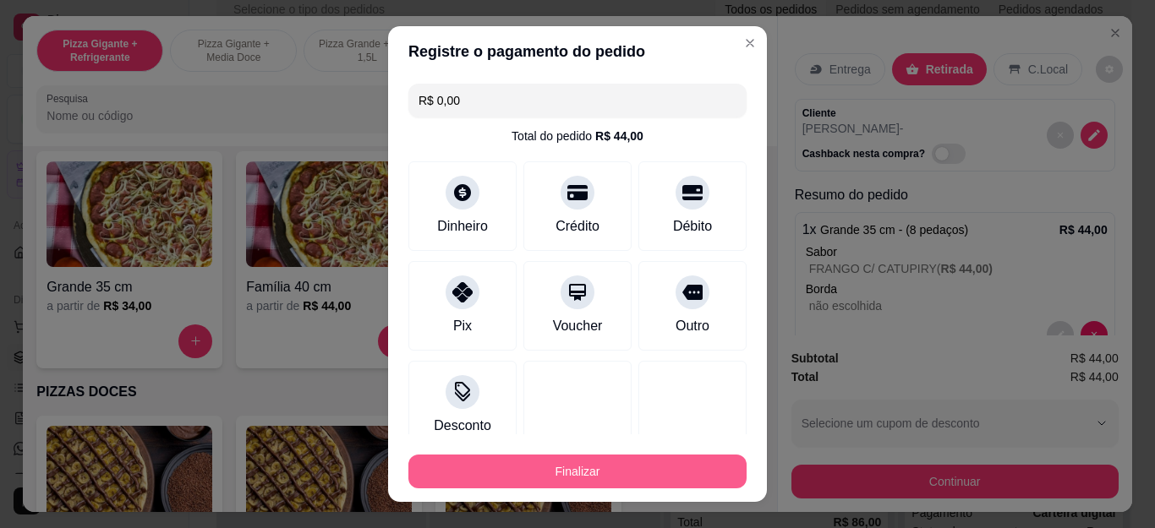
click at [636, 463] on button "Finalizar" at bounding box center [577, 472] width 338 height 34
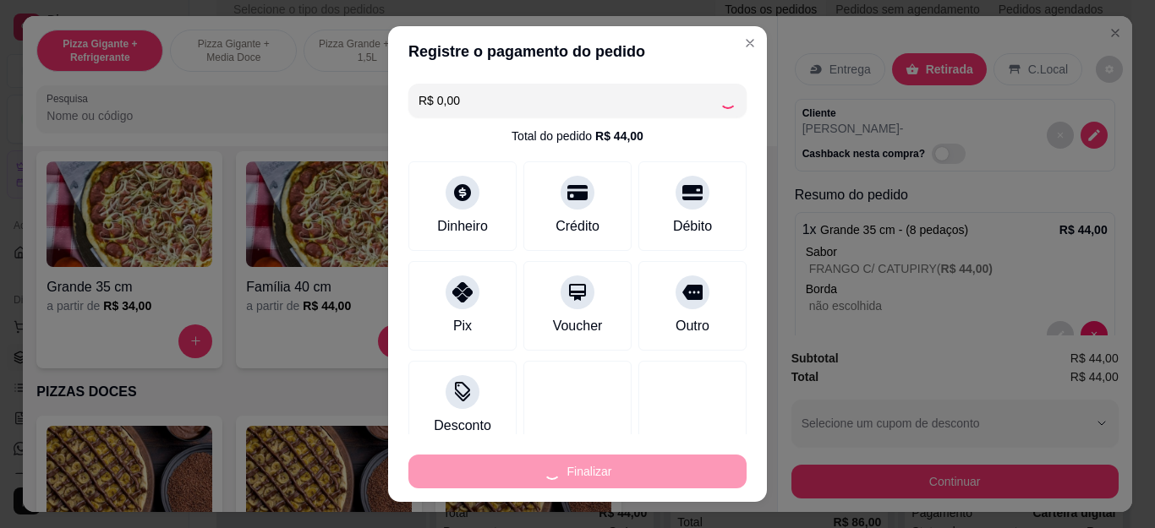
type input "-R$ 44,00"
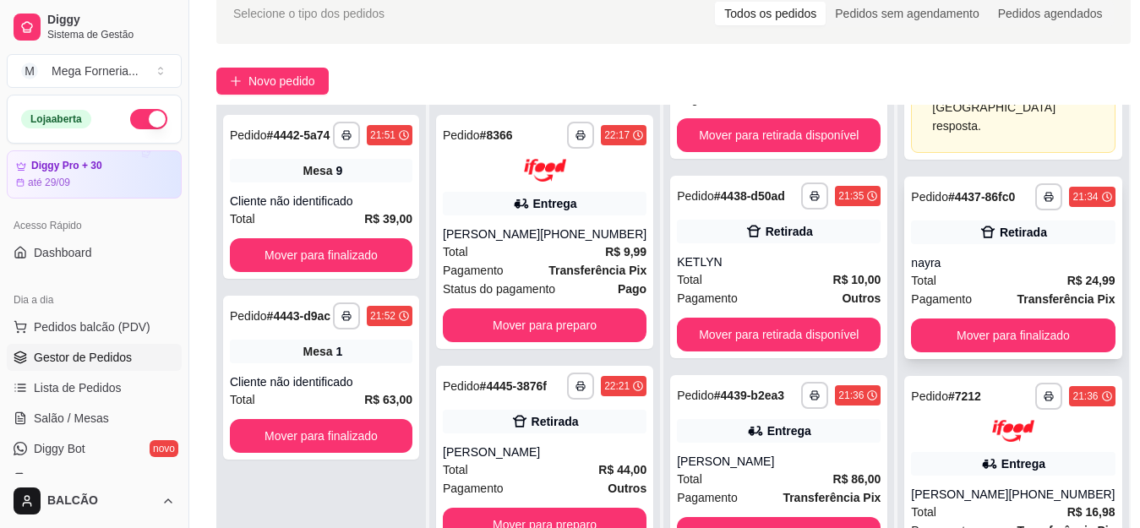
scroll to position [507, 0]
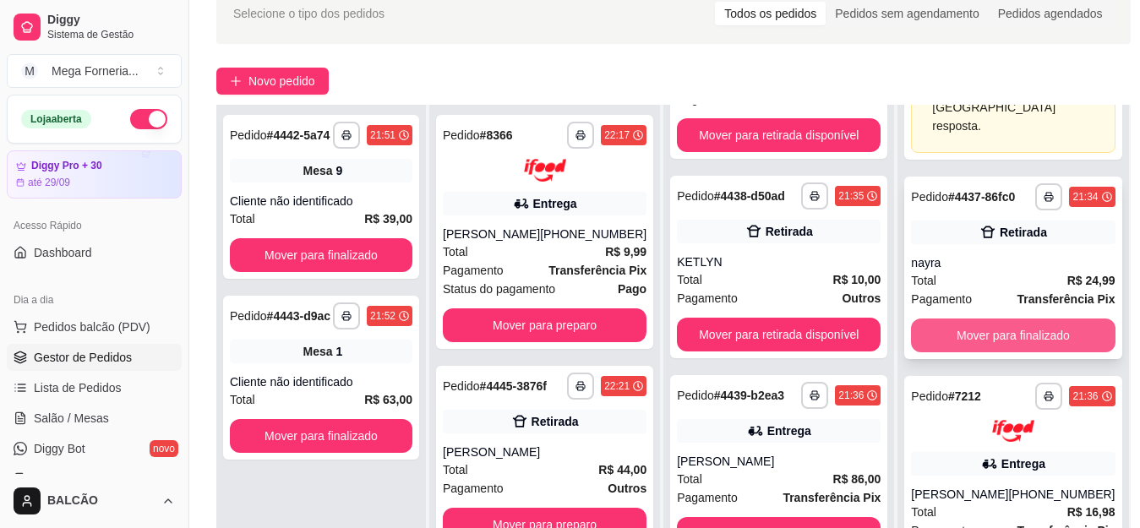
click at [998, 351] on button "Mover para finalizado" at bounding box center [1013, 336] width 204 height 34
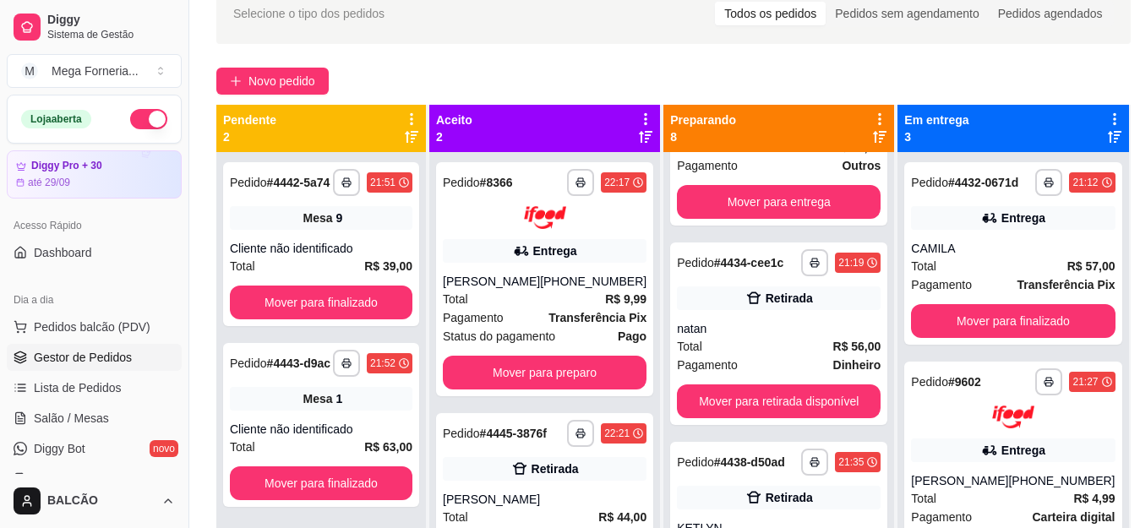
scroll to position [0, 0]
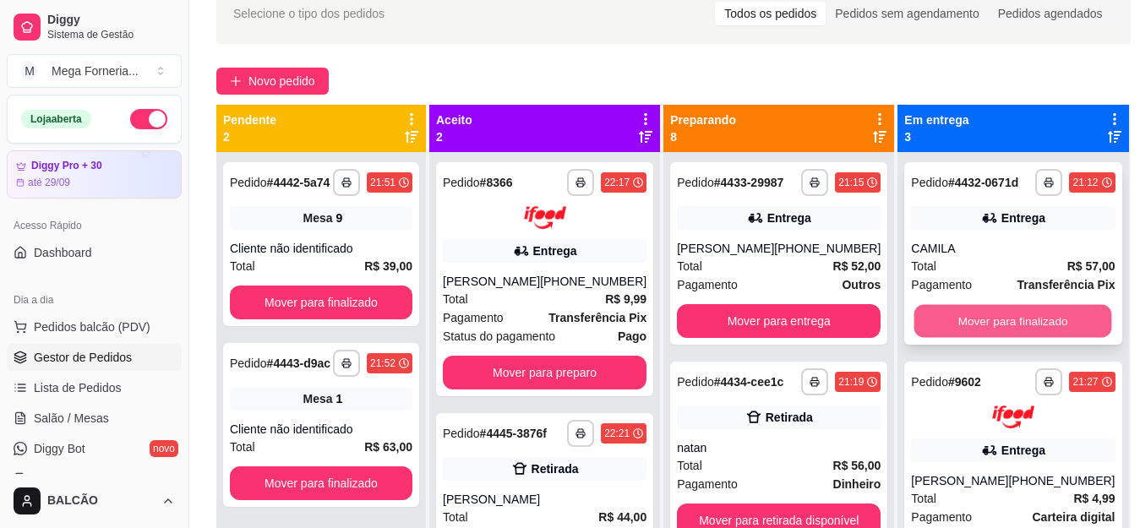
click at [1017, 331] on button "Mover para finalizado" at bounding box center [1014, 321] width 198 height 33
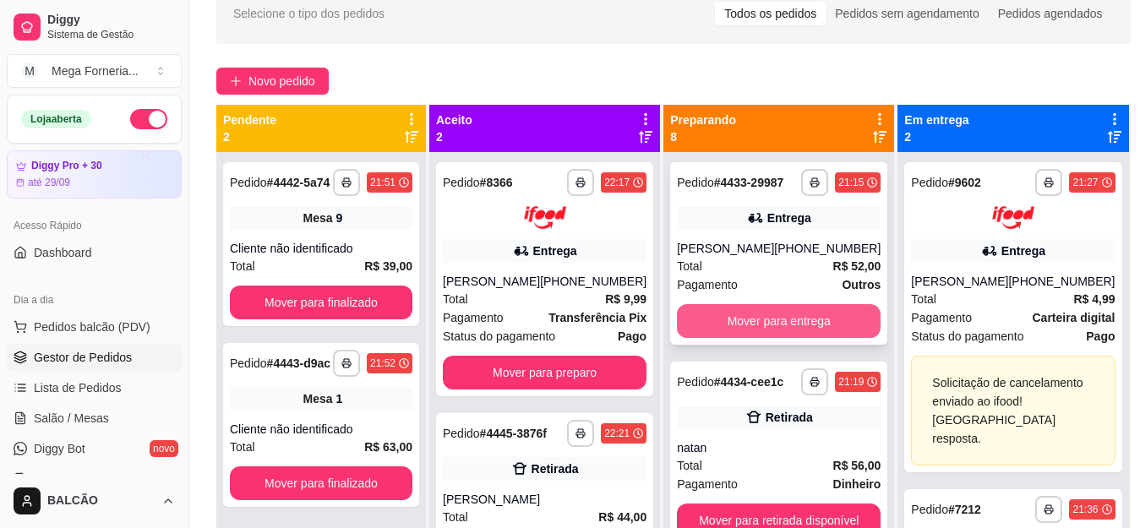
click at [769, 333] on button "Mover para entrega" at bounding box center [779, 321] width 204 height 34
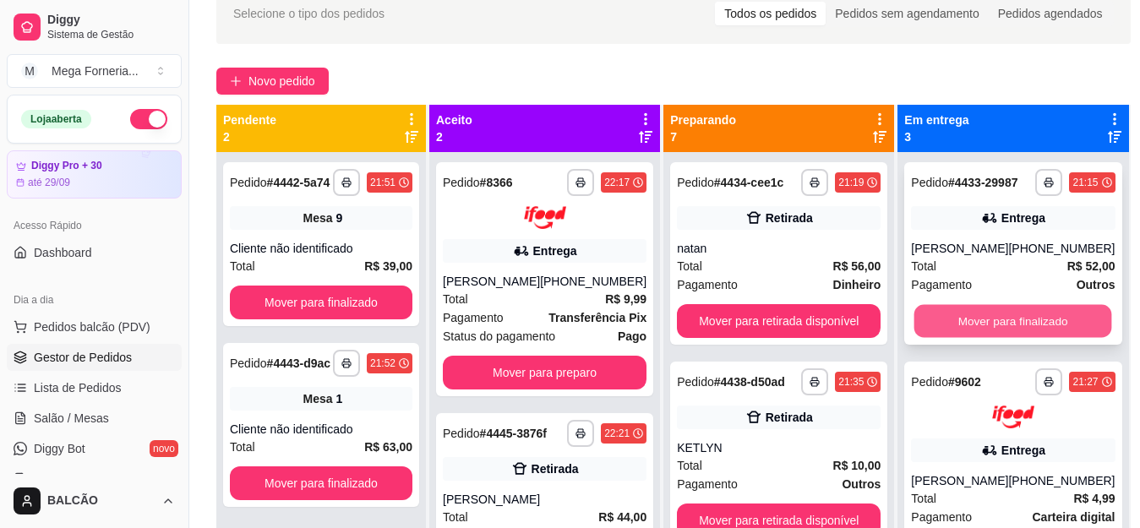
click at [956, 335] on button "Mover para finalizado" at bounding box center [1014, 321] width 198 height 33
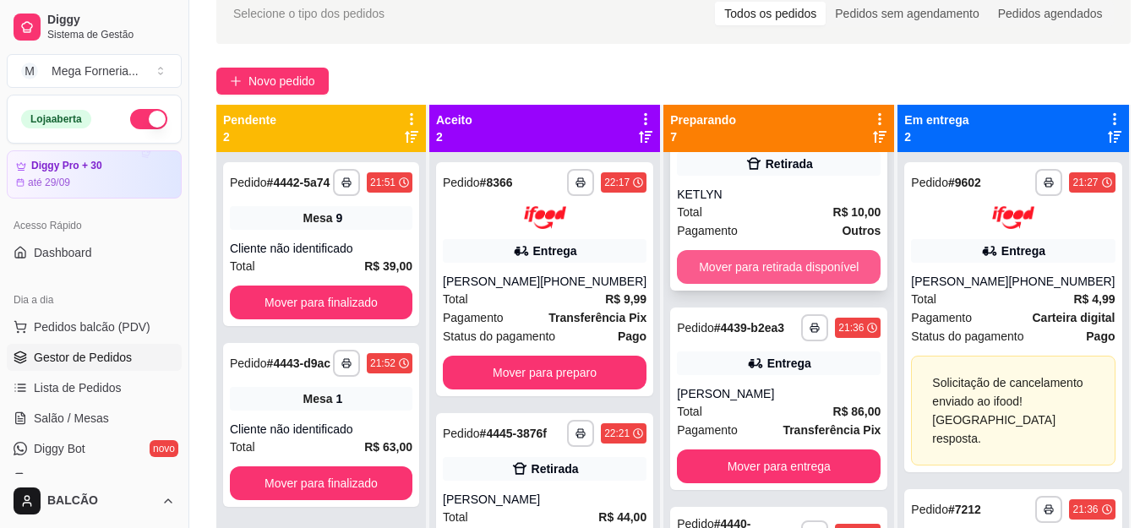
click at [785, 284] on button "Mover para retirada disponível" at bounding box center [779, 267] width 204 height 34
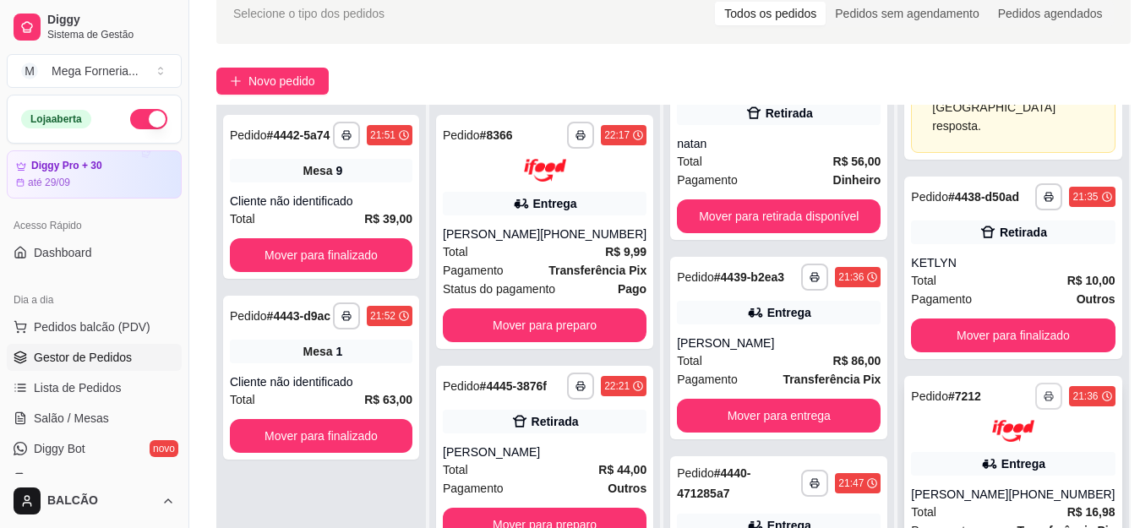
scroll to position [169, 0]
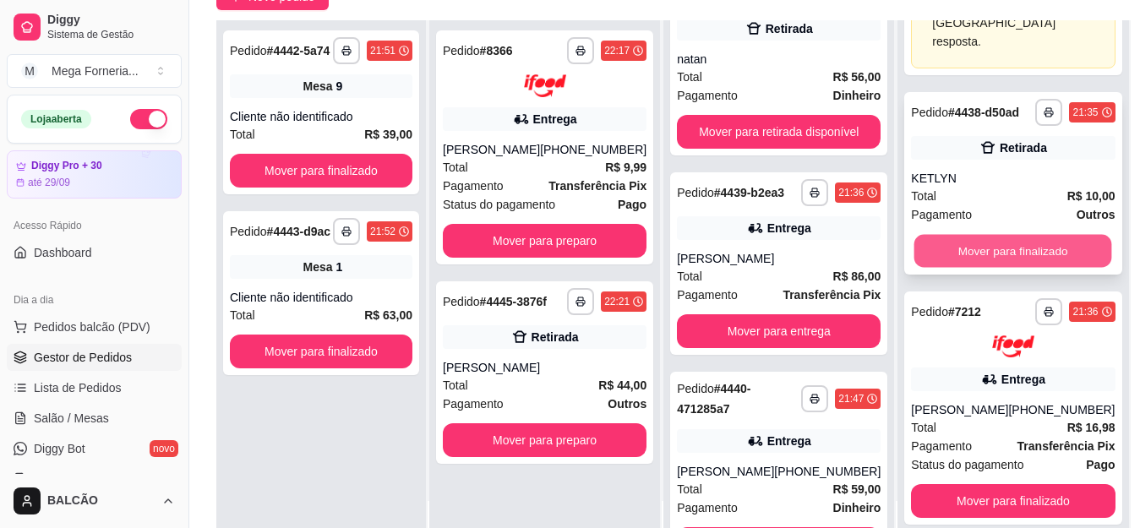
click at [952, 244] on button "Mover para finalizado" at bounding box center [1014, 250] width 198 height 33
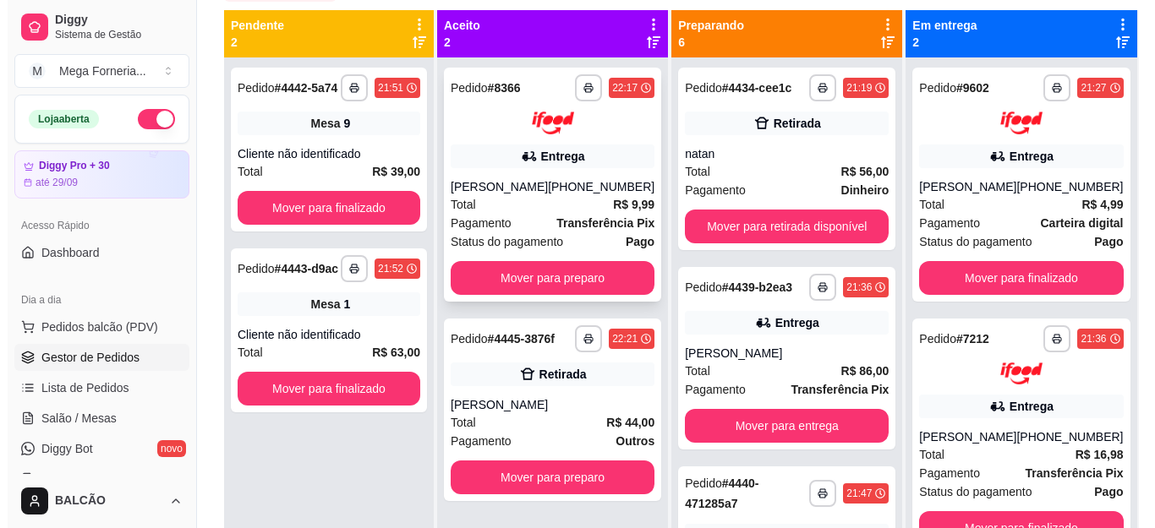
scroll to position [173, 0]
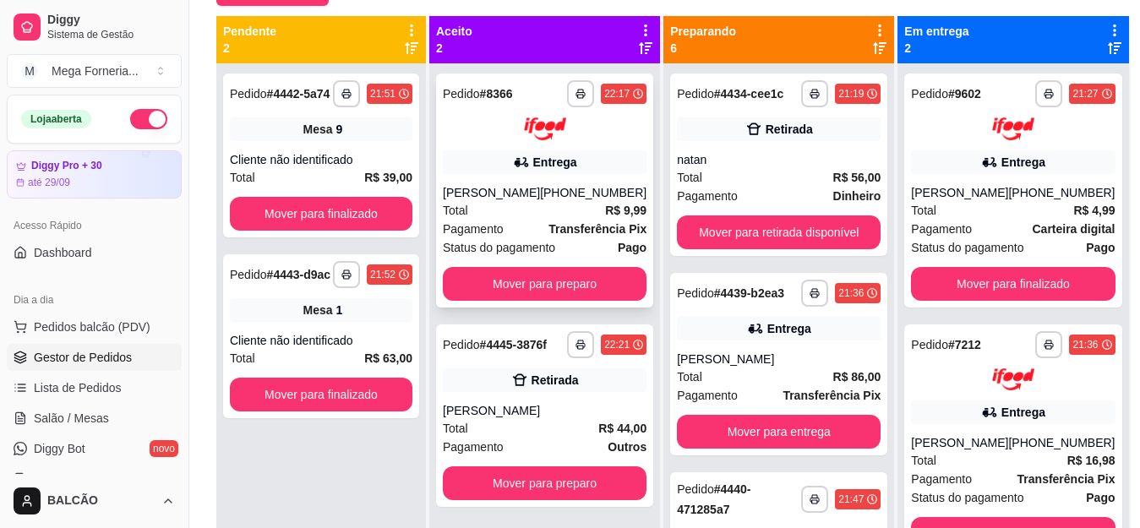
click at [577, 210] on div "Total R$ 9,99" at bounding box center [545, 210] width 204 height 19
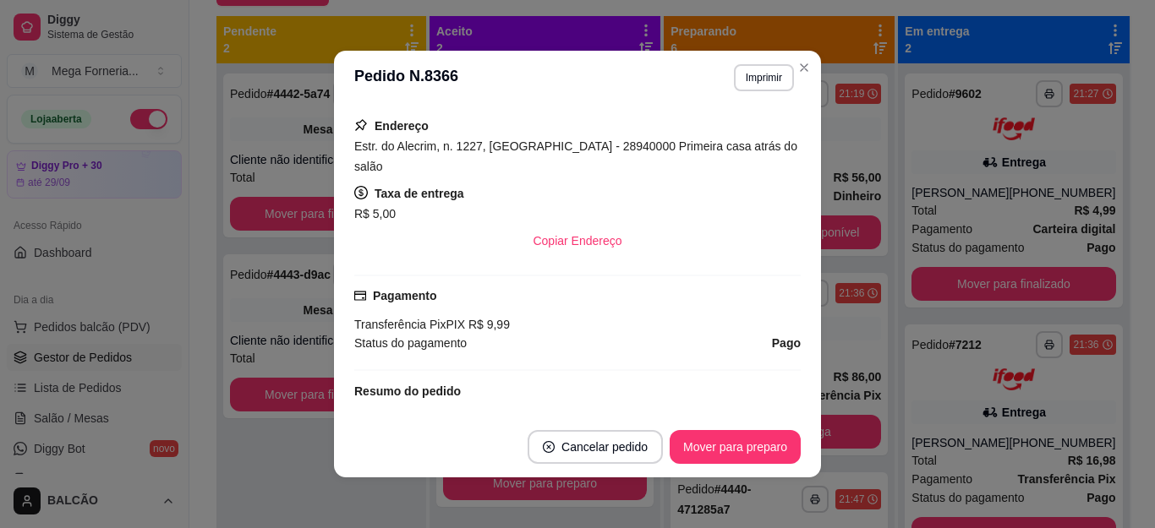
scroll to position [533, 0]
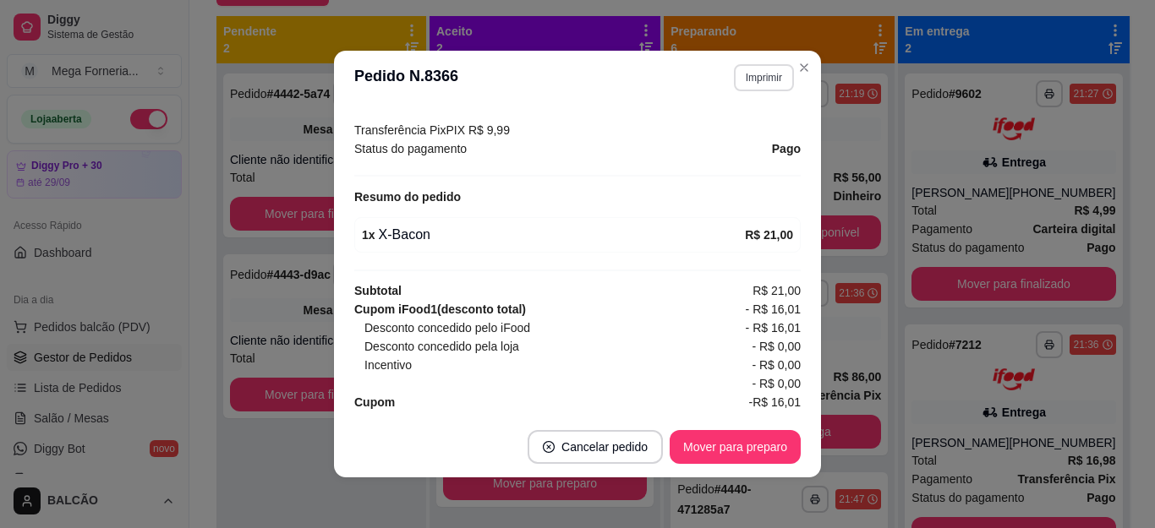
click at [758, 70] on button "Imprimir" at bounding box center [764, 77] width 60 height 27
click at [729, 140] on button "IMPRESSORA" at bounding box center [740, 129] width 98 height 22
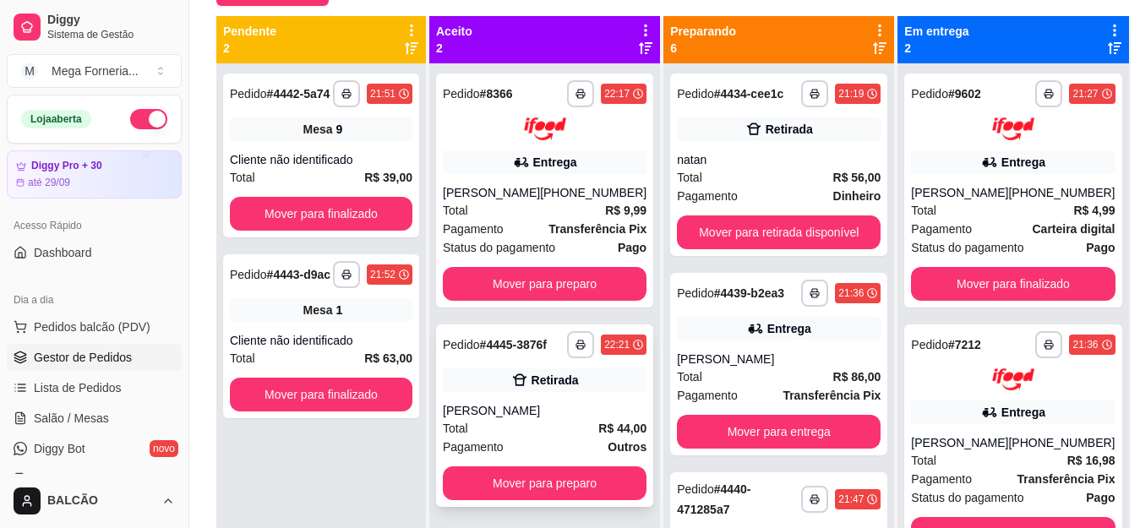
click at [522, 397] on div "**********" at bounding box center [544, 416] width 217 height 183
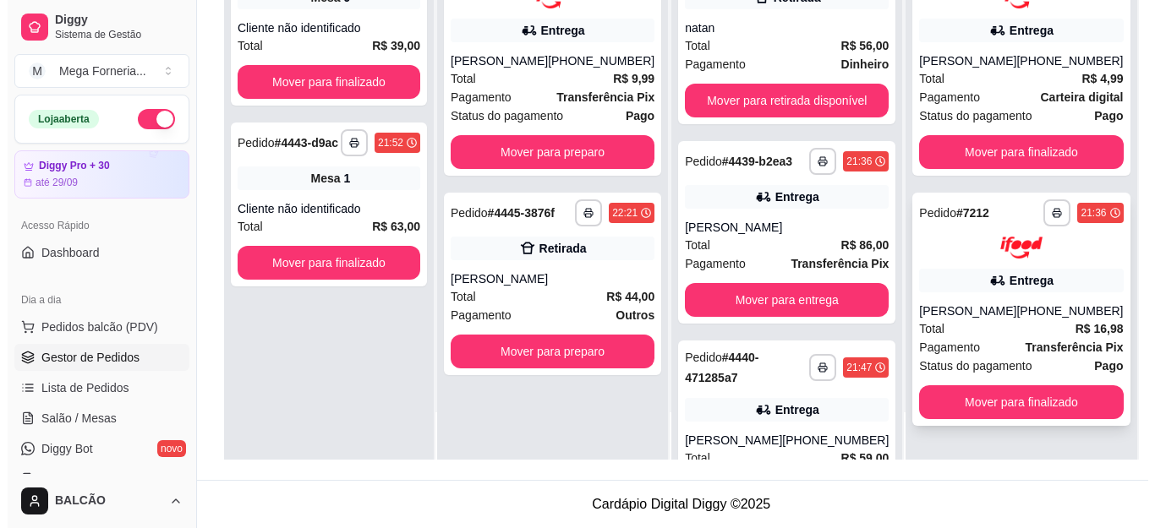
scroll to position [0, 0]
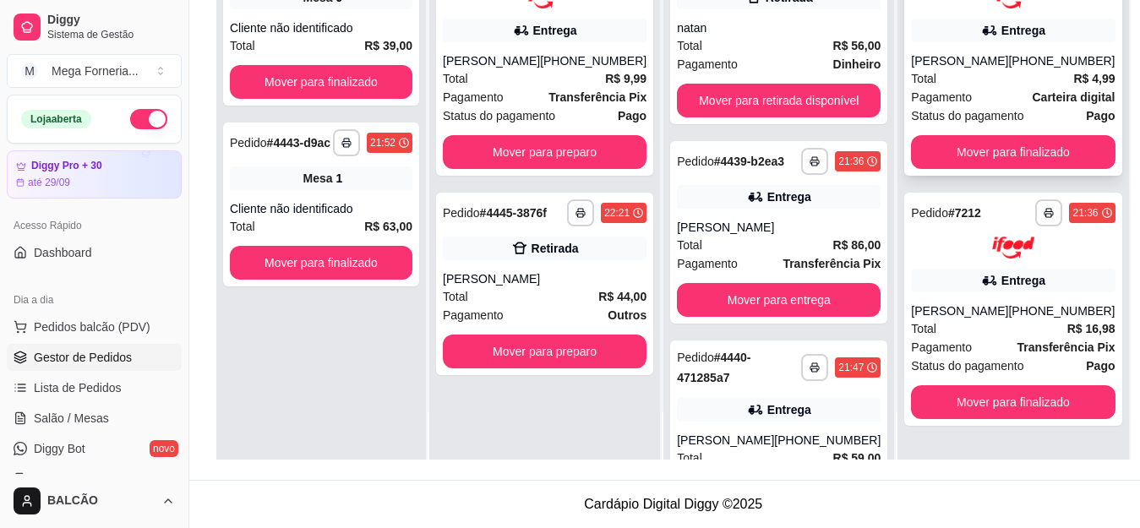
click at [1016, 64] on div "[PHONE_NUMBER]" at bounding box center [1061, 60] width 107 height 17
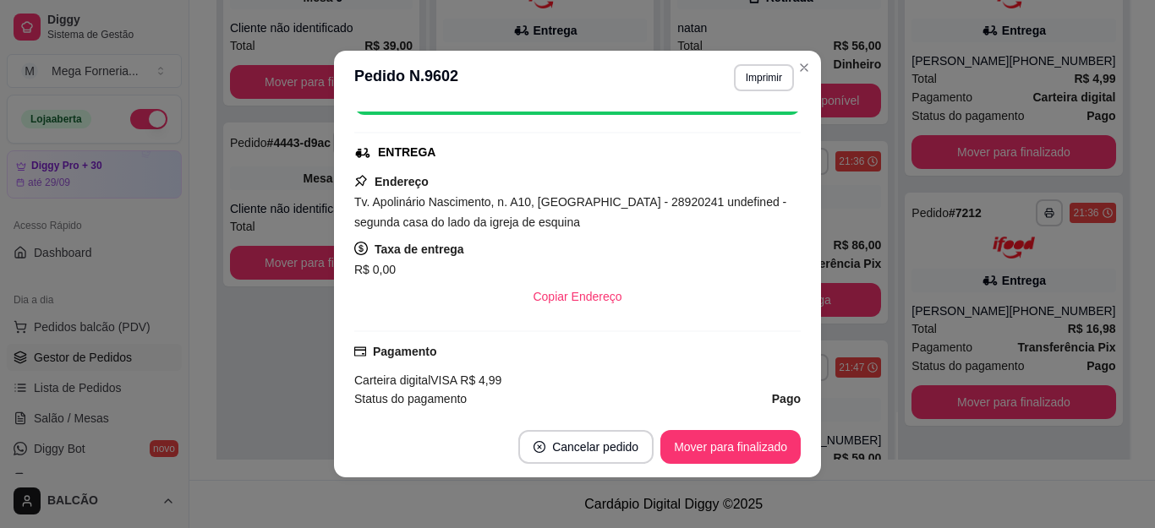
scroll to position [254, 0]
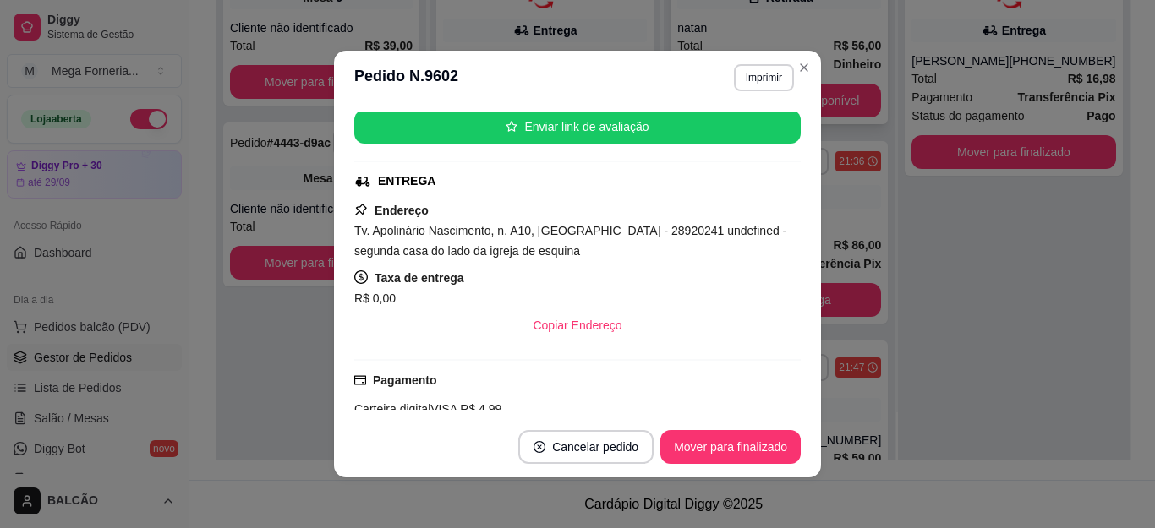
click at [798, 71] on div "Pagamento Dinheiro" at bounding box center [779, 64] width 204 height 19
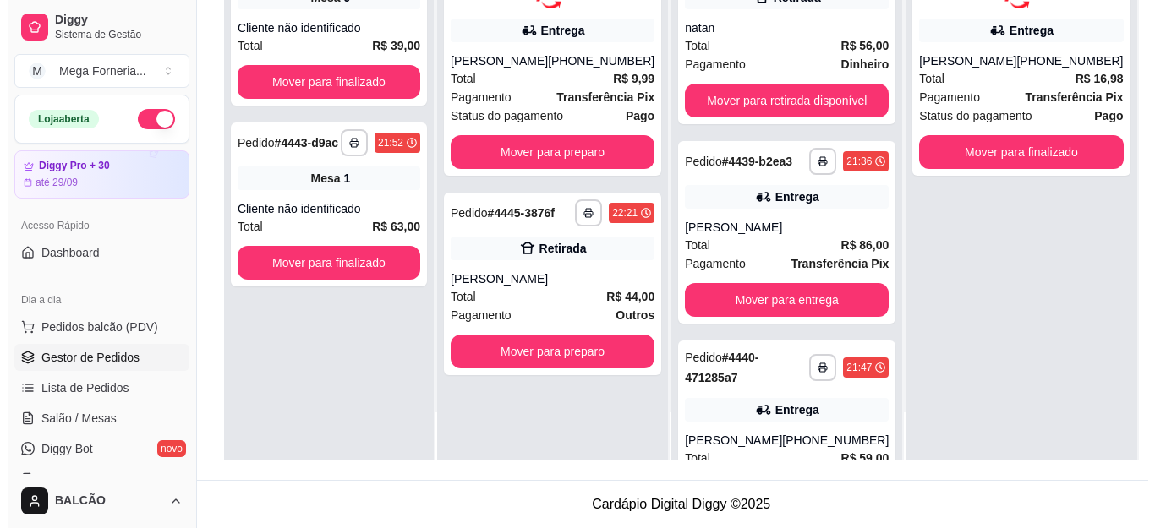
scroll to position [0, 0]
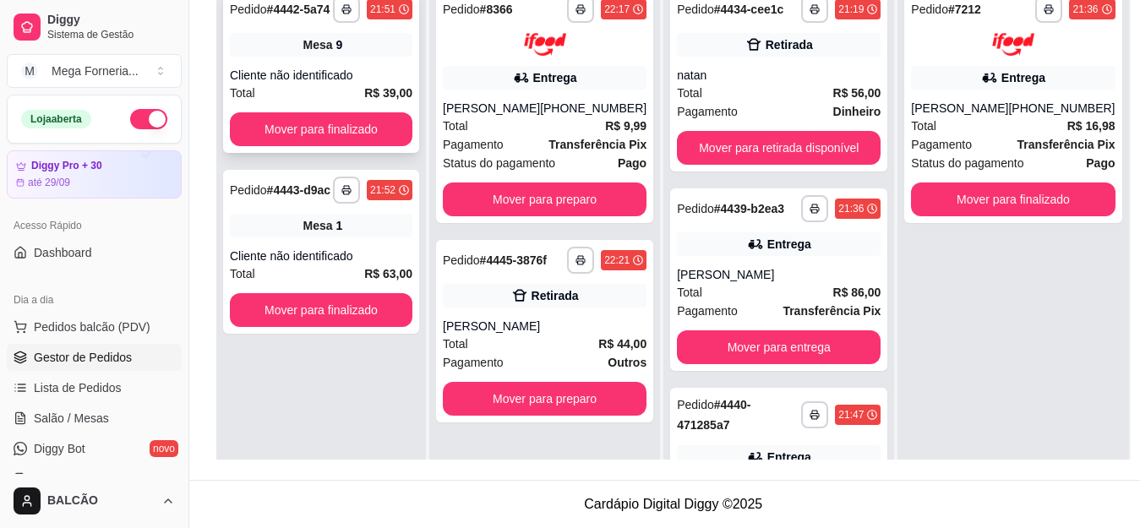
click at [357, 58] on div "**********" at bounding box center [321, 71] width 196 height 164
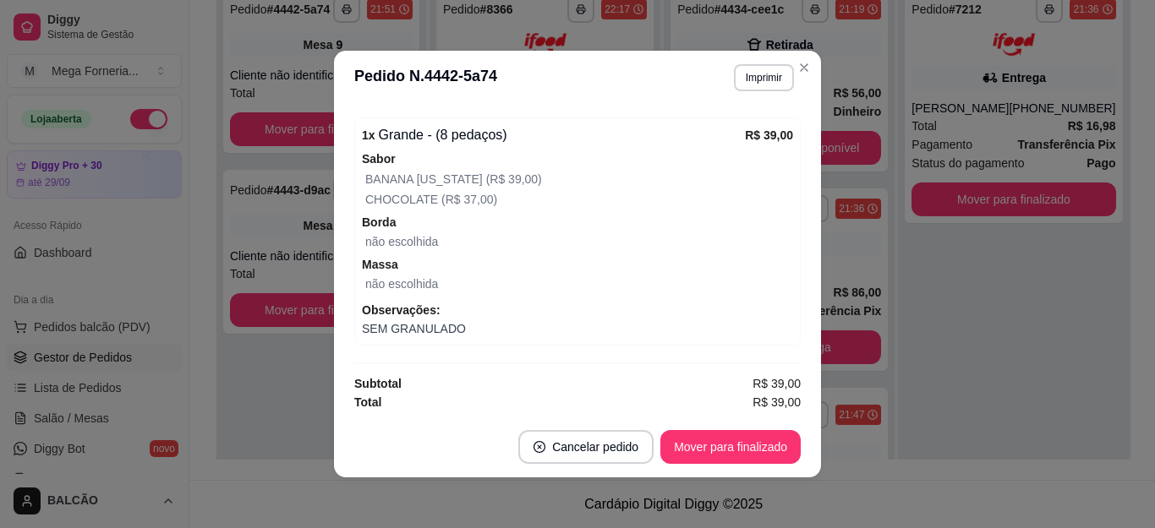
scroll to position [240, 0]
click at [713, 444] on button "Mover para finalizado" at bounding box center [730, 447] width 140 height 34
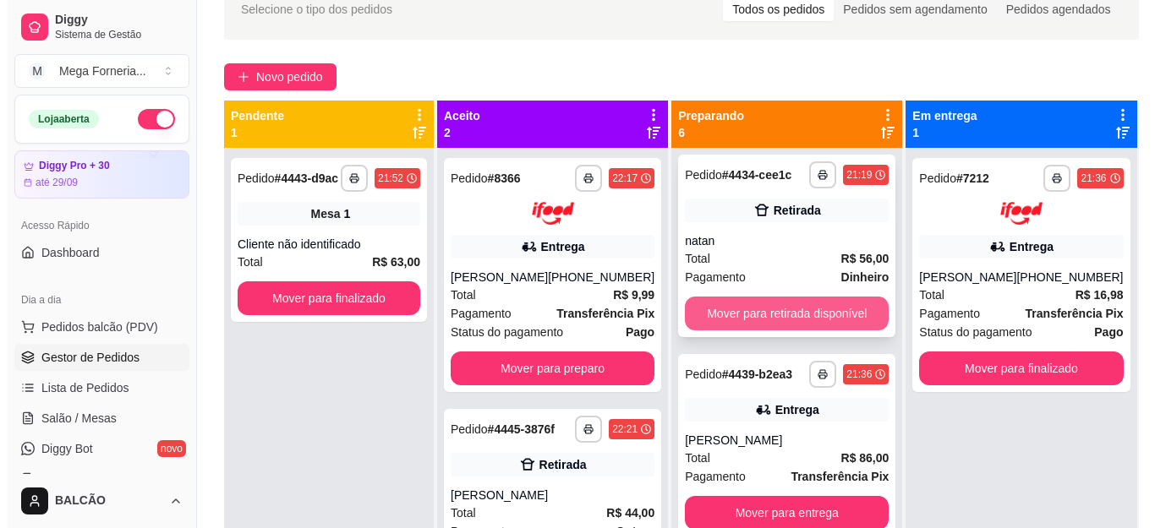
scroll to position [0, 0]
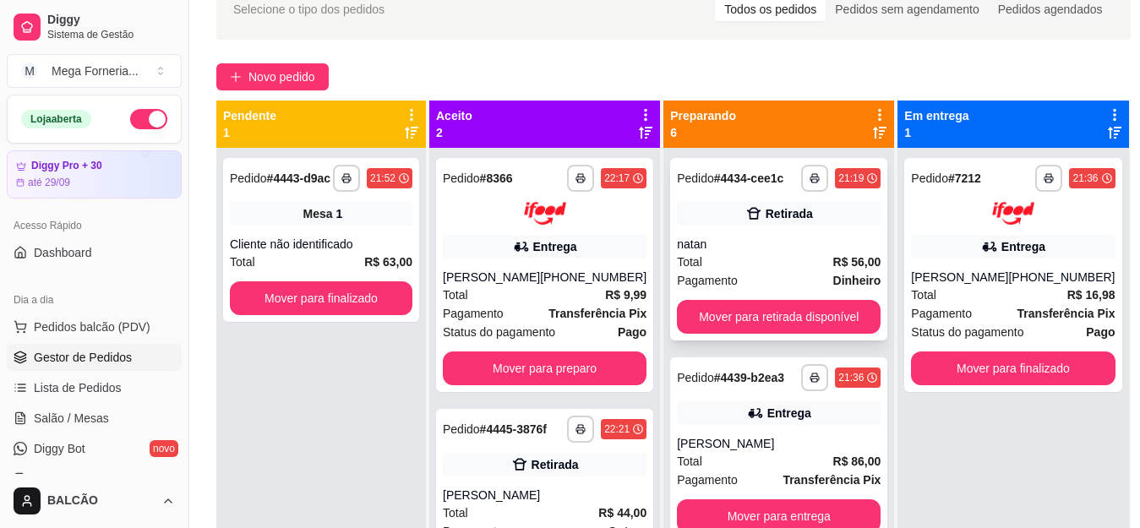
click at [705, 231] on div "**********" at bounding box center [778, 249] width 217 height 183
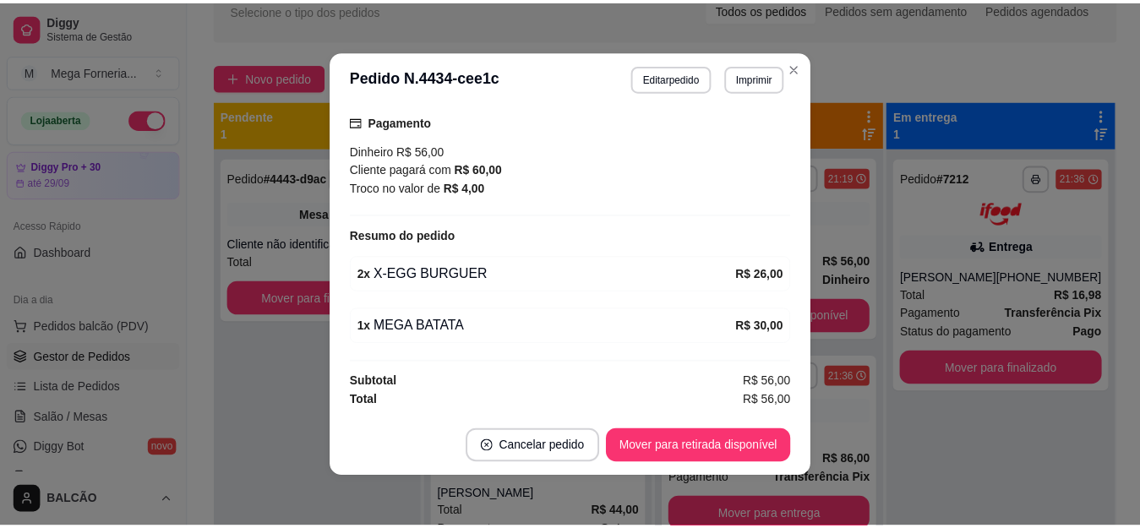
scroll to position [3, 0]
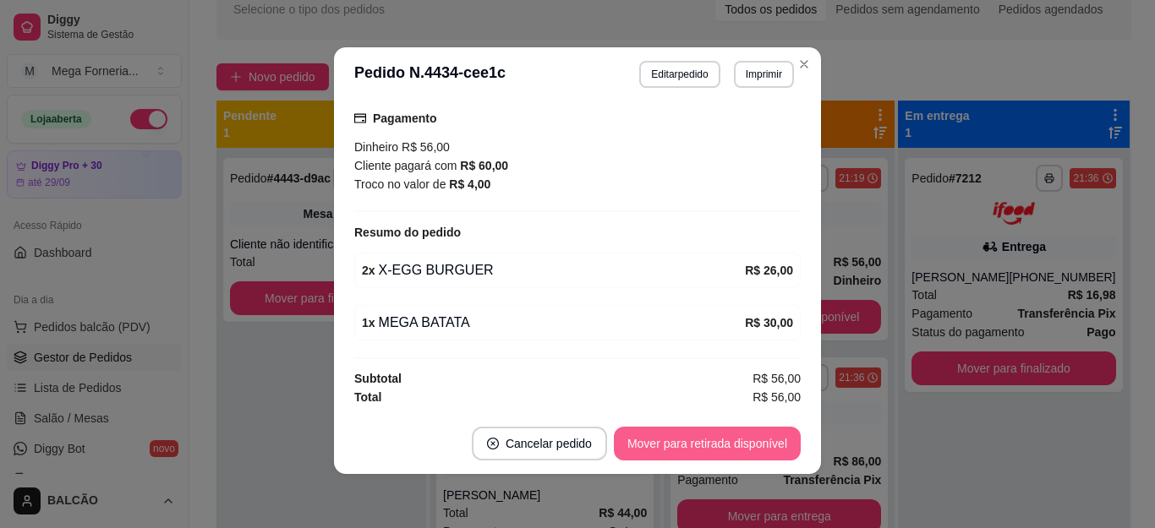
click at [696, 447] on button "Mover para retirada disponível" at bounding box center [707, 444] width 187 height 34
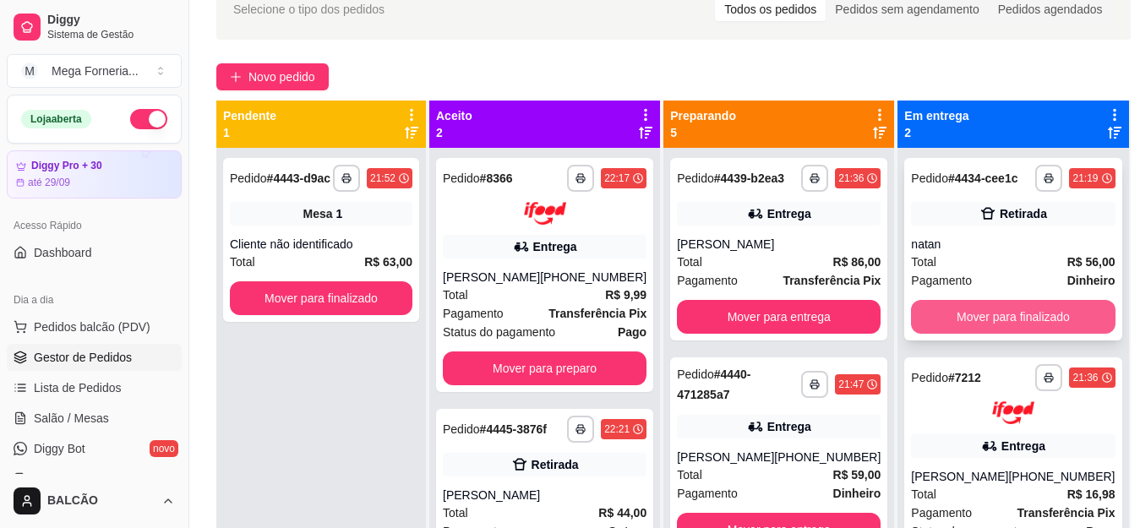
click at [953, 320] on button "Mover para finalizado" at bounding box center [1013, 317] width 204 height 34
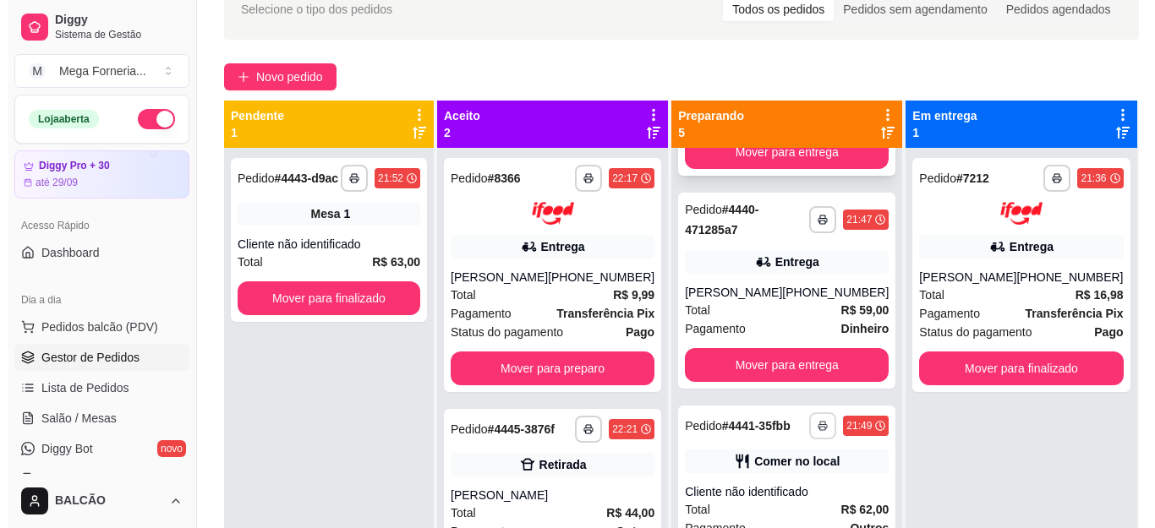
scroll to position [0, 0]
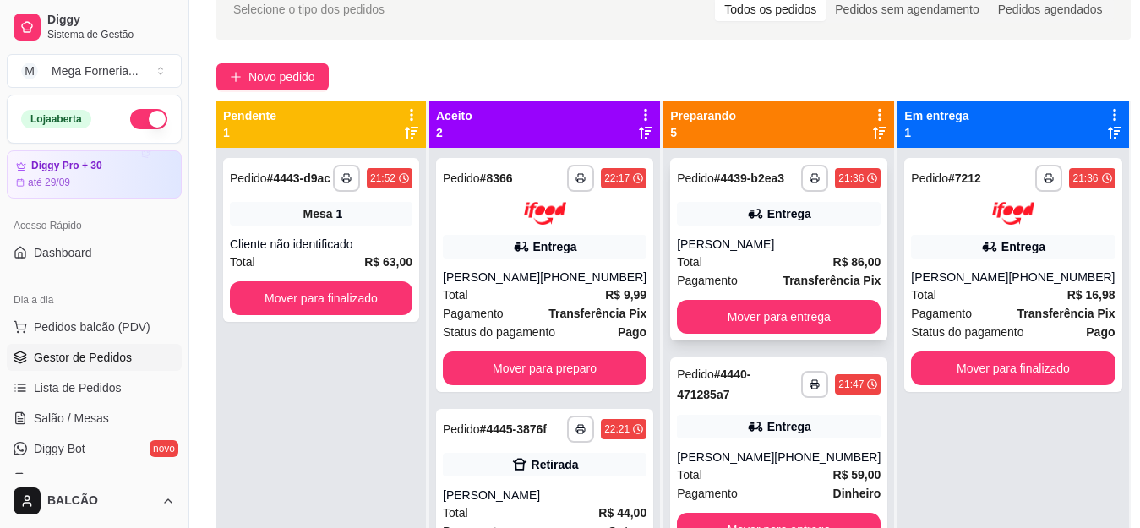
click at [747, 222] on icon at bounding box center [755, 213] width 17 height 17
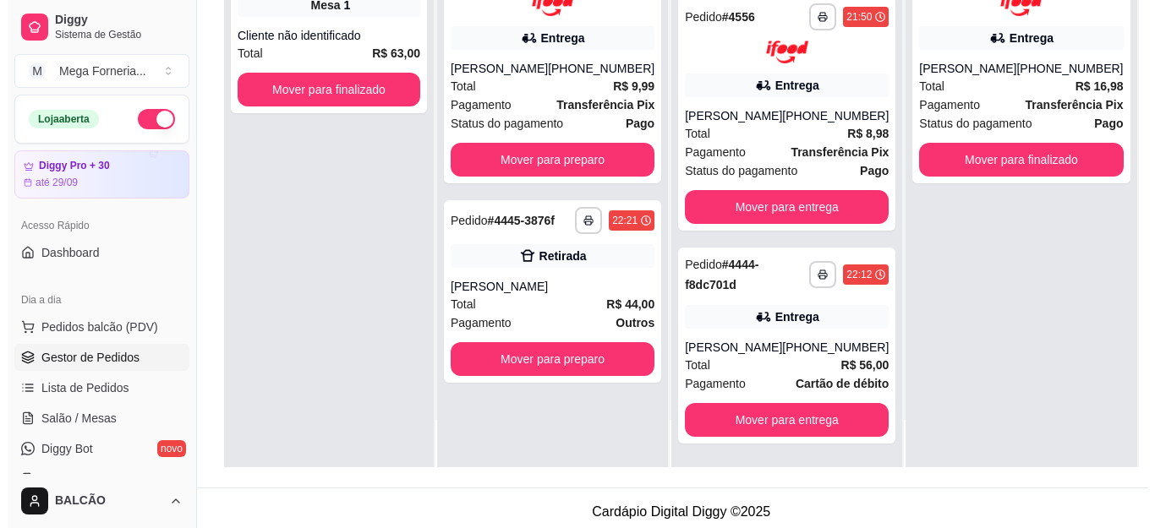
scroll to position [258, 0]
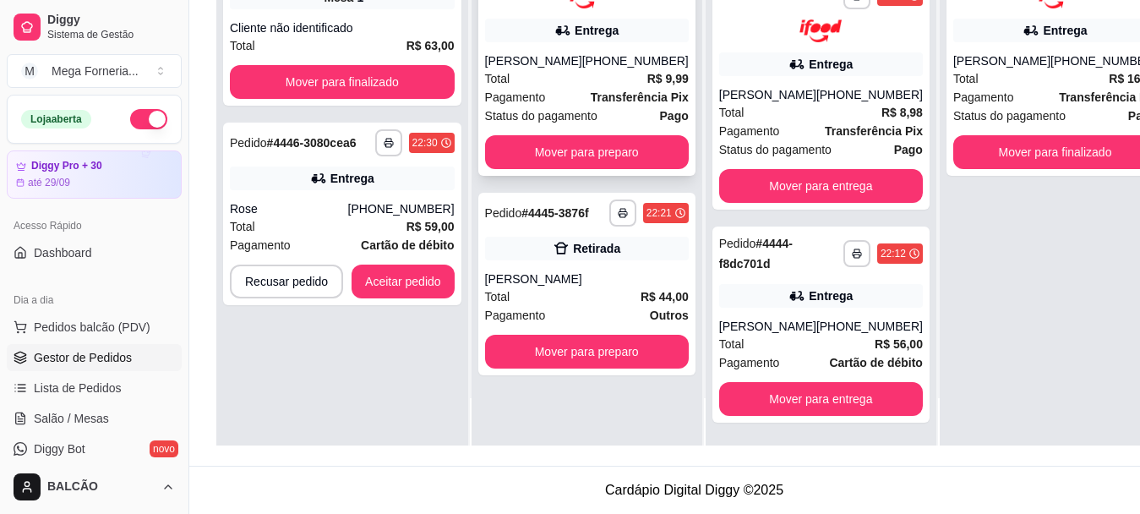
click at [615, 40] on div "Entrega" at bounding box center [587, 31] width 204 height 24
click at [774, 309] on div "**********" at bounding box center [821, 325] width 217 height 196
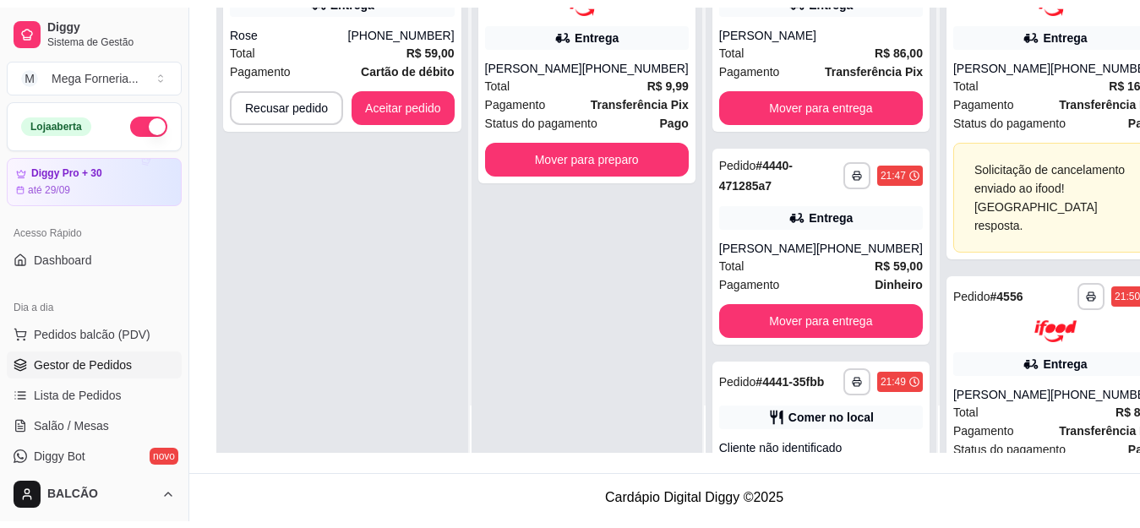
scroll to position [0, 0]
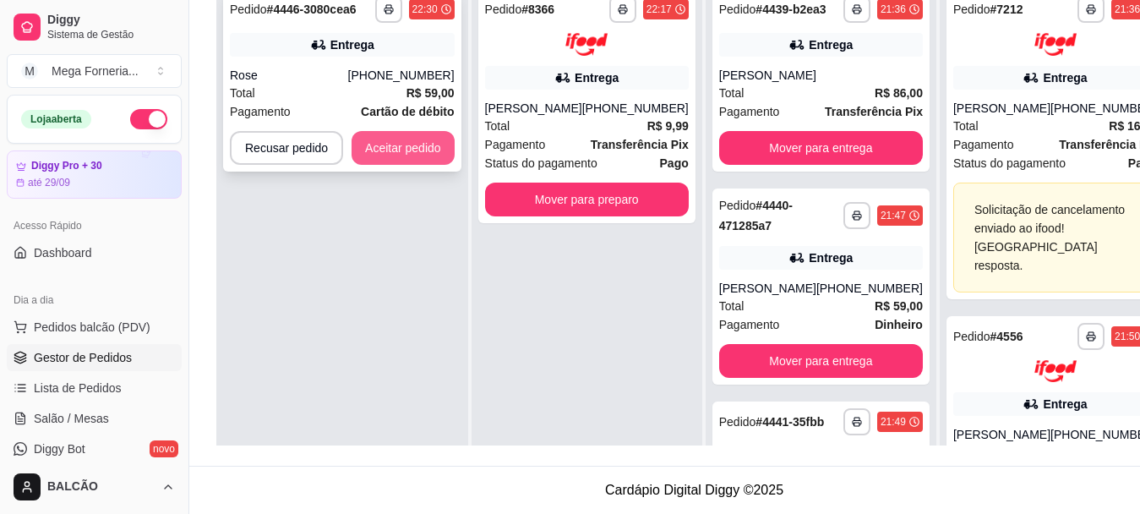
click at [385, 140] on button "Aceitar pedido" at bounding box center [403, 148] width 103 height 34
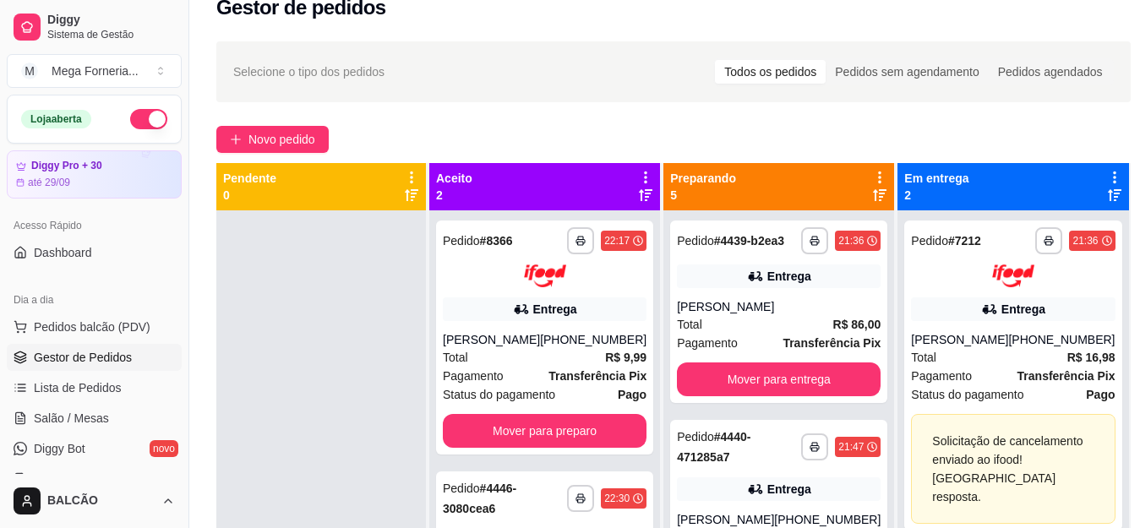
scroll to position [4, 0]
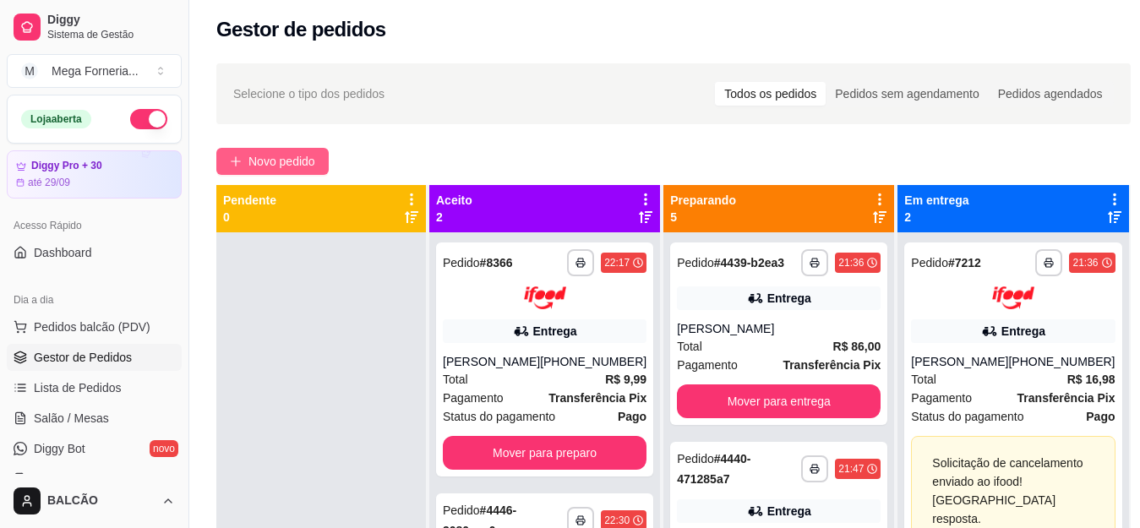
click at [273, 150] on button "Novo pedido" at bounding box center [272, 161] width 112 height 27
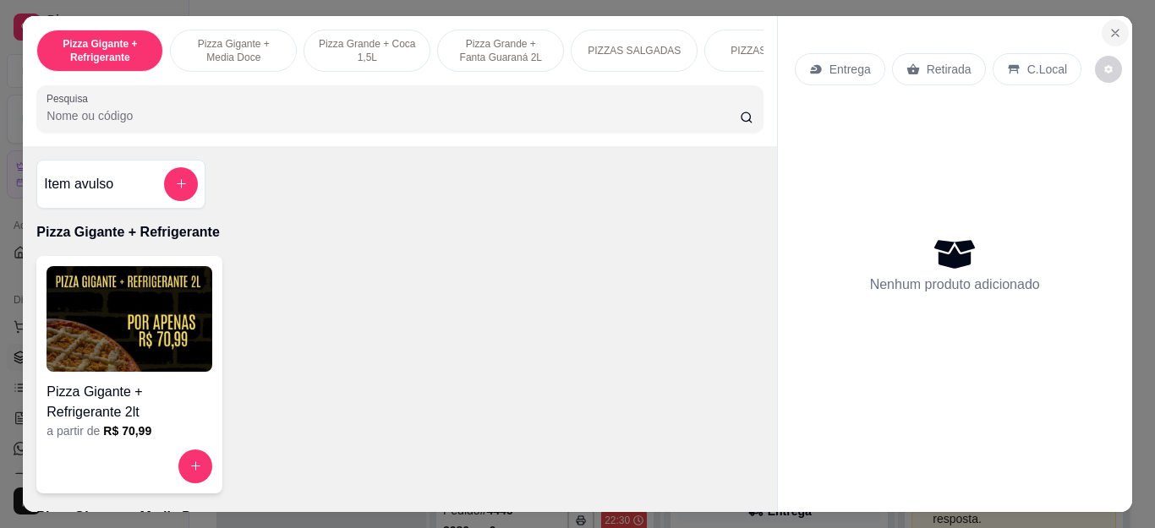
click at [1101, 25] on button "Close" at bounding box center [1114, 32] width 27 height 27
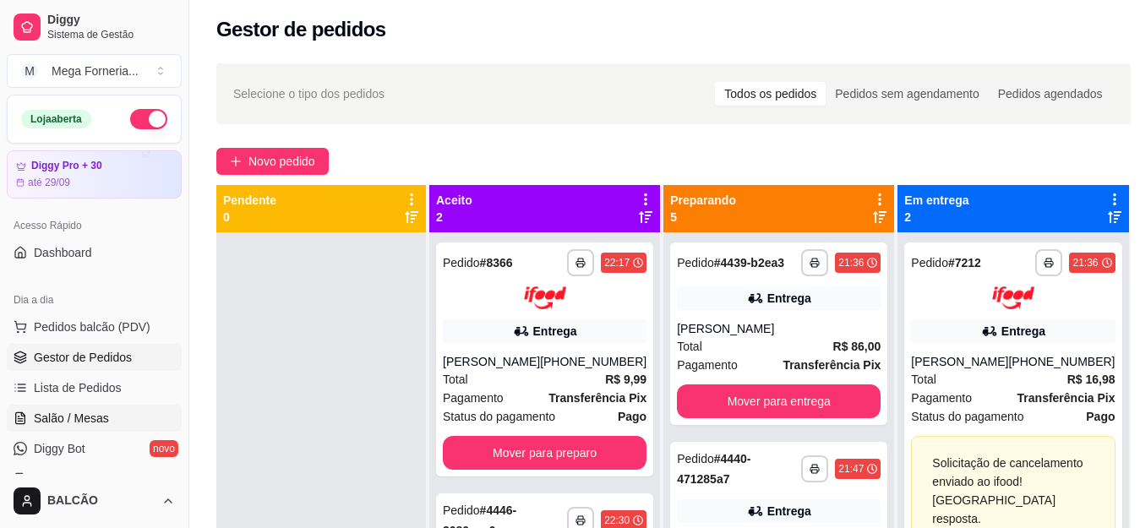
click at [97, 419] on span "Salão / Mesas" at bounding box center [71, 418] width 75 height 17
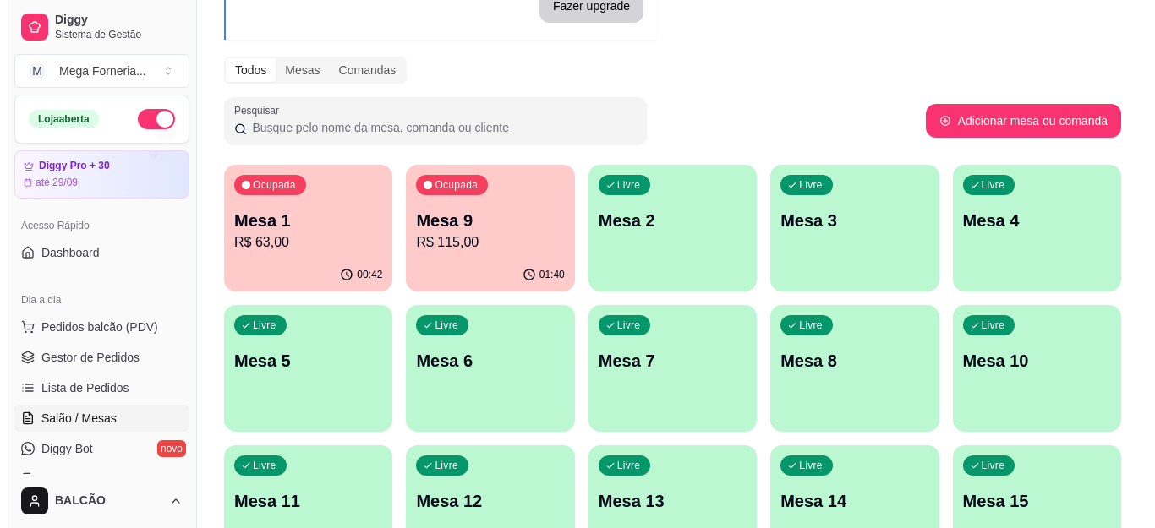
scroll to position [169, 0]
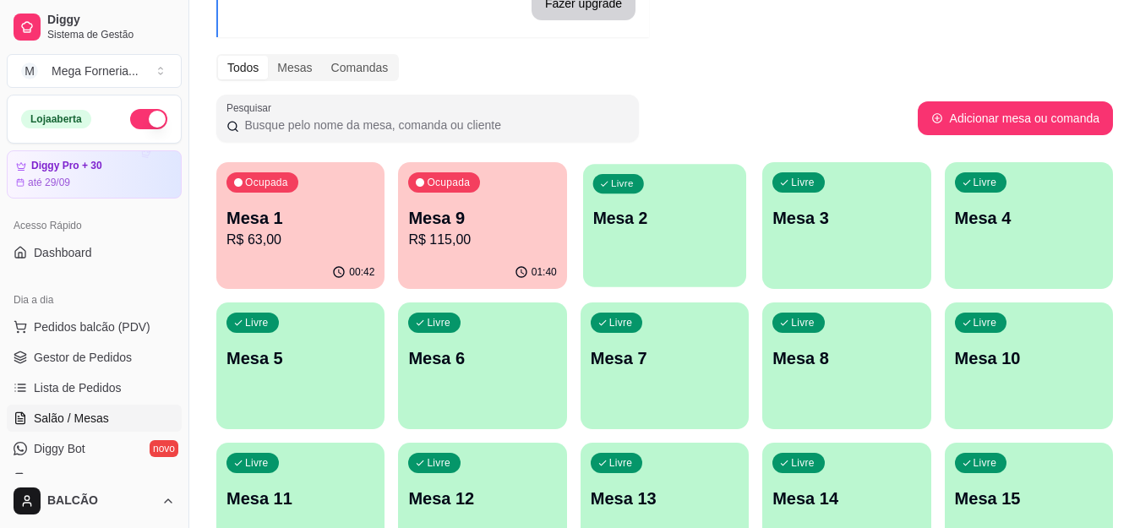
click at [694, 233] on div "Livre Mesa 2" at bounding box center [664, 215] width 163 height 103
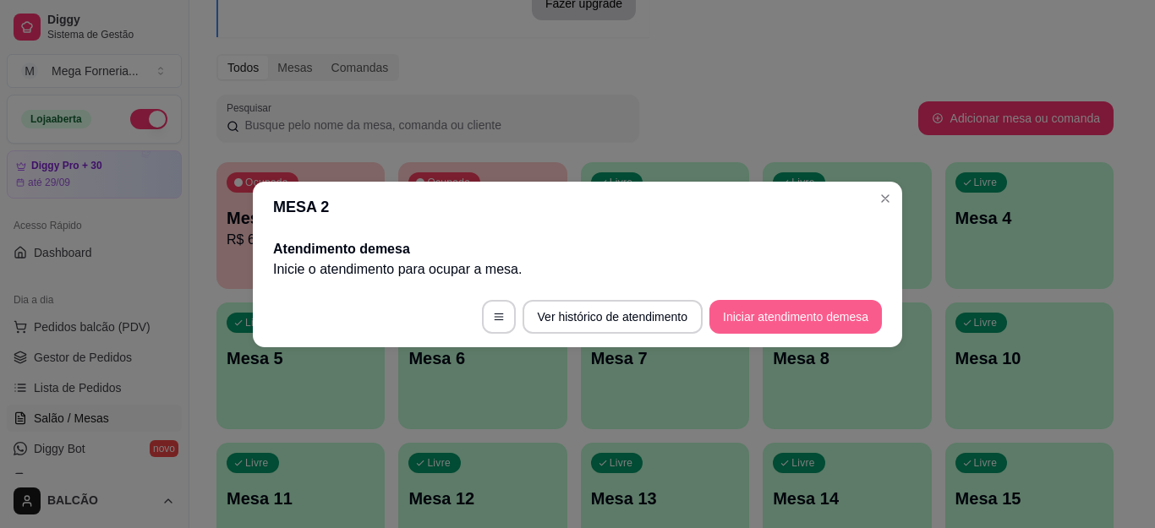
click at [760, 318] on button "Iniciar atendimento de mesa" at bounding box center [795, 317] width 172 height 34
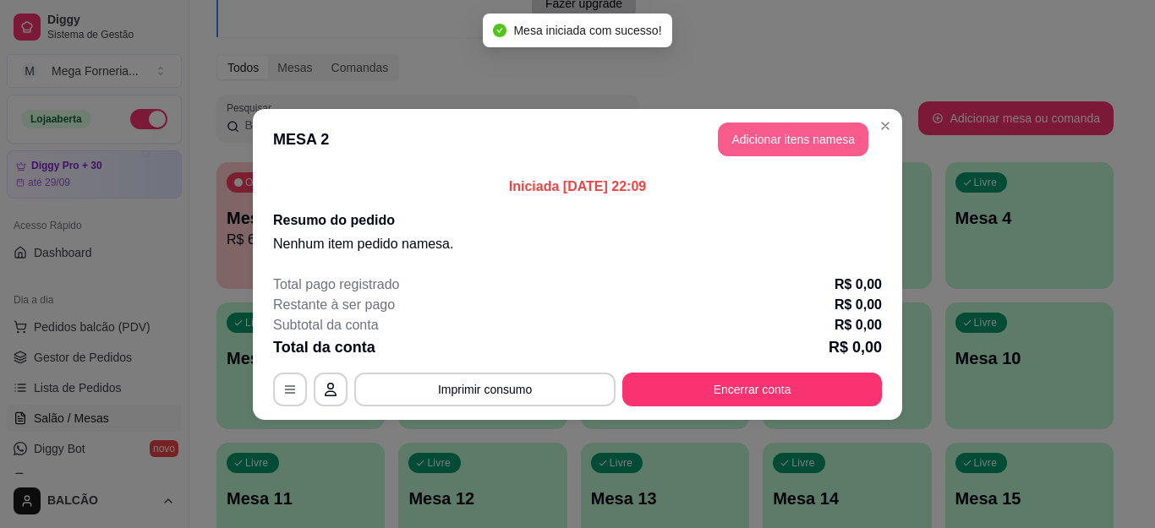
click at [785, 138] on button "Adicionar itens na mesa" at bounding box center [793, 140] width 150 height 34
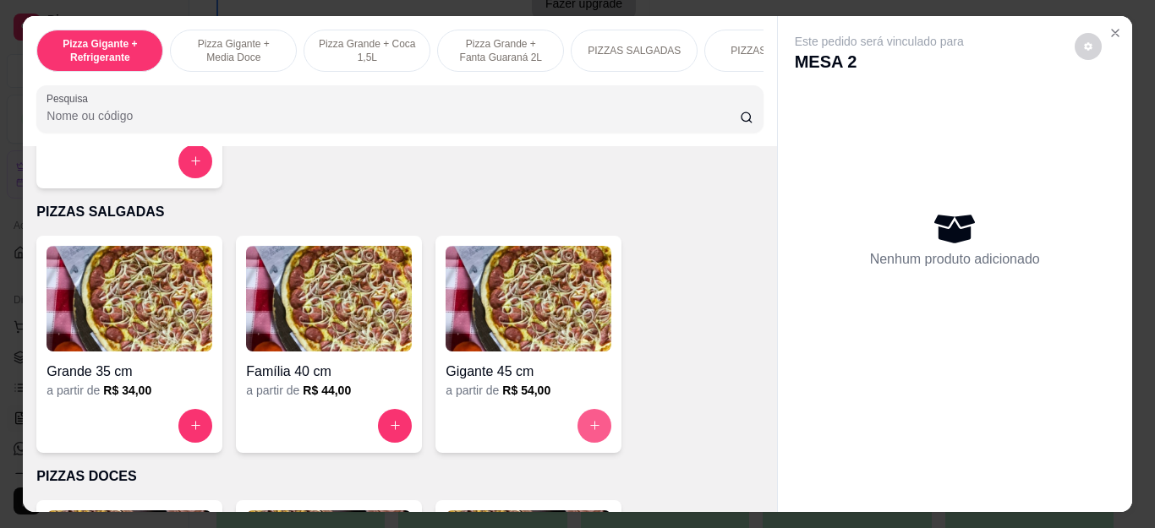
scroll to position [1183, 0]
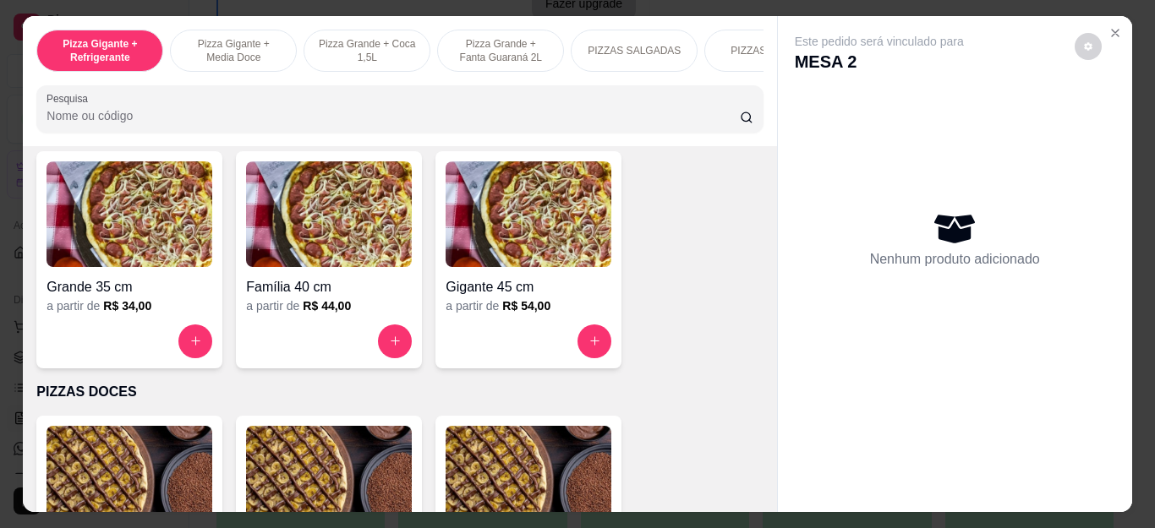
click at [594, 428] on div "Gigante a partir de R$ 56,00" at bounding box center [528, 524] width 186 height 217
click at [589, 337] on button "increase-product-quantity" at bounding box center [594, 342] width 34 height 34
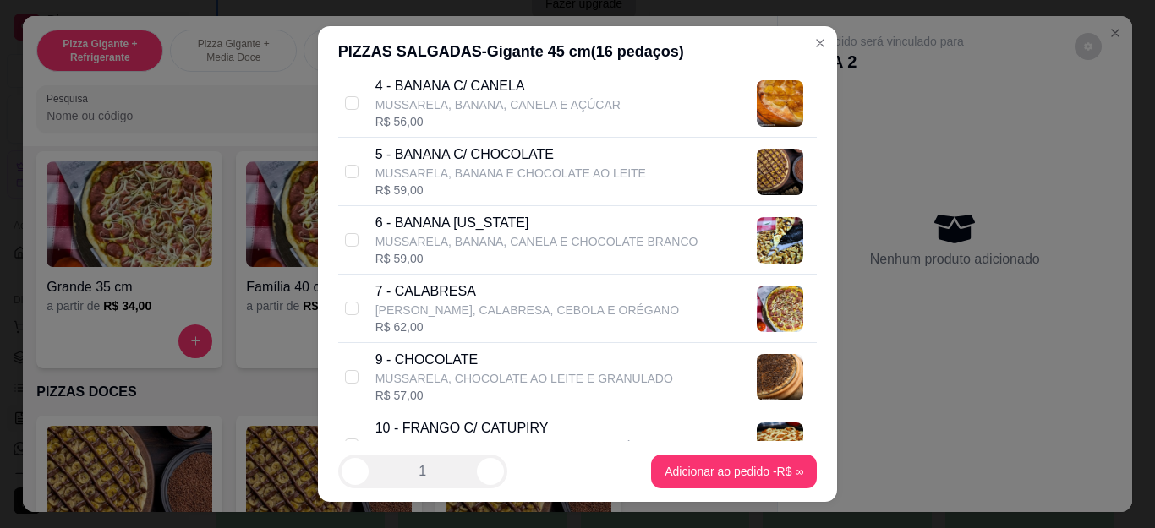
scroll to position [507, 0]
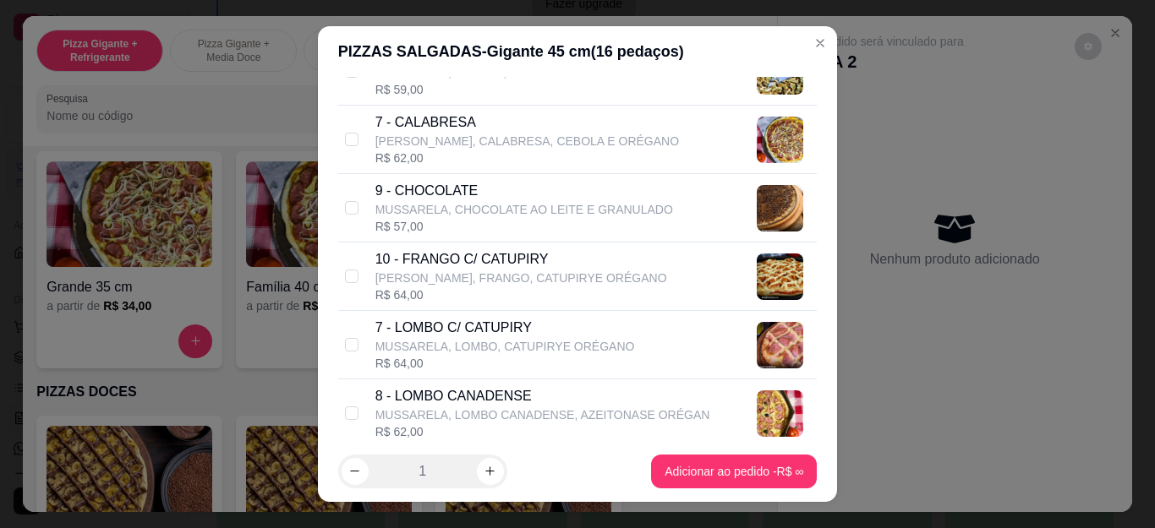
click at [468, 270] on p "[PERSON_NAME], FRANGO, CATUPIRYE ORÉGANO" at bounding box center [521, 278] width 292 height 17
checkbox input "true"
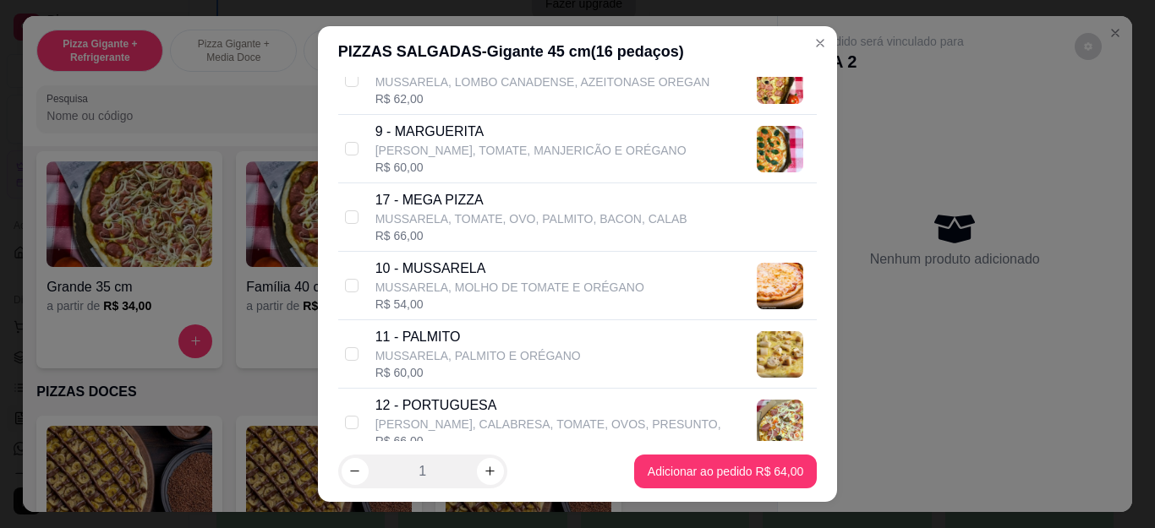
scroll to position [930, 0]
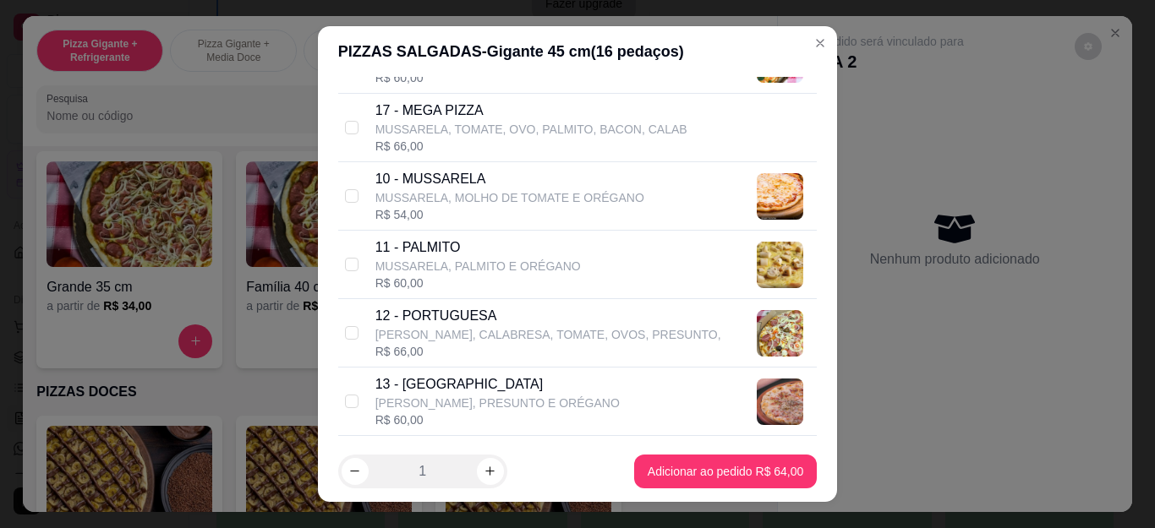
click at [508, 320] on p "12 - PORTUGUESA" at bounding box center [548, 316] width 346 height 20
checkbox input "true"
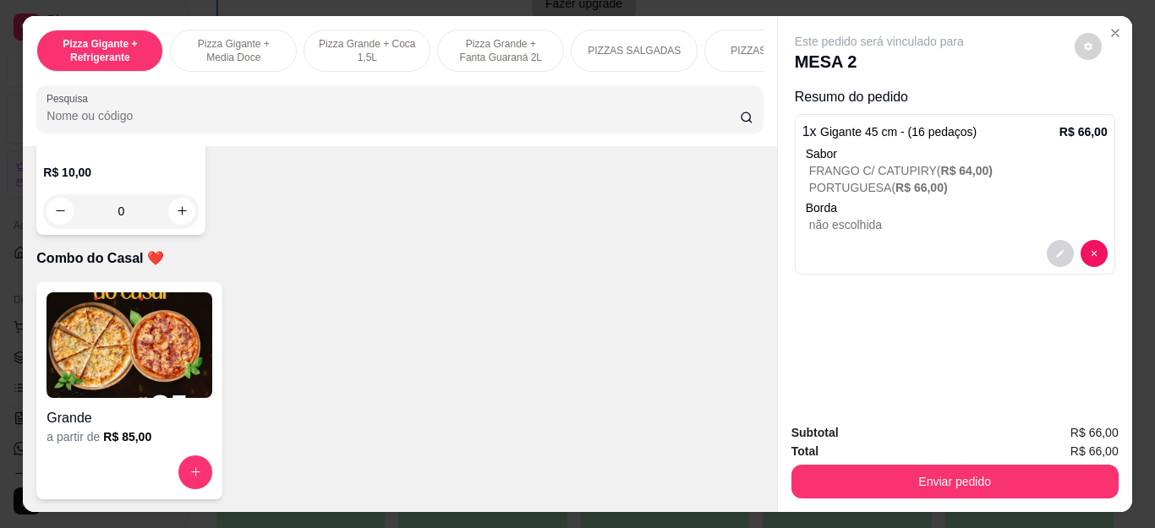
scroll to position [4733, 0]
type input "1"
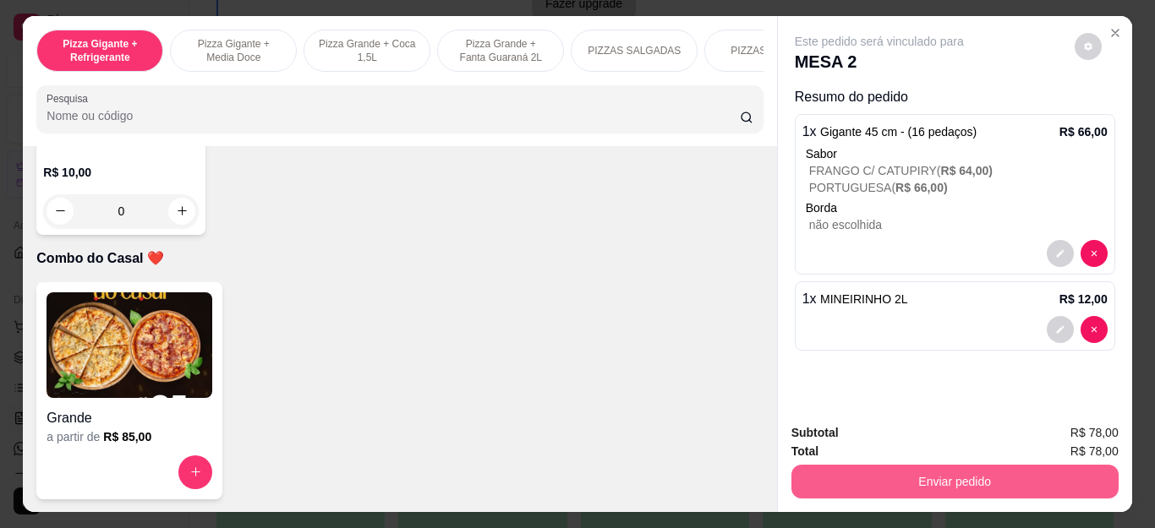
click at [874, 469] on button "Enviar pedido" at bounding box center [954, 482] width 327 height 34
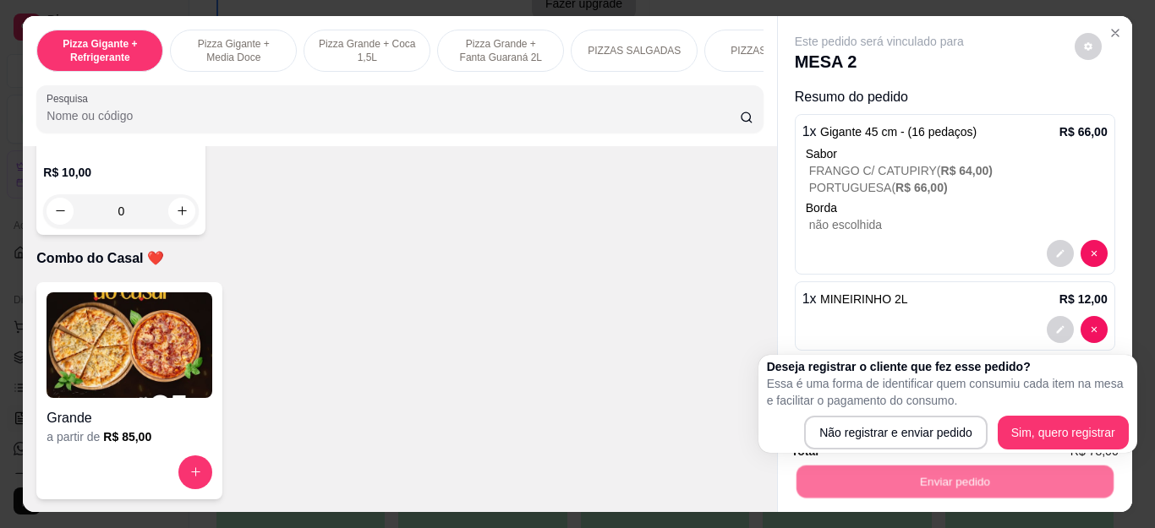
drag, startPoint x: 804, startPoint y: 413, endPoint x: 835, endPoint y: 435, distance: 38.2
click at [828, 433] on div "Deseja registrar o cliente que fez esse pedido? Essa é uma forma de identificar…" at bounding box center [948, 403] width 362 height 91
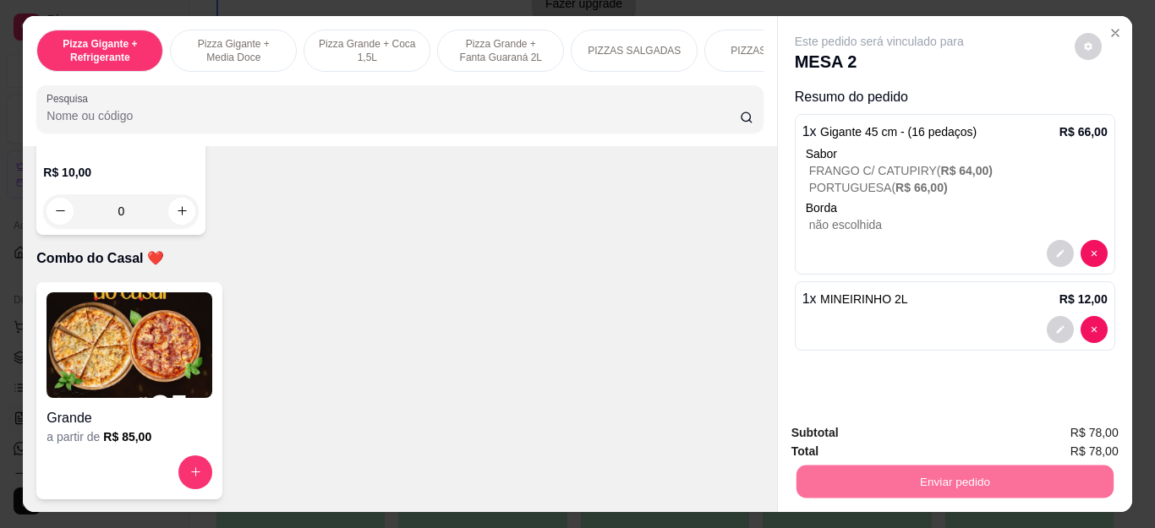
click at [839, 434] on button "Não registrar e enviar pedido" at bounding box center [898, 434] width 176 height 32
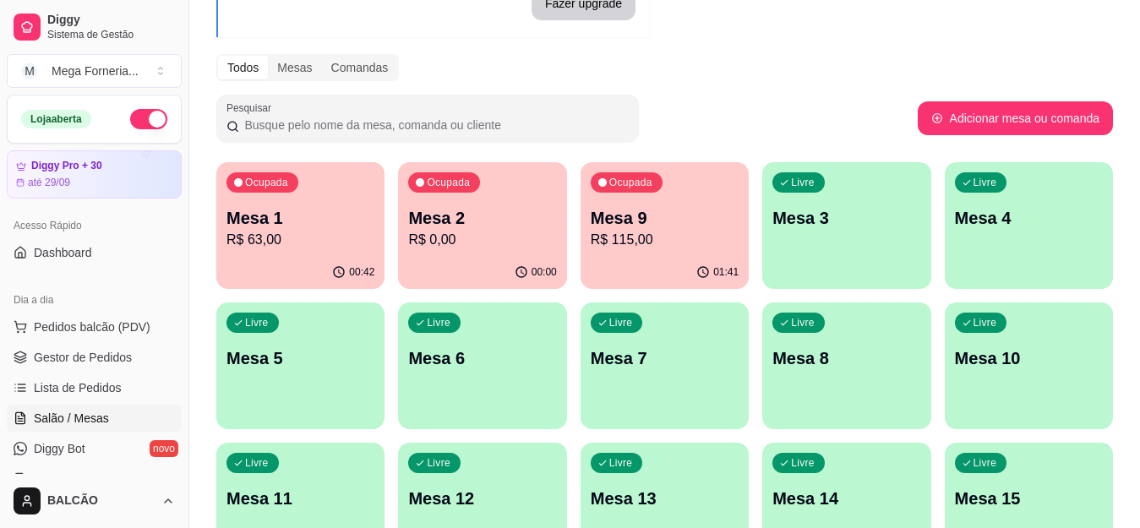
click at [331, 239] on p "R$ 63,00" at bounding box center [301, 240] width 148 height 20
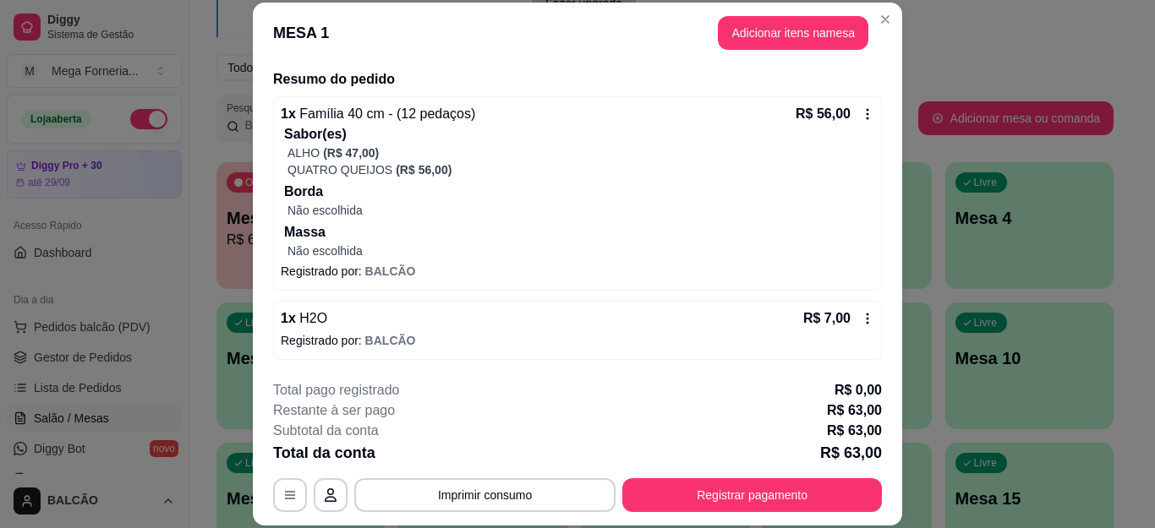
scroll to position [52, 0]
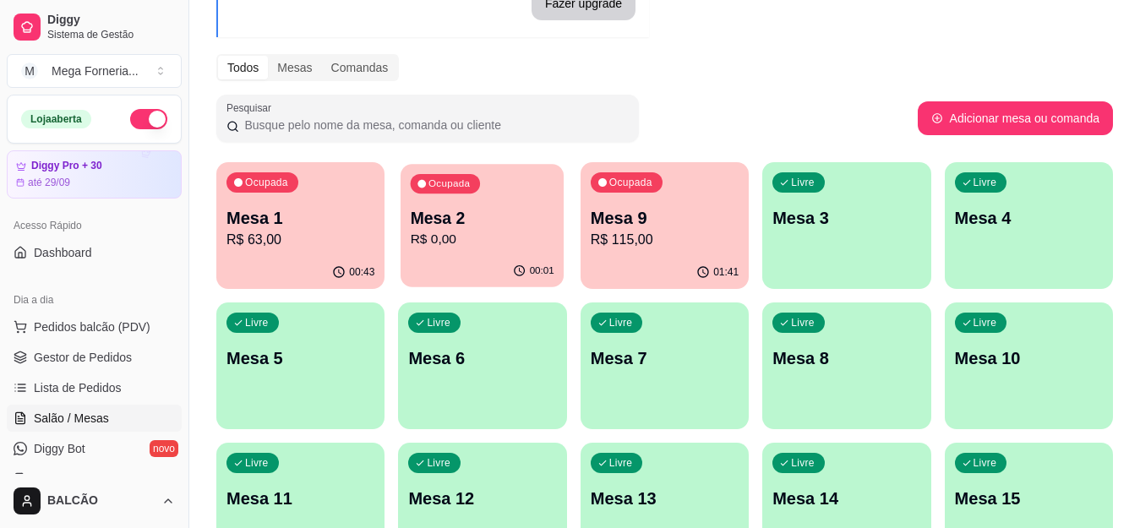
click at [447, 232] on p "R$ 0,00" at bounding box center [483, 239] width 144 height 19
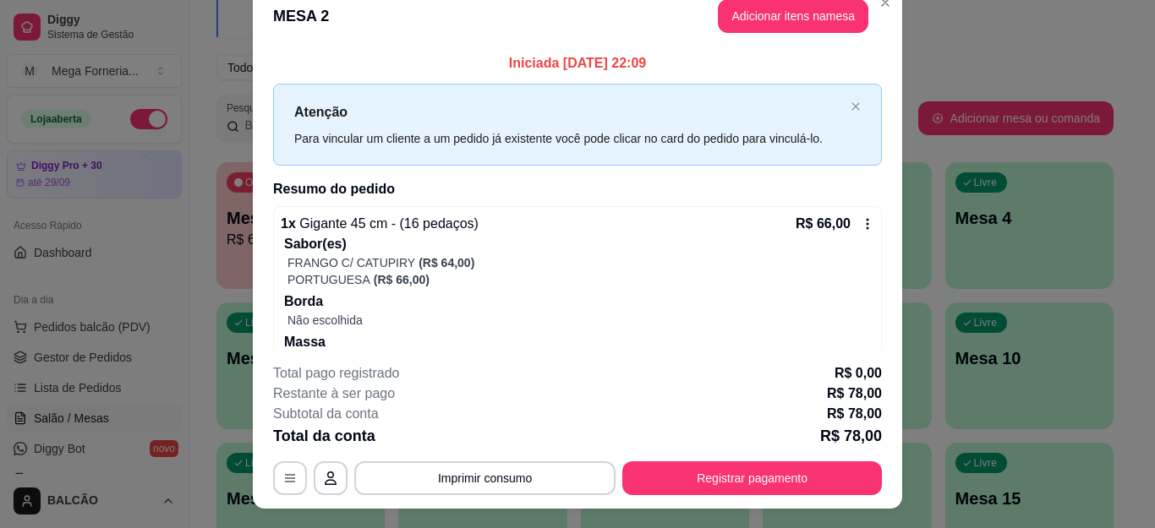
scroll to position [0, 0]
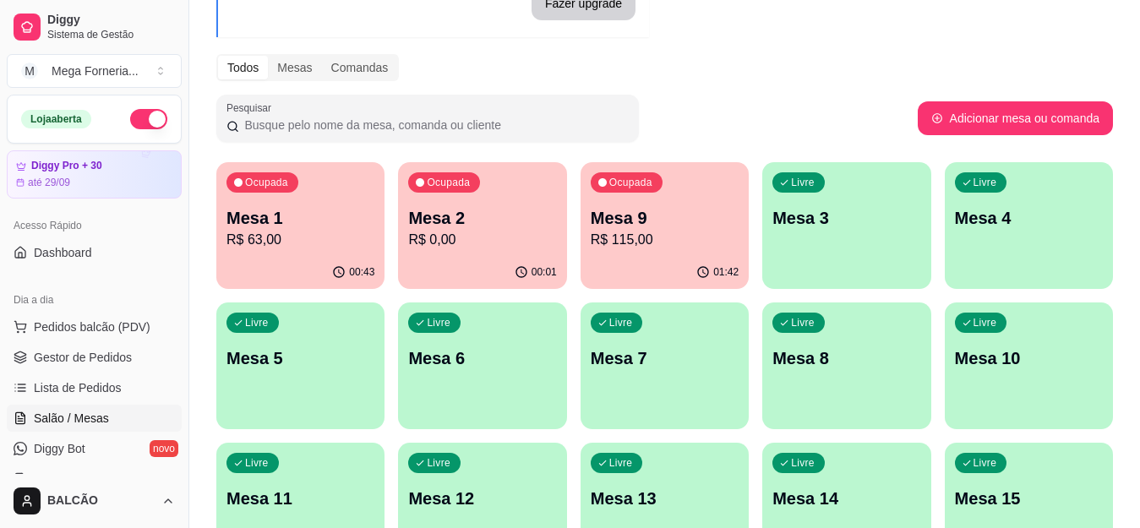
click at [270, 229] on p "Mesa 1" at bounding box center [301, 218] width 148 height 24
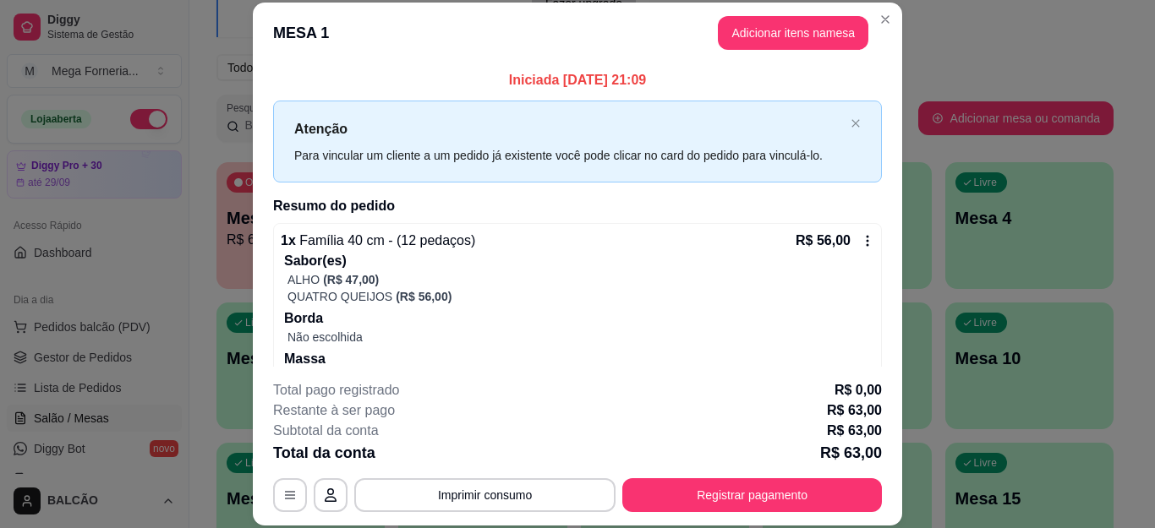
click at [314, 246] on span "Família 40 cm - (12 pedaços)" at bounding box center [386, 240] width 180 height 14
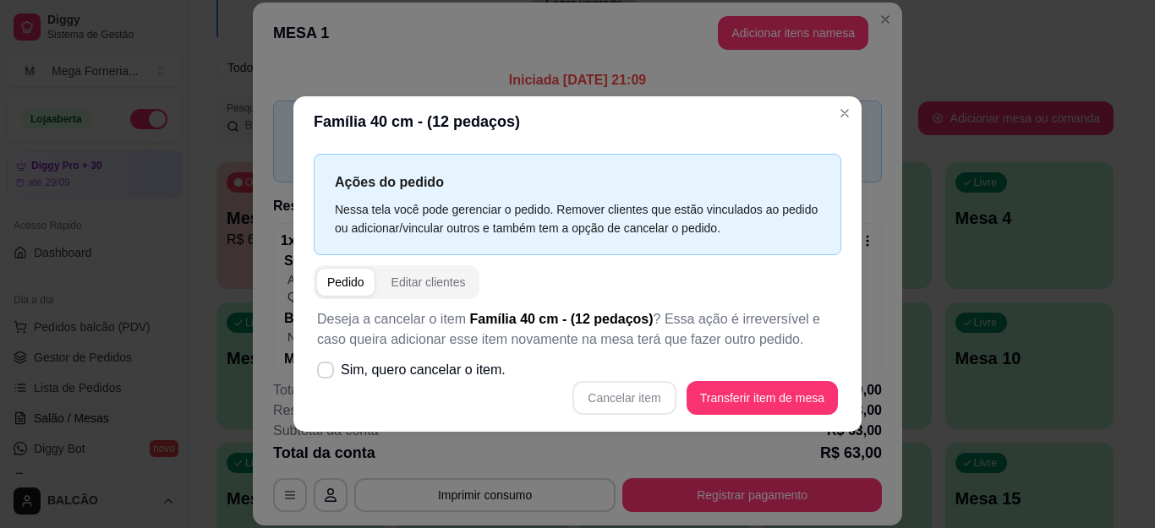
click at [848, 170] on div "Ações do pedido Nessa tela você pode gerenciar o pedido. Remover clientes que e…" at bounding box center [577, 289] width 568 height 284
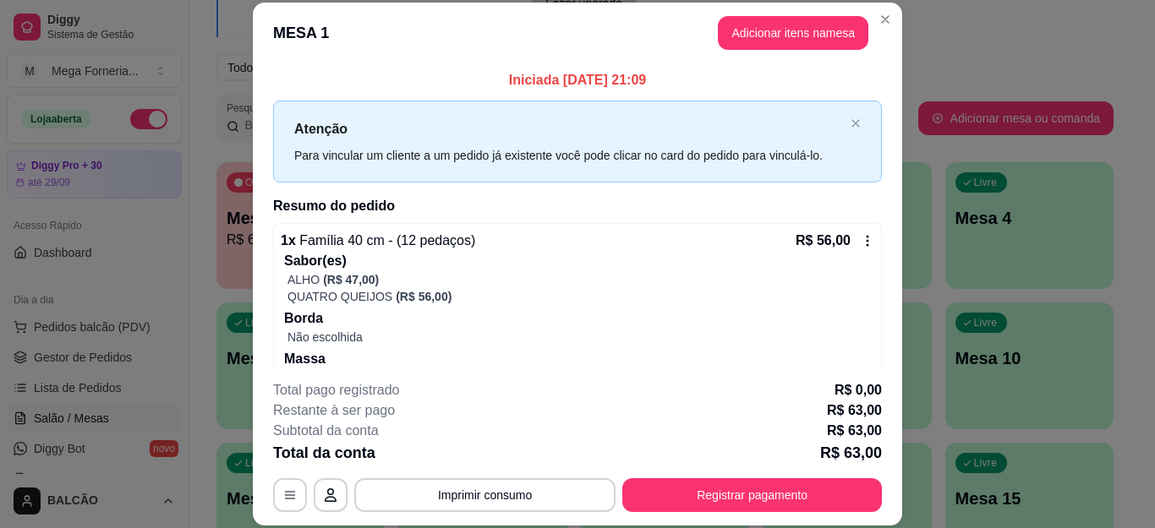
click at [516, 414] on div "Restante à ser pago R$ 63,00" at bounding box center [577, 411] width 609 height 20
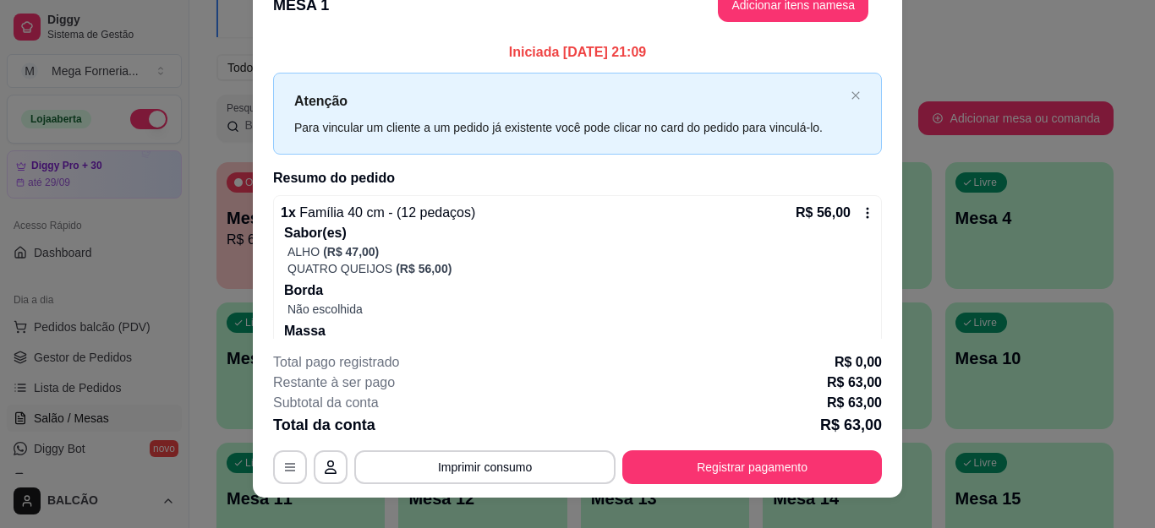
scroll to position [52, 0]
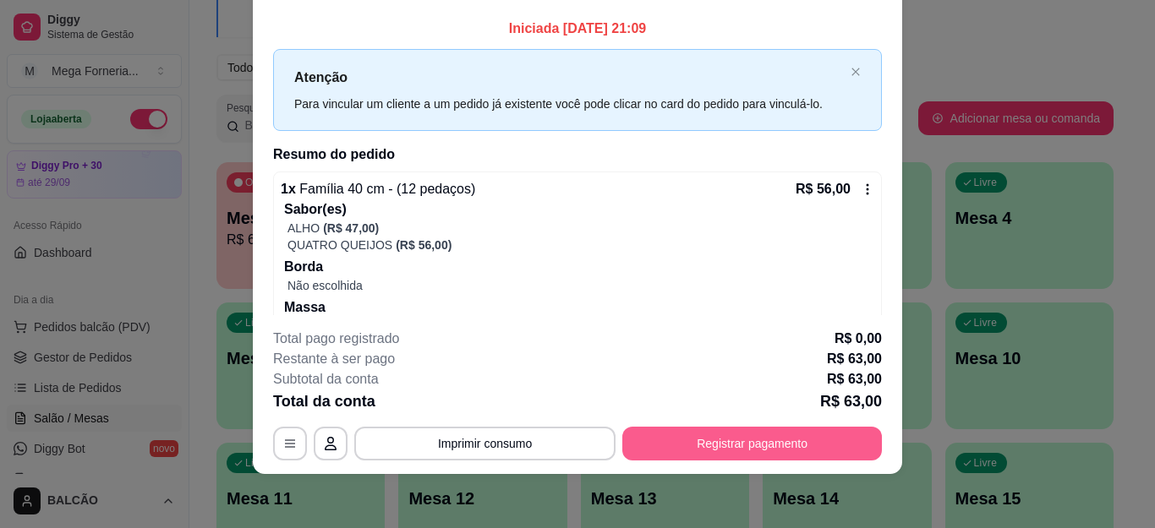
click at [684, 441] on button "Registrar pagamento" at bounding box center [751, 444] width 259 height 34
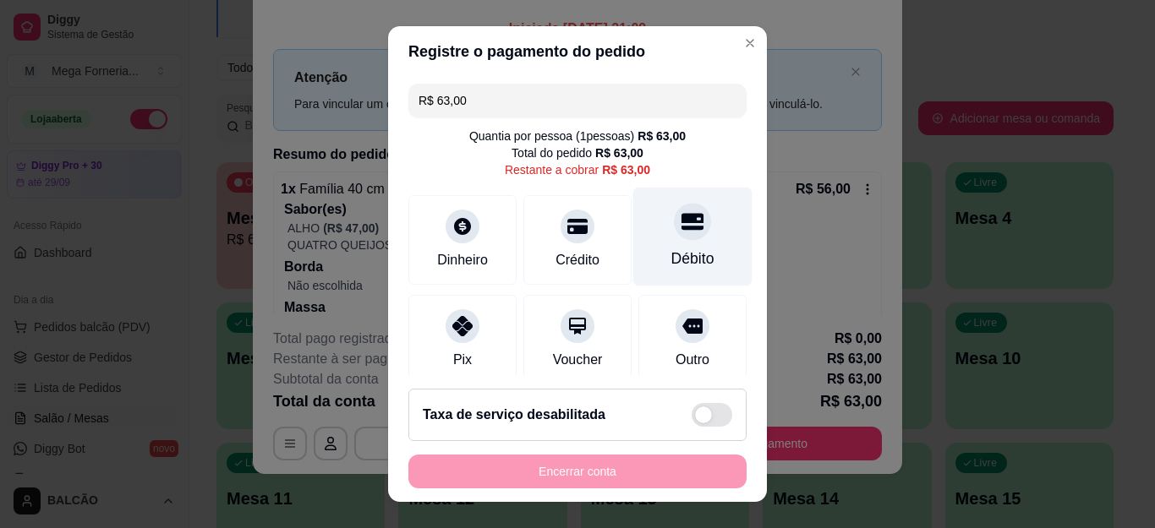
click at [671, 253] on div "Débito" at bounding box center [692, 259] width 43 height 22
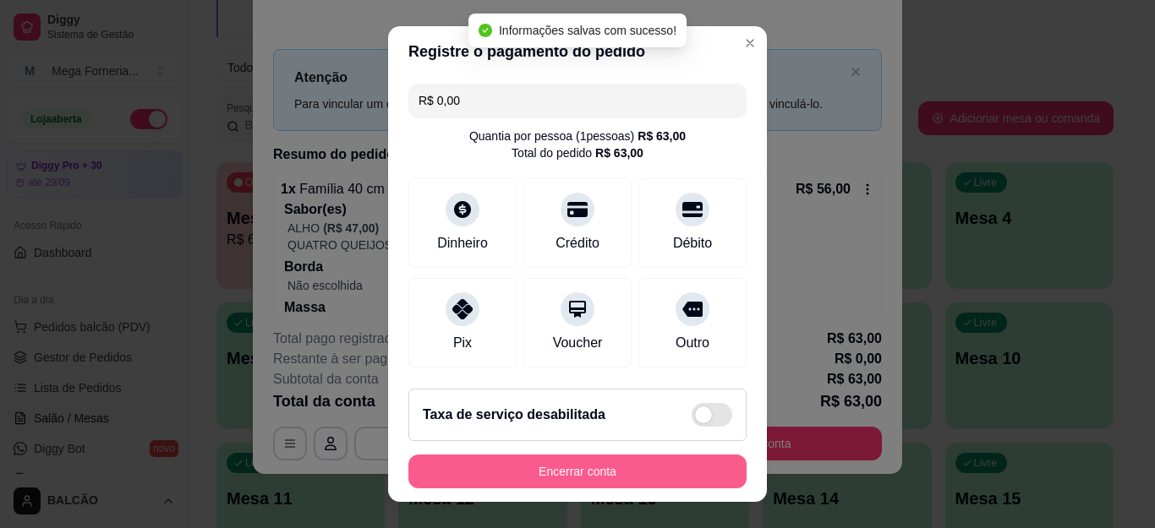
type input "R$ 0,00"
click at [652, 467] on button "Encerrar conta" at bounding box center [577, 472] width 338 height 34
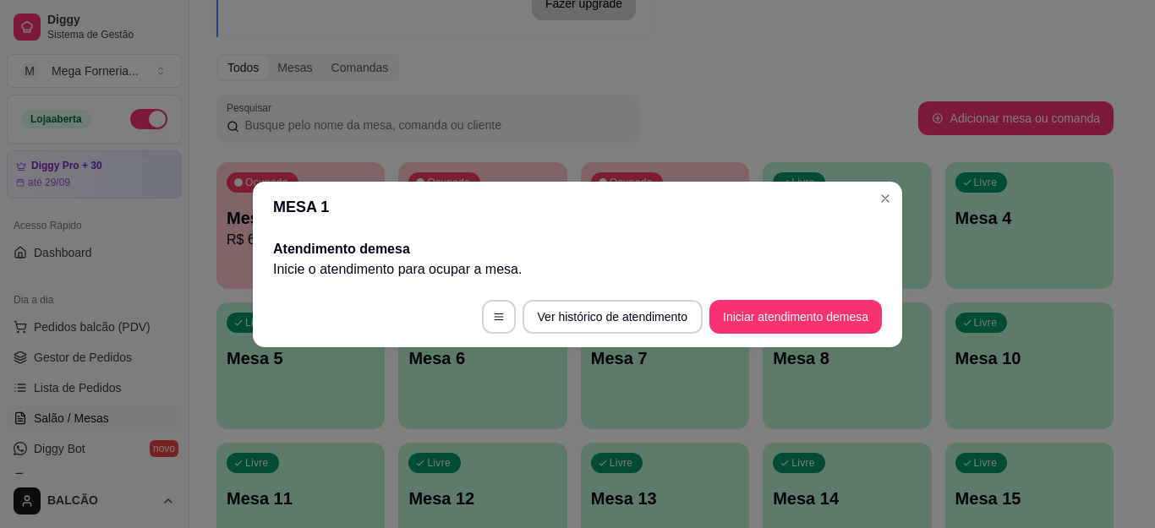
scroll to position [0, 0]
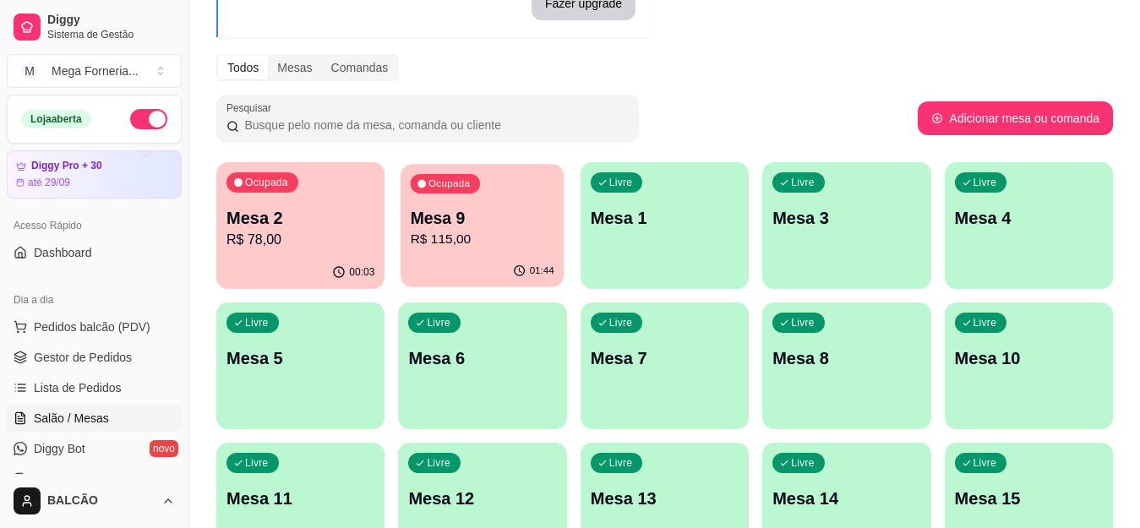
click at [451, 237] on p "R$ 115,00" at bounding box center [483, 239] width 144 height 19
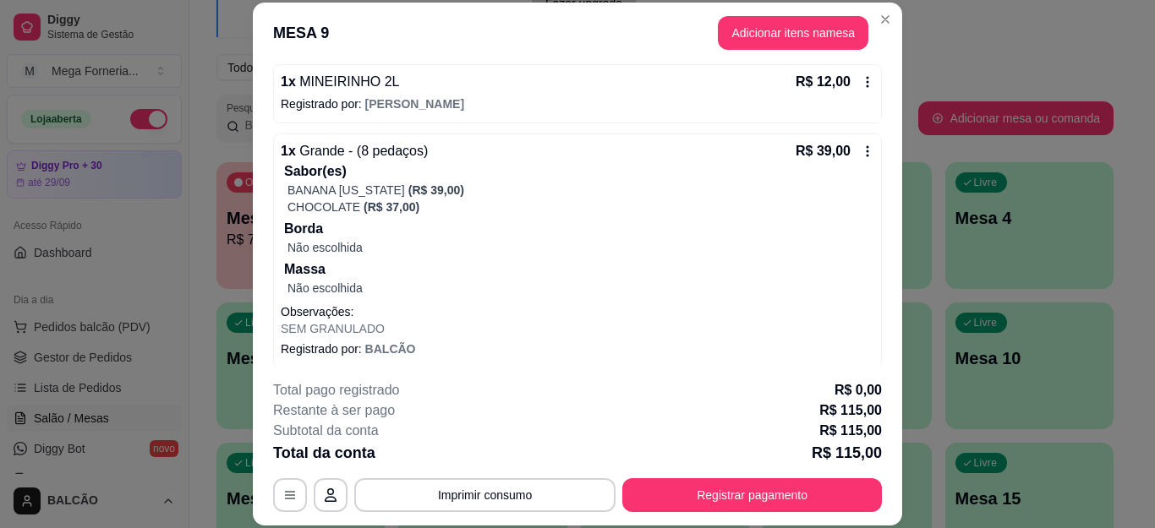
scroll to position [412, 0]
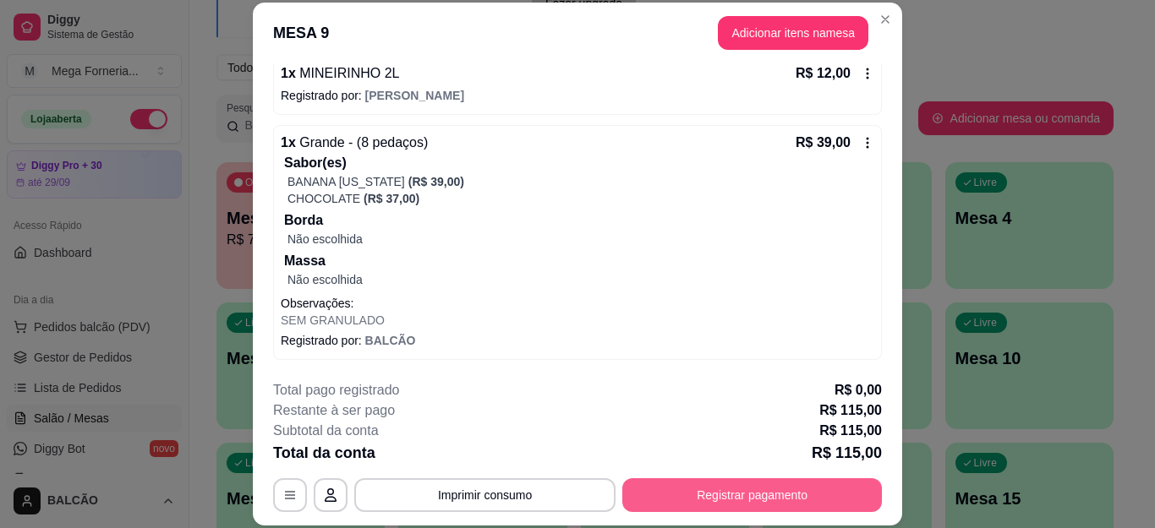
click at [741, 505] on button "Registrar pagamento" at bounding box center [751, 495] width 259 height 34
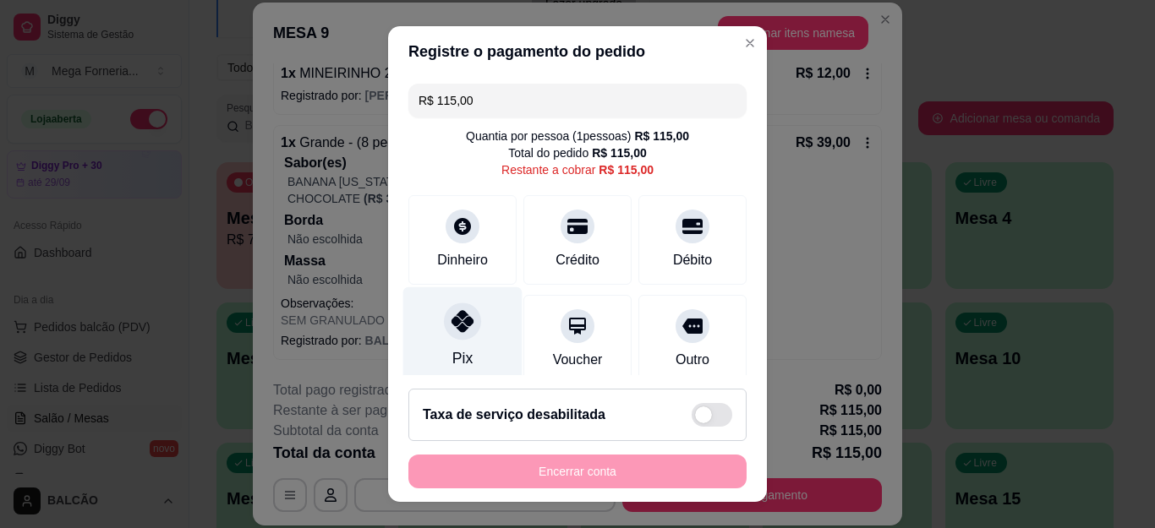
click at [451, 328] on icon at bounding box center [462, 321] width 22 height 22
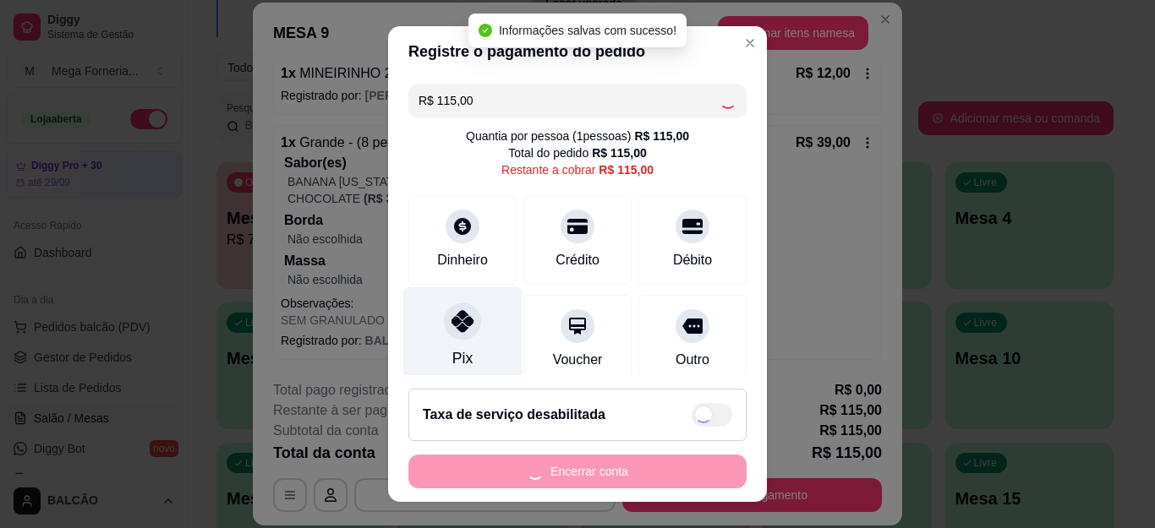
type input "R$ 0,00"
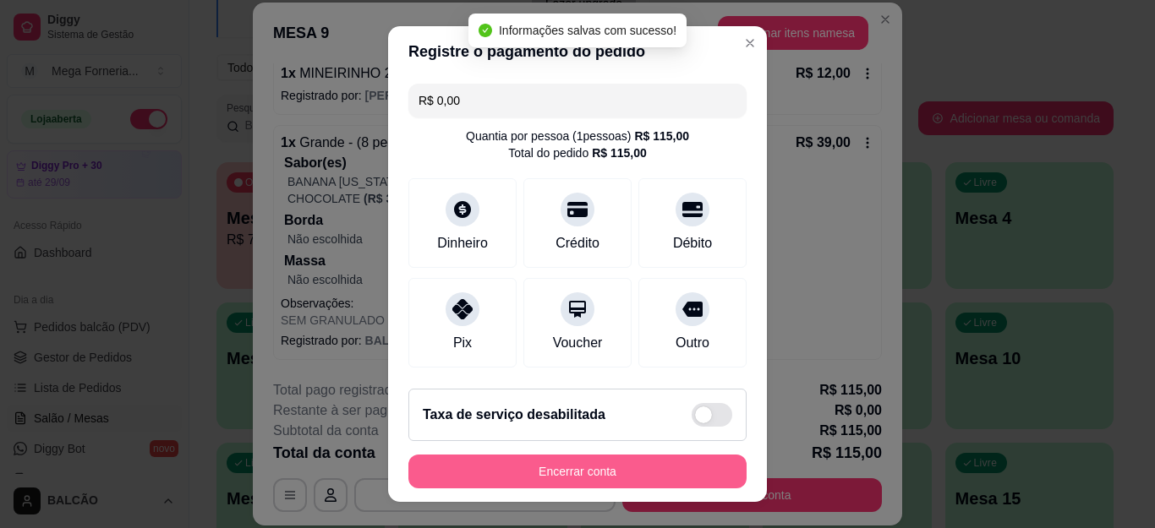
click at [646, 471] on button "Encerrar conta" at bounding box center [577, 472] width 338 height 34
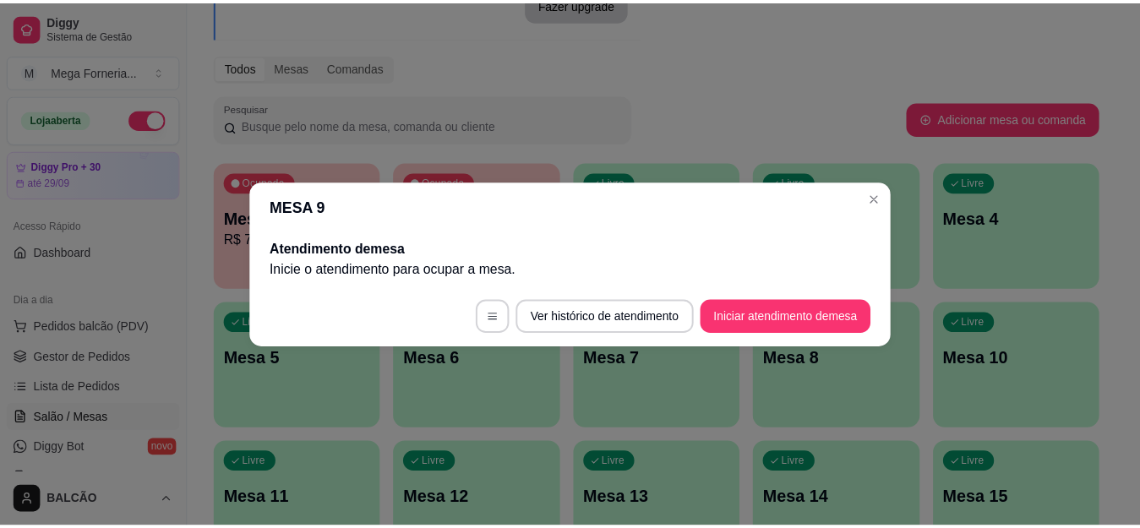
scroll to position [0, 0]
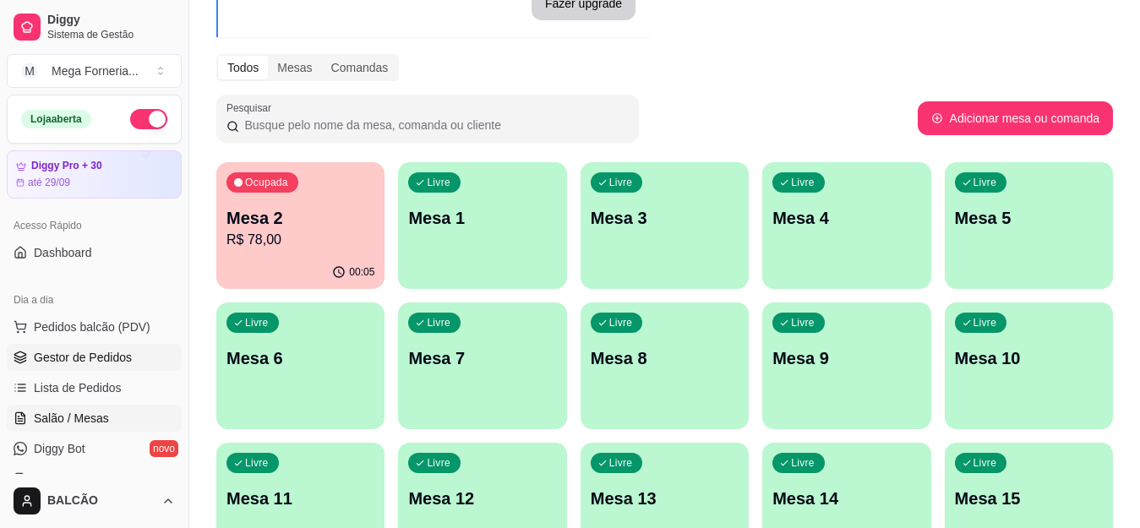
click at [83, 348] on link "Gestor de Pedidos" at bounding box center [94, 357] width 175 height 27
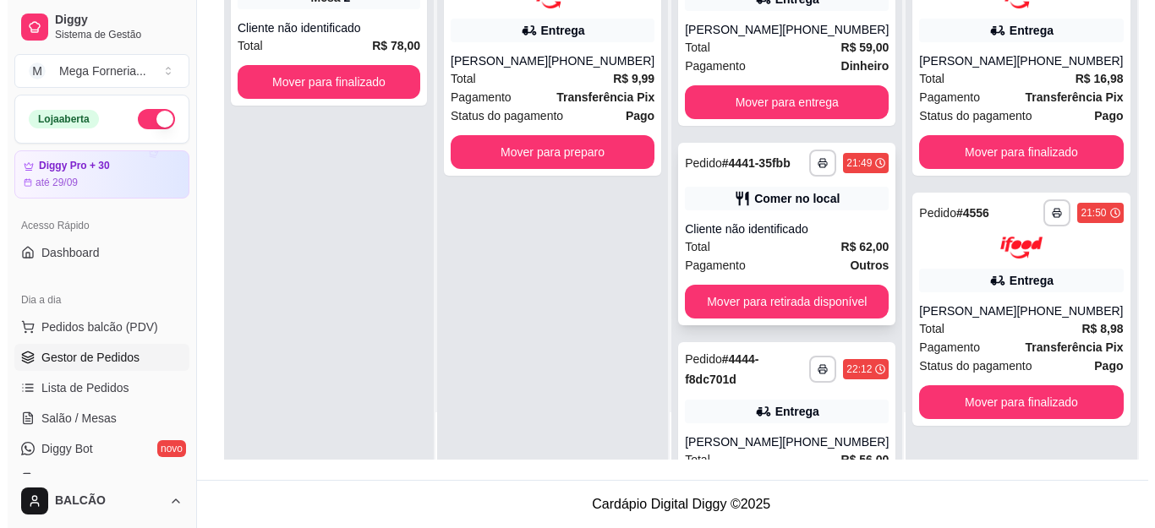
scroll to position [254, 0]
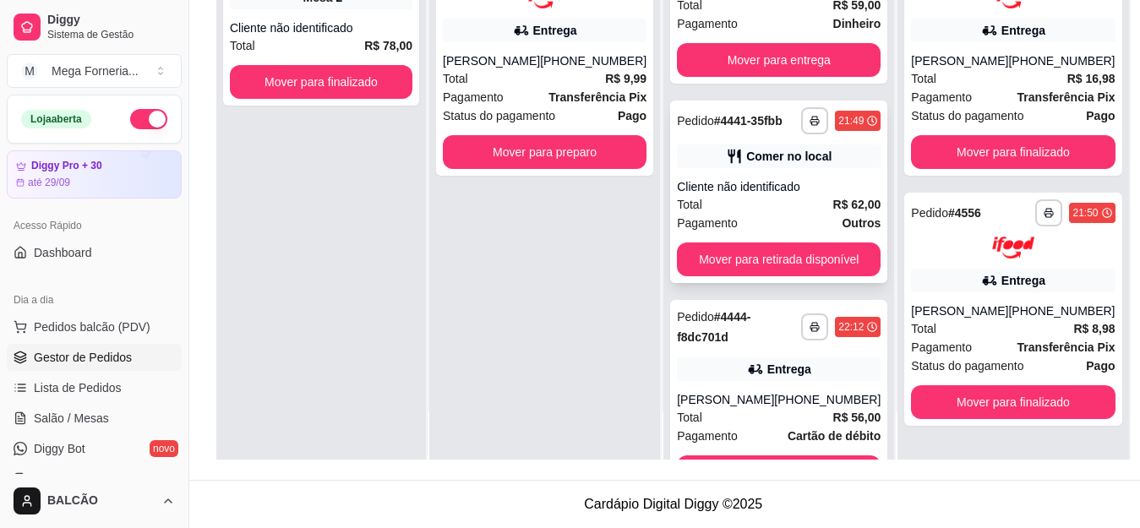
click at [735, 195] on div "Cliente não identificado" at bounding box center [779, 186] width 204 height 17
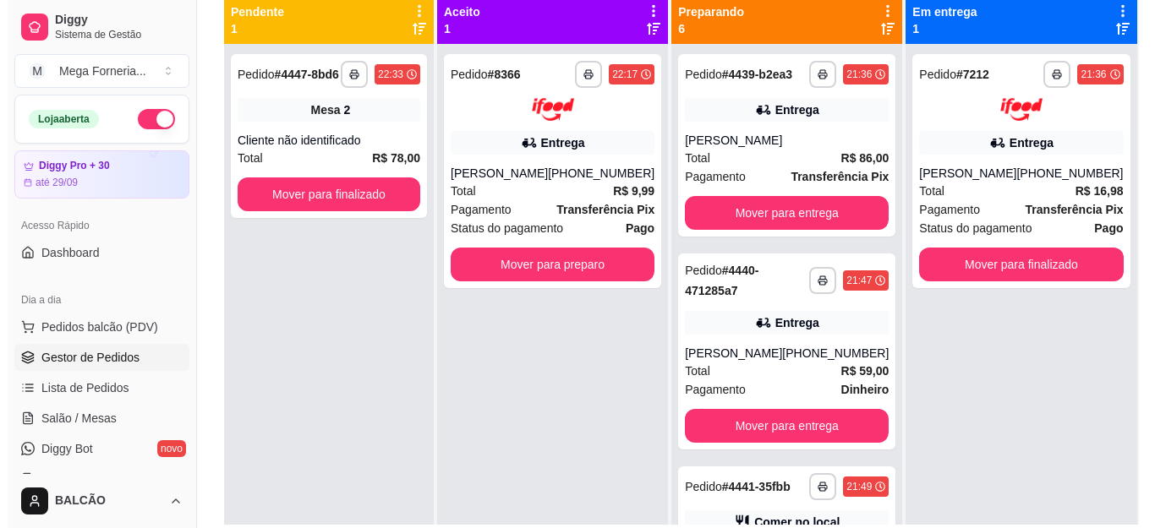
scroll to position [4, 0]
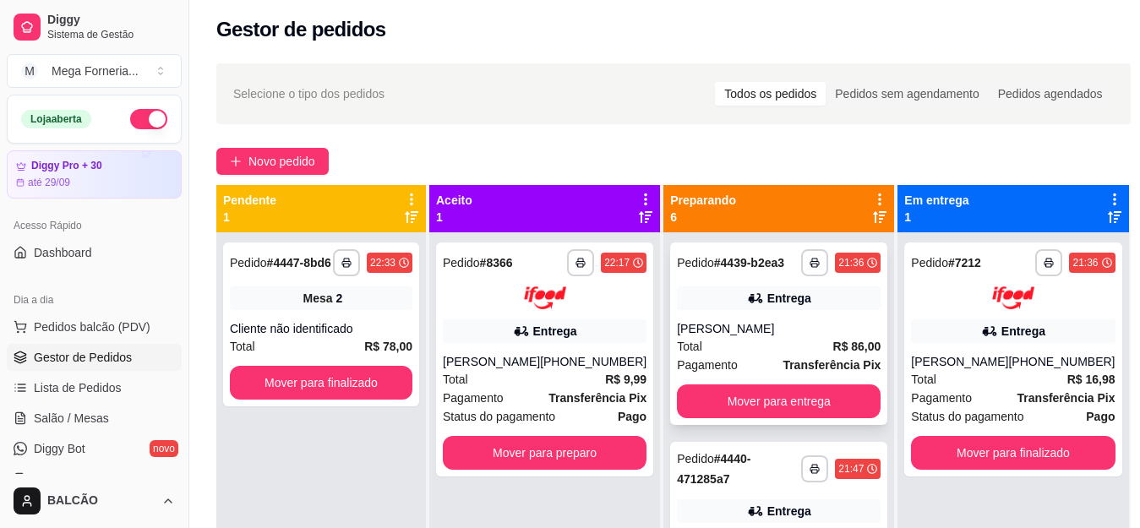
click at [767, 302] on div "Entrega" at bounding box center [779, 299] width 204 height 24
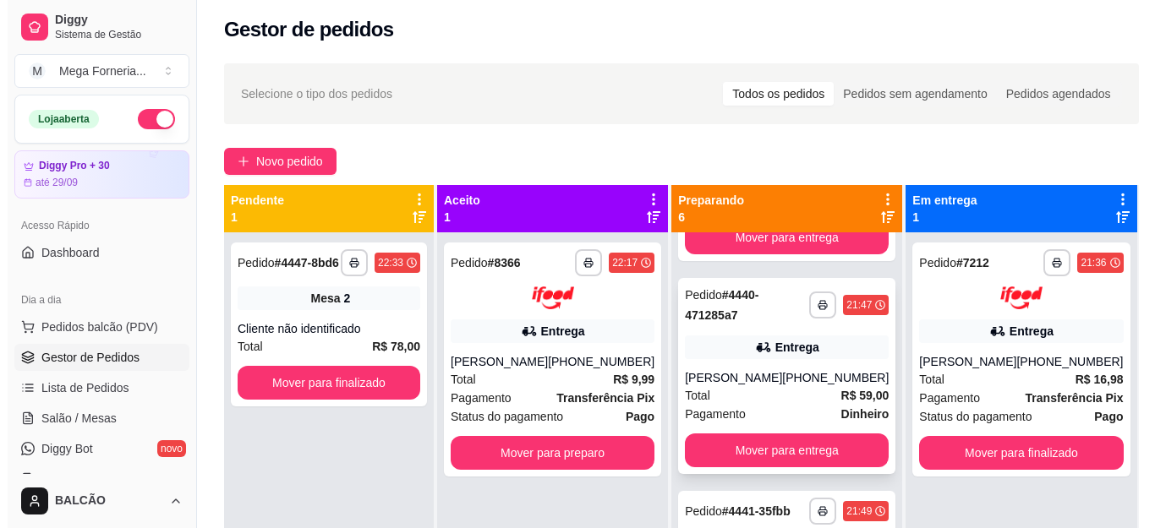
scroll to position [169, 0]
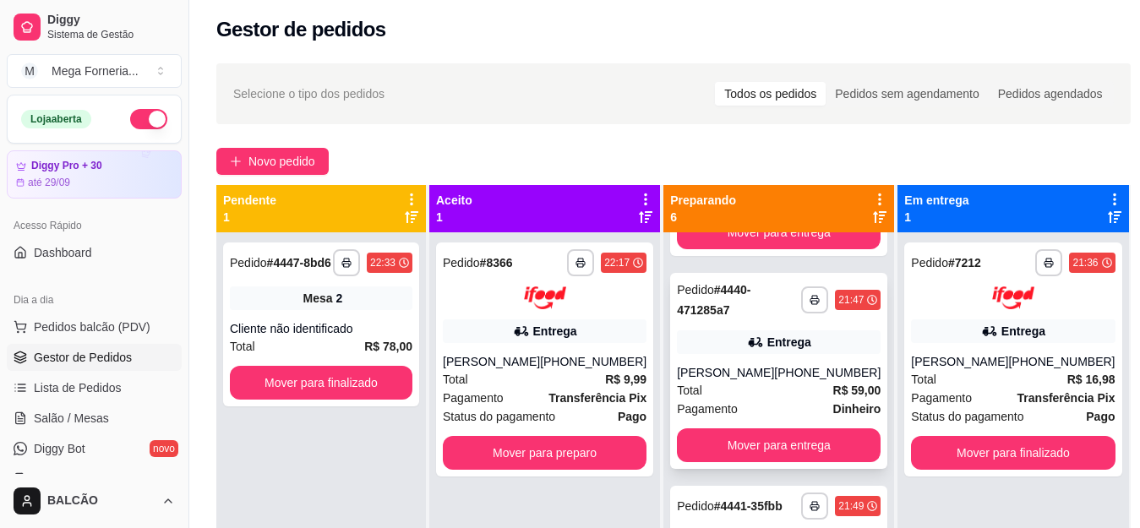
click at [771, 351] on div "Entrega" at bounding box center [790, 342] width 44 height 17
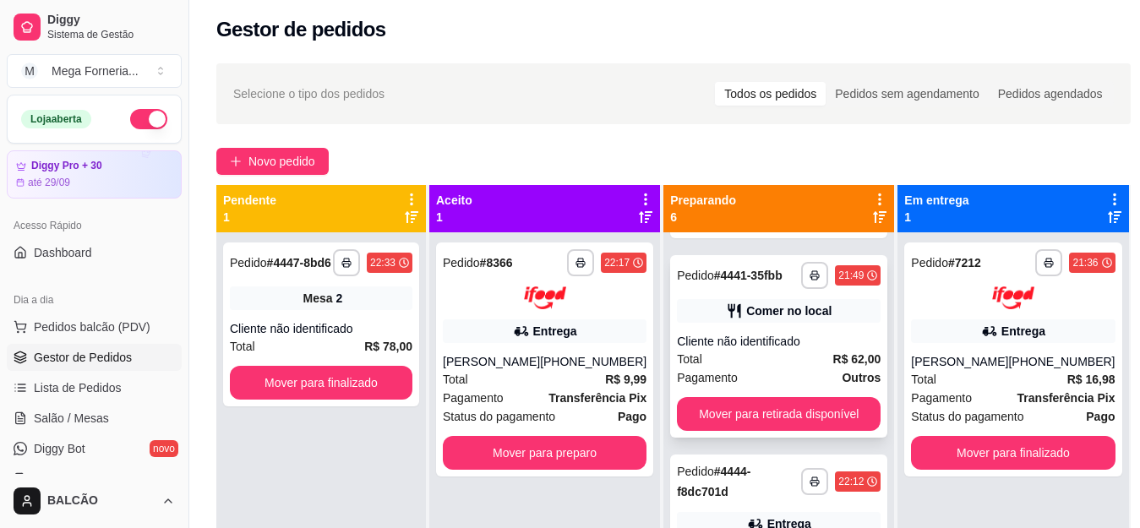
scroll to position [423, 0]
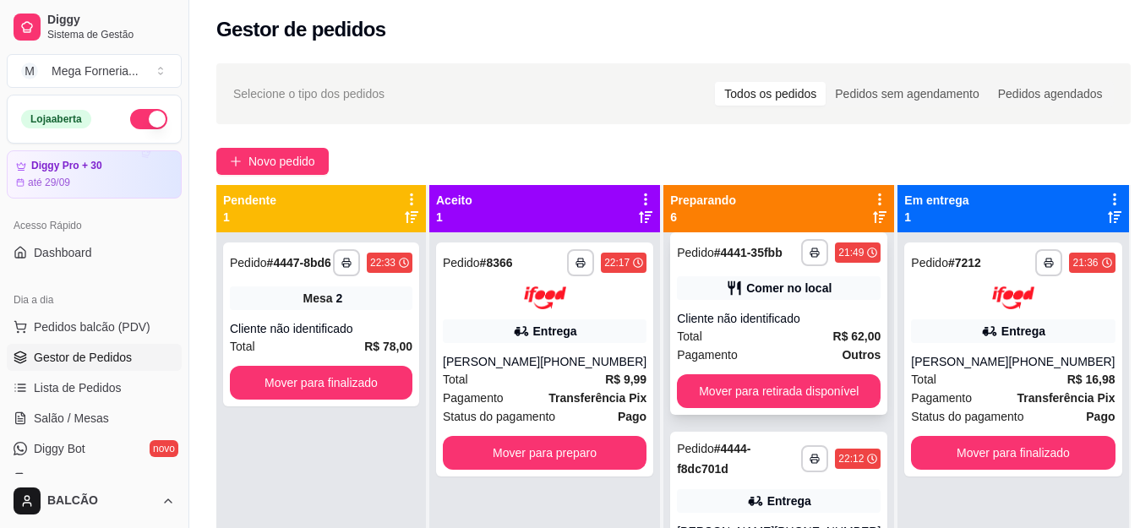
click at [754, 326] on div "Cliente não identificado" at bounding box center [779, 318] width 204 height 17
click at [800, 70] on div "Selecione o tipo dos pedidos Todos os pedidos Pedidos sem agendamento Pedidos a…" at bounding box center [673, 93] width 915 height 61
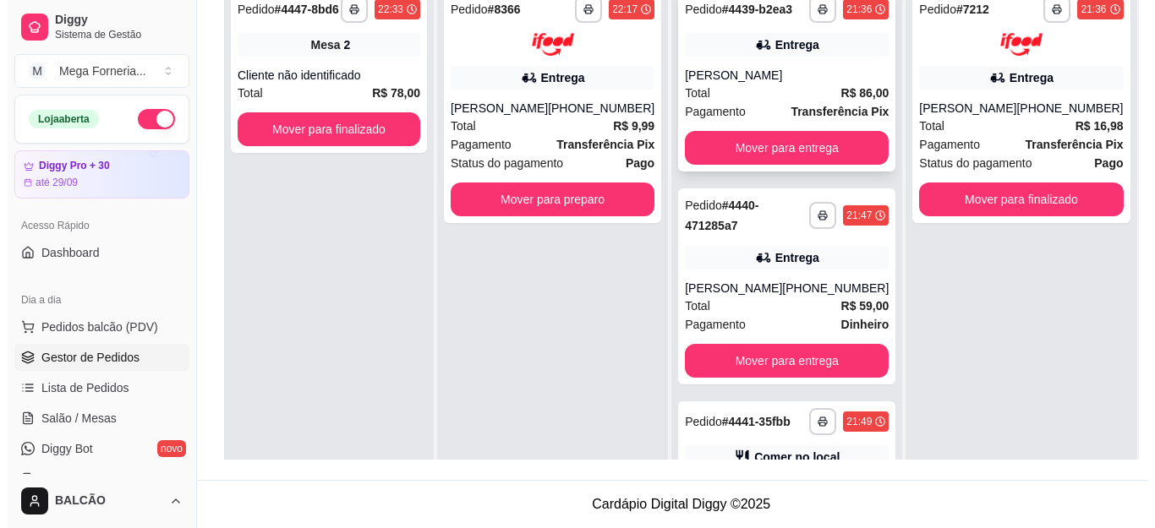
scroll to position [173, 0]
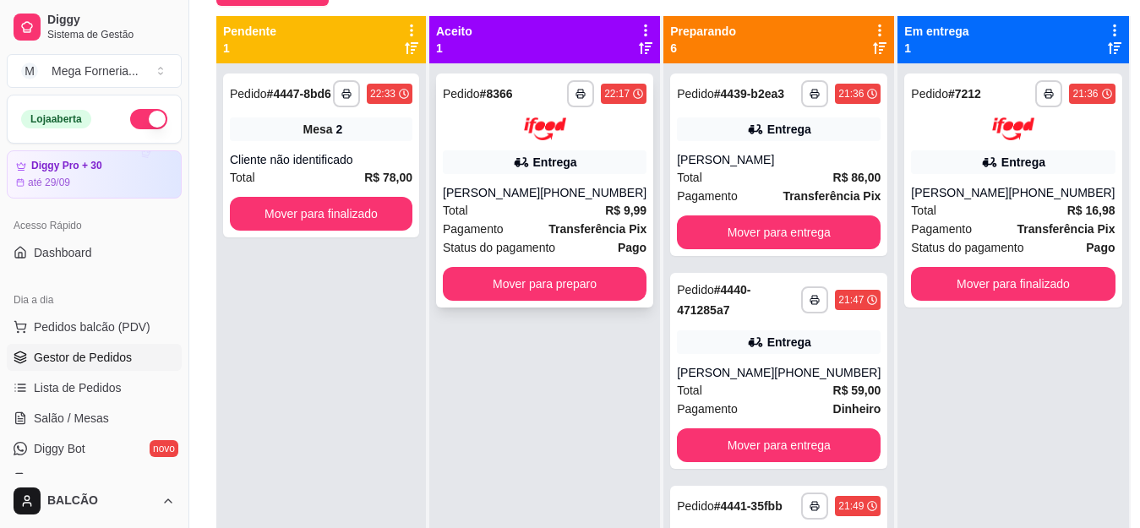
click at [524, 192] on div "[PERSON_NAME]" at bounding box center [491, 192] width 97 height 17
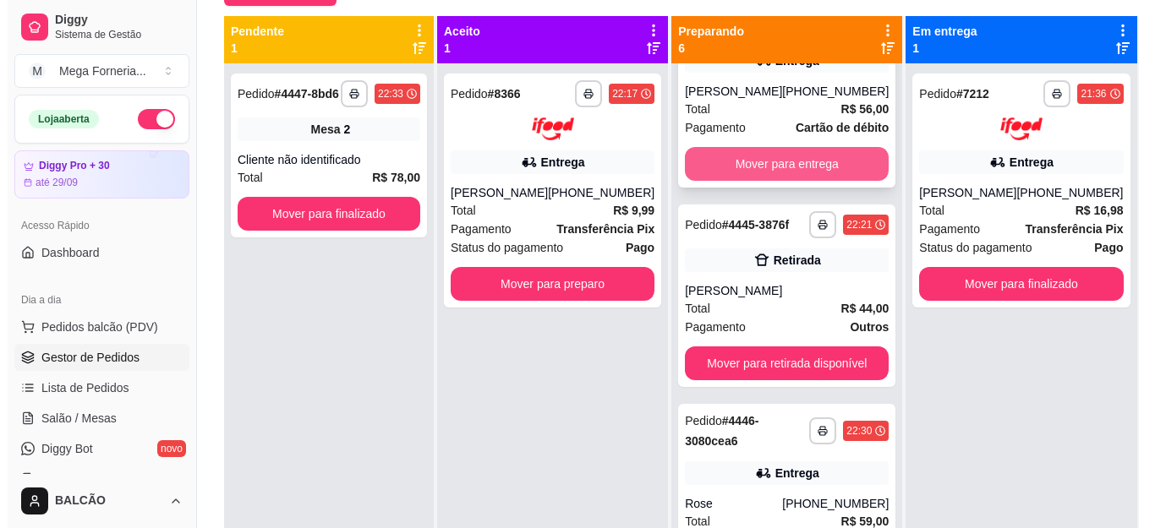
scroll to position [753, 0]
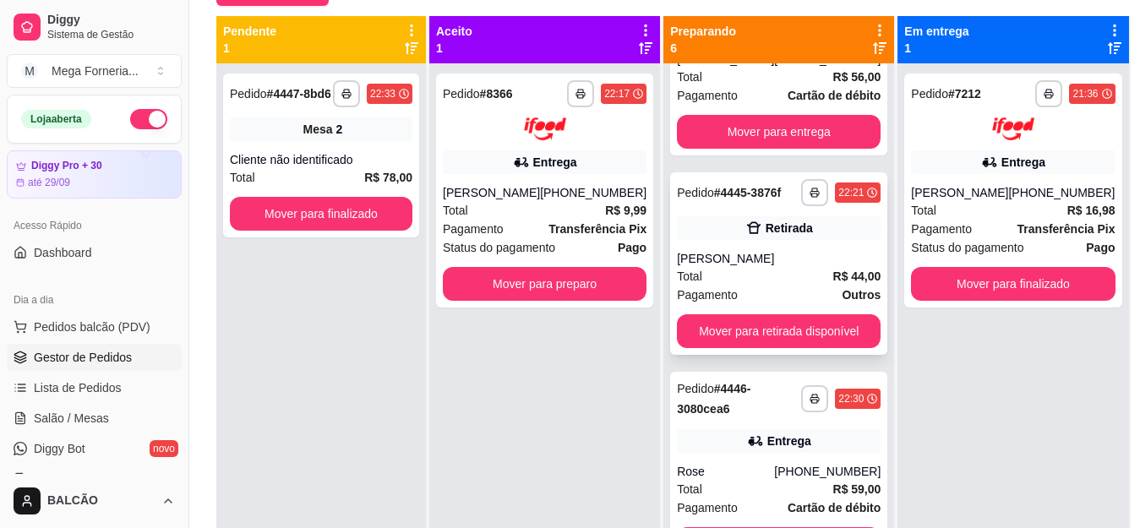
click at [722, 244] on div "**********" at bounding box center [778, 263] width 217 height 183
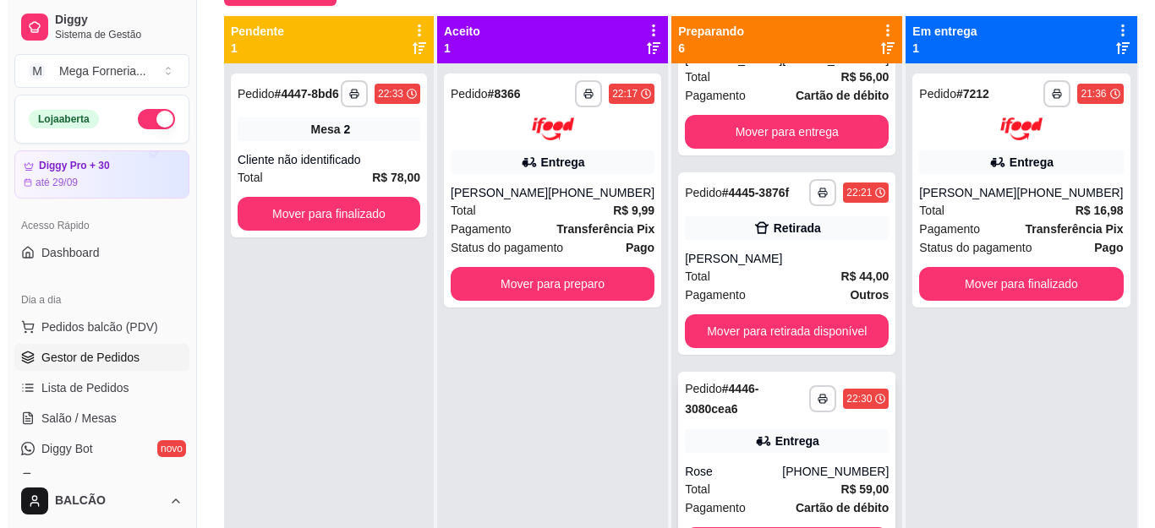
scroll to position [47, 0]
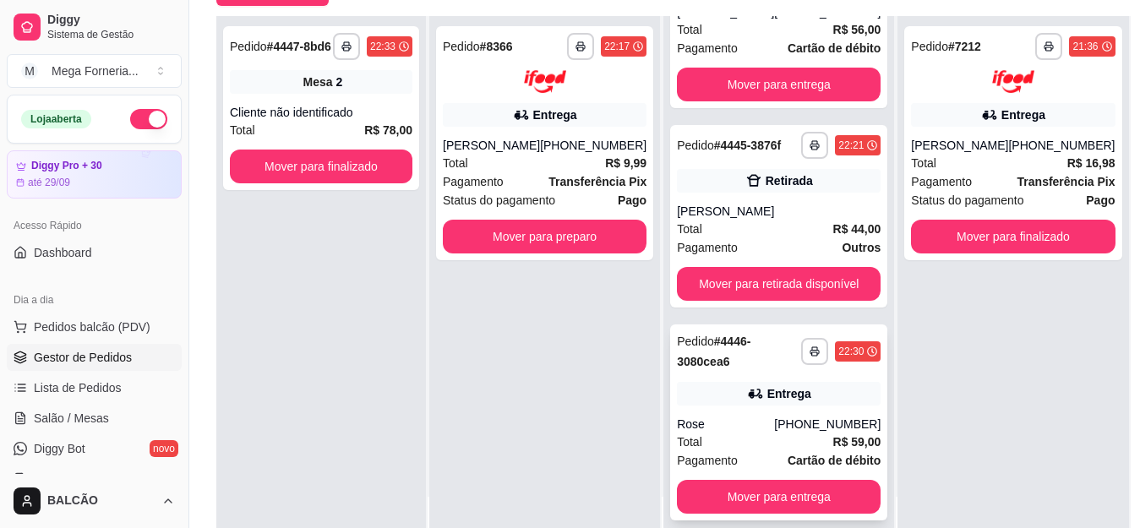
click at [781, 393] on div "Entrega" at bounding box center [790, 393] width 44 height 17
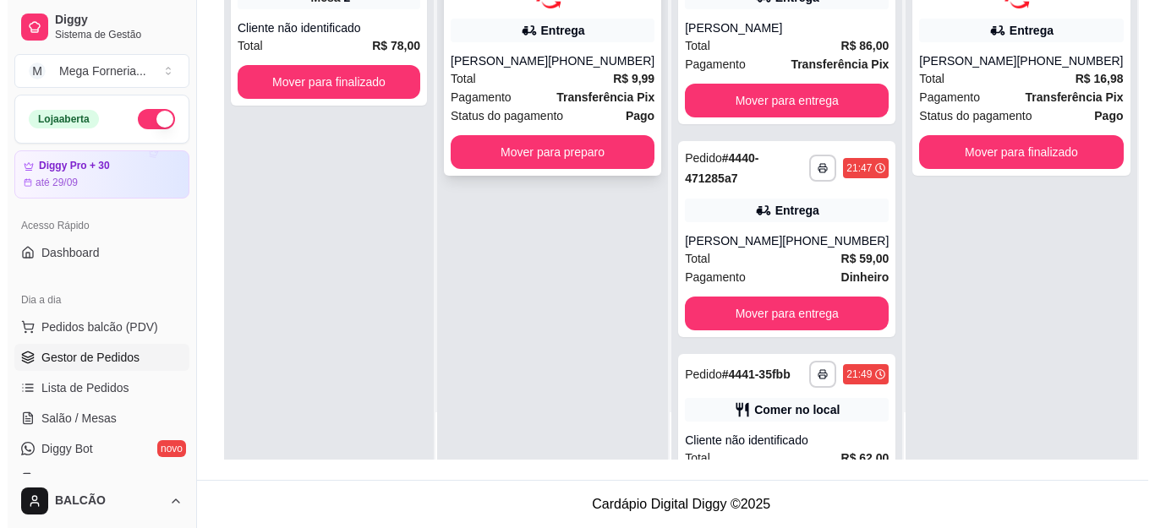
scroll to position [0, 0]
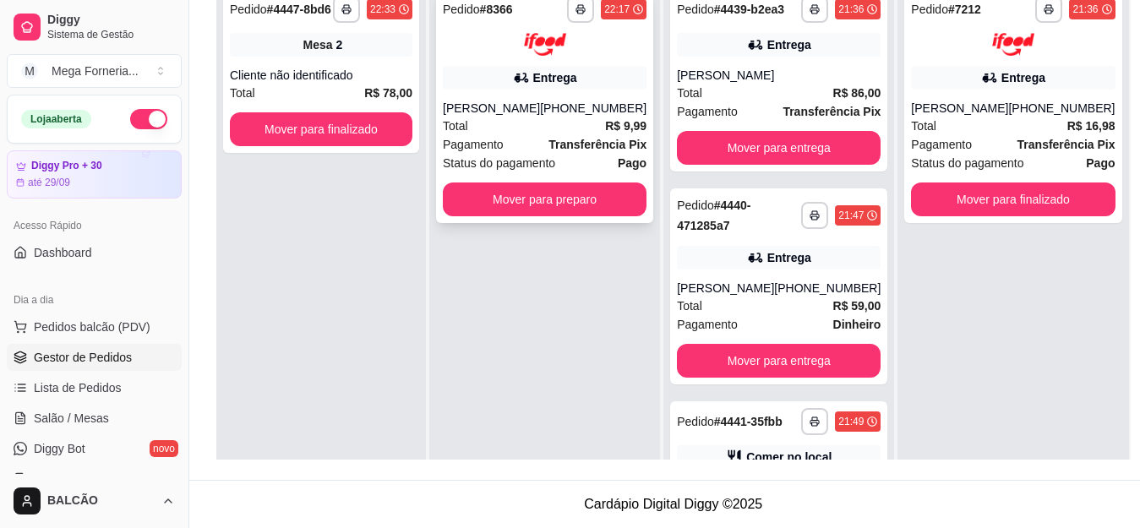
click at [565, 84] on div "Entrega" at bounding box center [555, 77] width 44 height 17
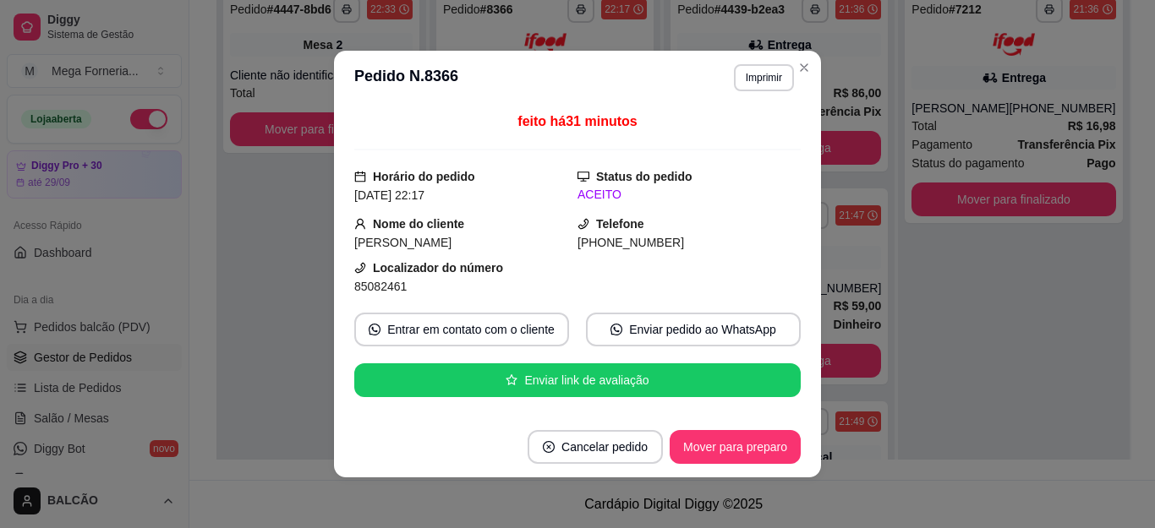
click at [359, 297] on div "feito há 31 minutos Horário do pedido [DATE] 22:17 Status do pedido ACEITO Nome…" at bounding box center [577, 261] width 446 height 298
click at [363, 290] on span "85082461" at bounding box center [380, 287] width 52 height 14
copy span "85082461"
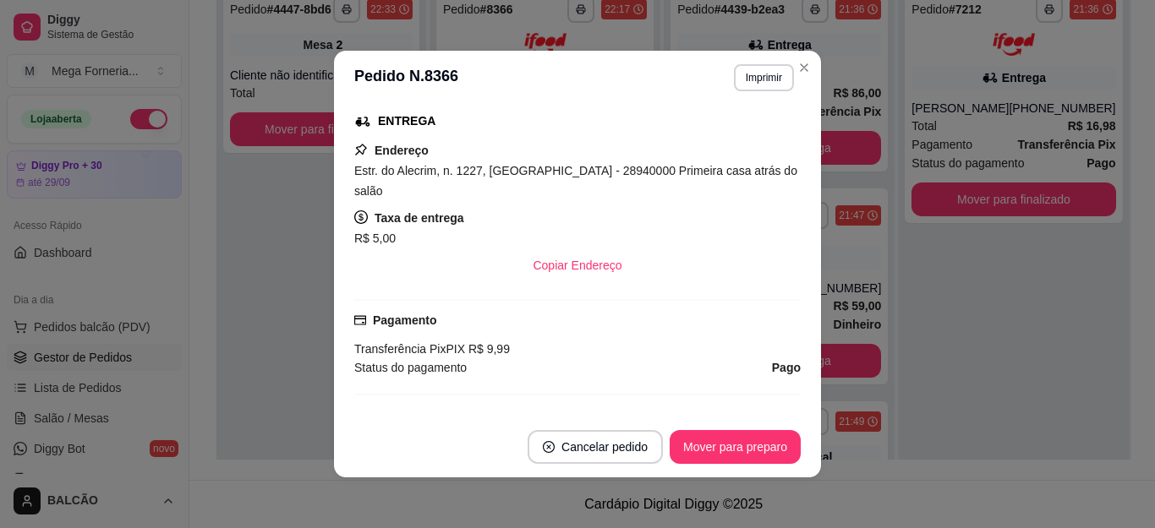
scroll to position [338, 0]
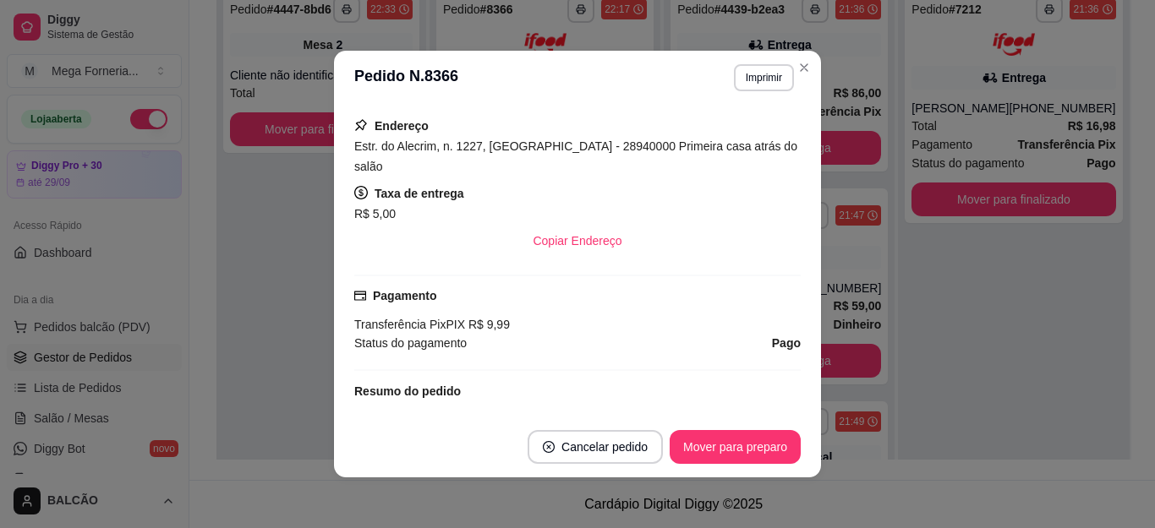
click at [496, 152] on span "Estr. do Alecrim, n. 1227, [GEOGRAPHIC_DATA] - 28940000 Primeira casa atrás do …" at bounding box center [575, 156] width 443 height 34
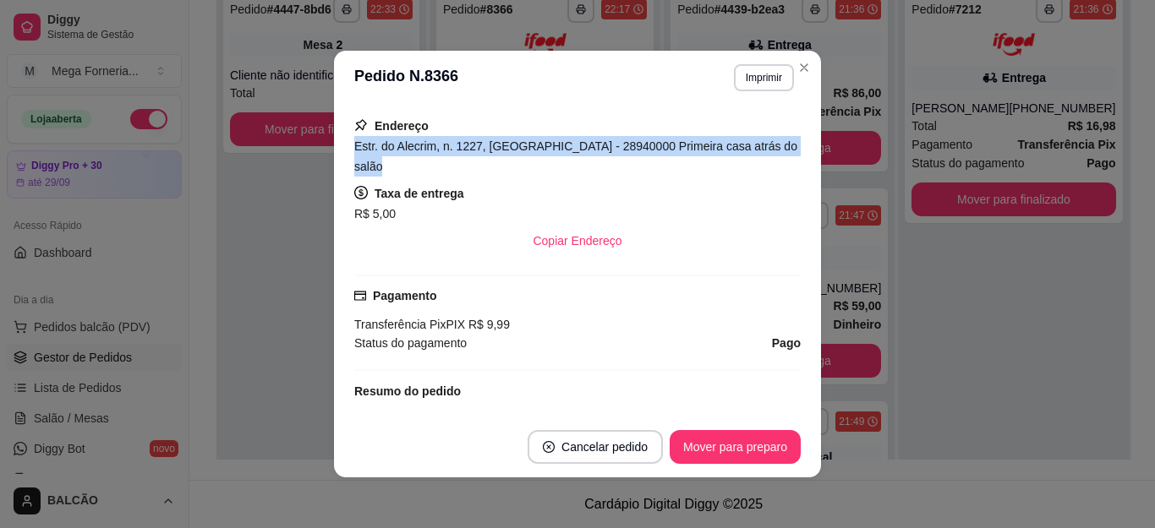
click at [496, 152] on span "Estr. do Alecrim, n. 1227, [GEOGRAPHIC_DATA] - 28940000 Primeira casa atrás do …" at bounding box center [575, 156] width 443 height 34
copy span "Estr. do Alecrim, n. 1227, [GEOGRAPHIC_DATA] - 28940000 Primeira casa atrás do …"
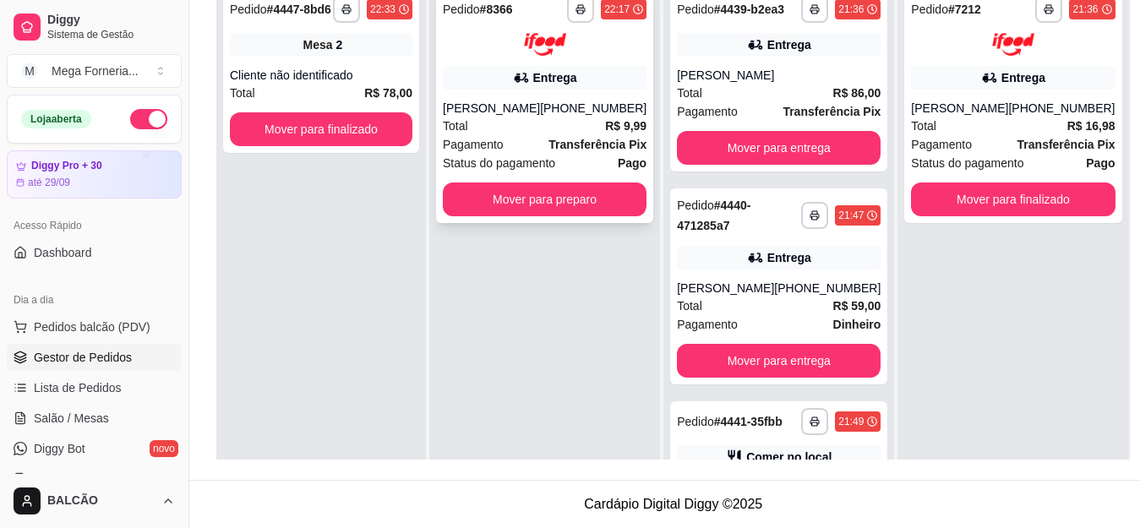
click at [587, 114] on div "[PHONE_NUMBER]" at bounding box center [593, 108] width 107 height 17
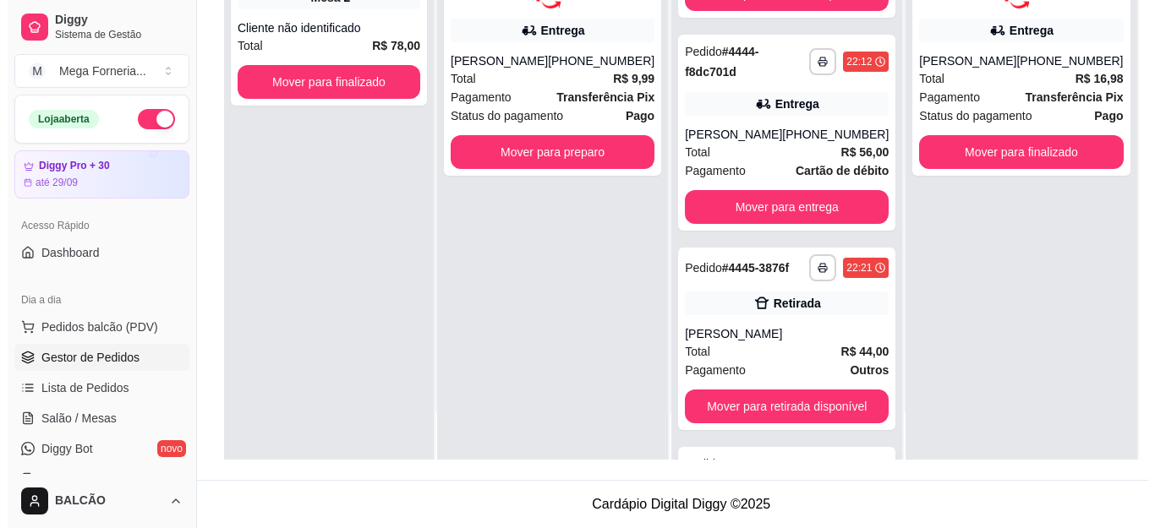
scroll to position [0, 0]
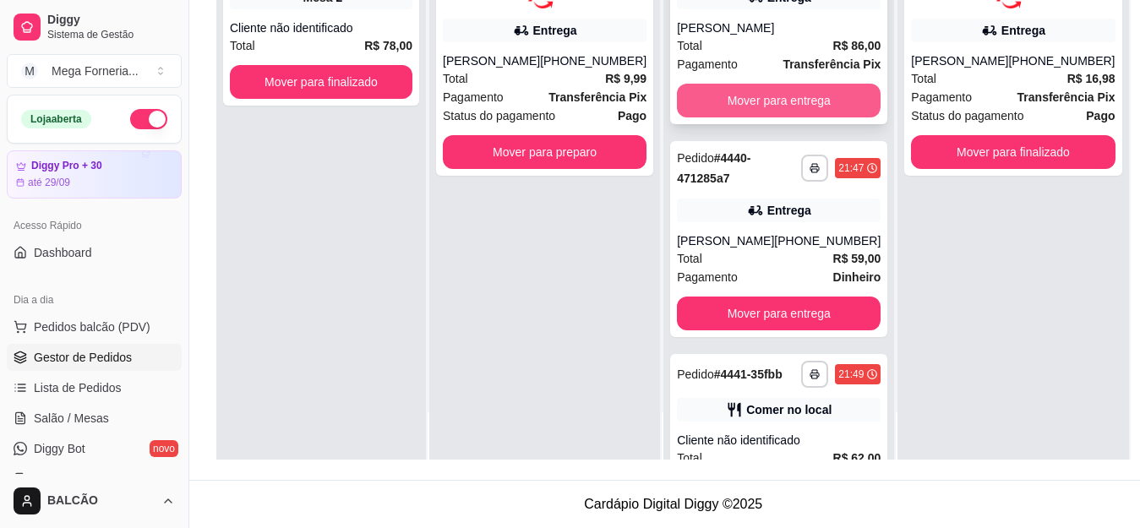
click at [773, 109] on button "Mover para entrega" at bounding box center [779, 101] width 204 height 34
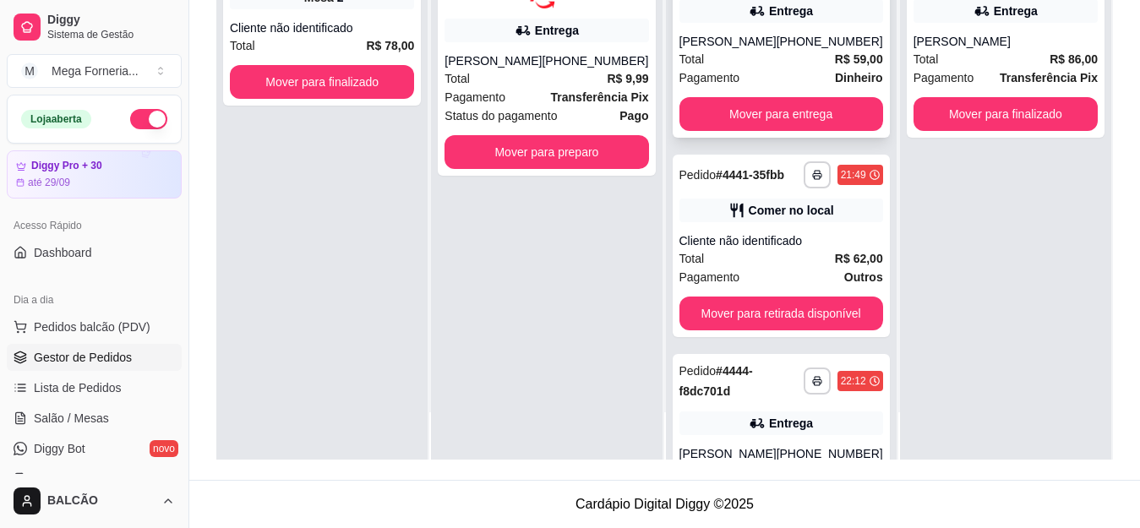
click at [761, 31] on div "**********" at bounding box center [781, 40] width 217 height 196
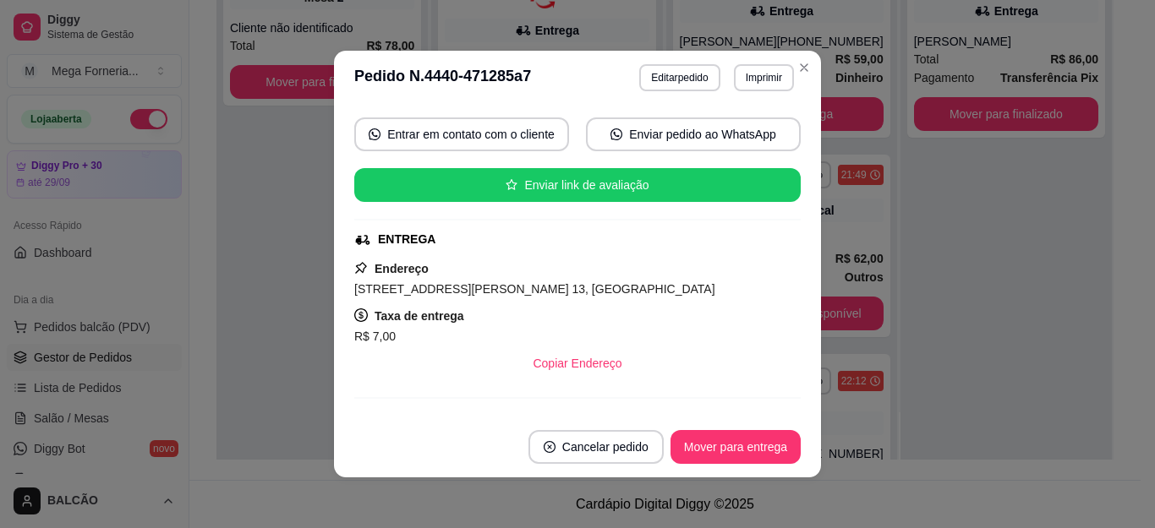
scroll to position [252, 0]
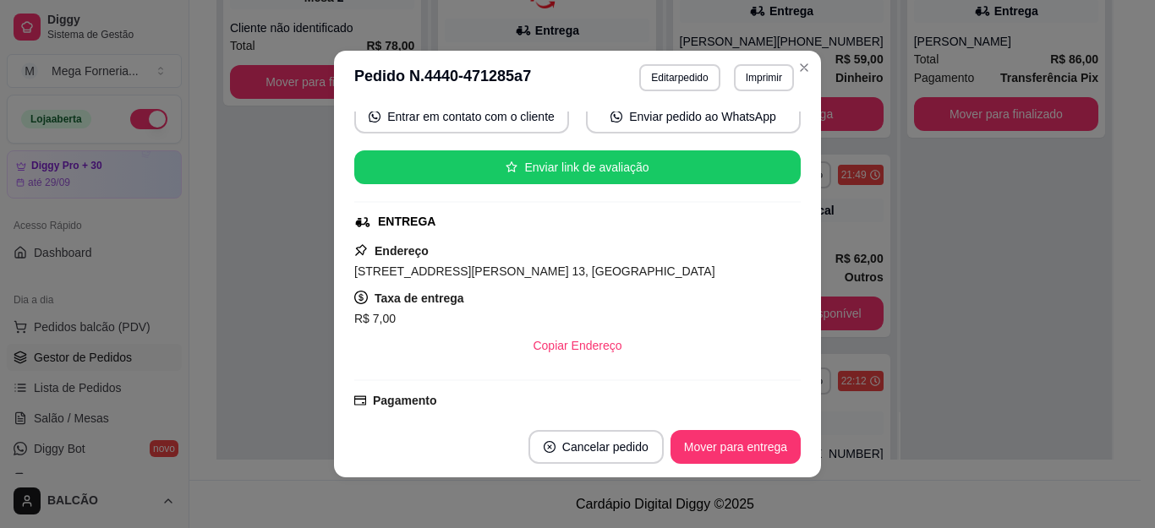
click at [527, 270] on span "[STREET_ADDRESS][PERSON_NAME] 13, [GEOGRAPHIC_DATA]" at bounding box center [534, 272] width 361 height 14
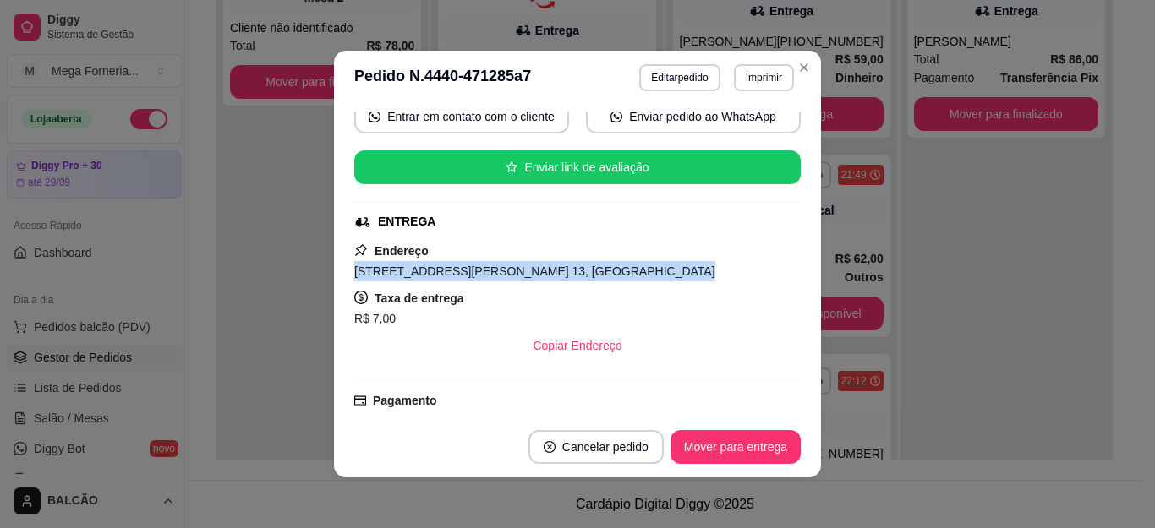
click at [527, 270] on span "[STREET_ADDRESS][PERSON_NAME] 13, [GEOGRAPHIC_DATA]" at bounding box center [534, 272] width 361 height 14
copy span "[STREET_ADDRESS][PERSON_NAME] 13, [GEOGRAPHIC_DATA]"
